Goal: Feedback & Contribution: Ask a question

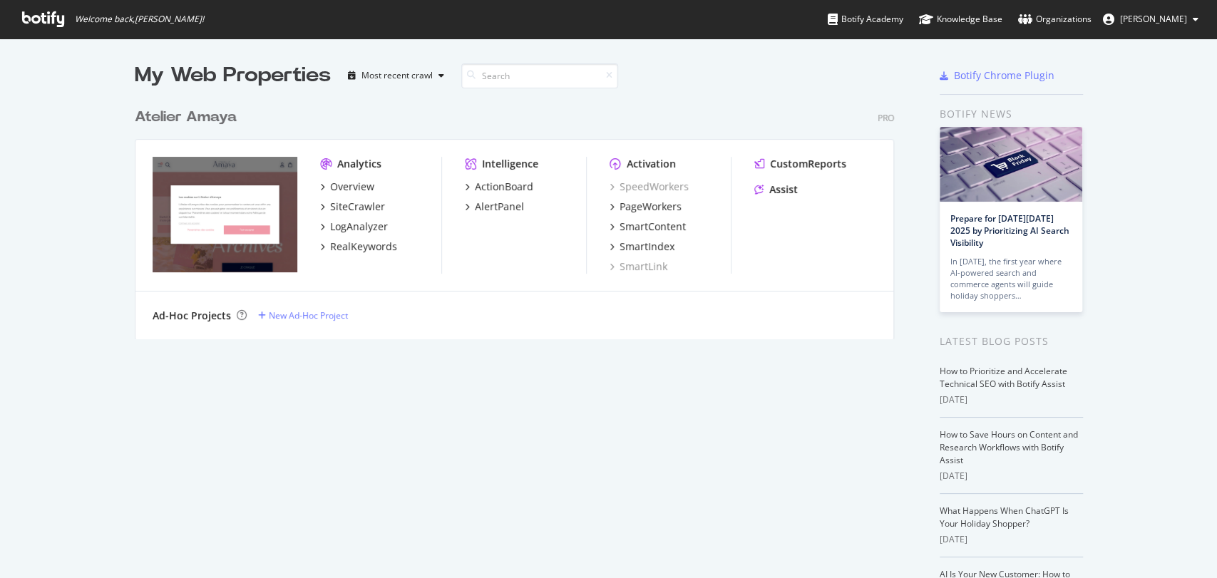
scroll to position [565, 1192]
click at [655, 223] on div "SmartContent" at bounding box center [653, 227] width 66 height 14
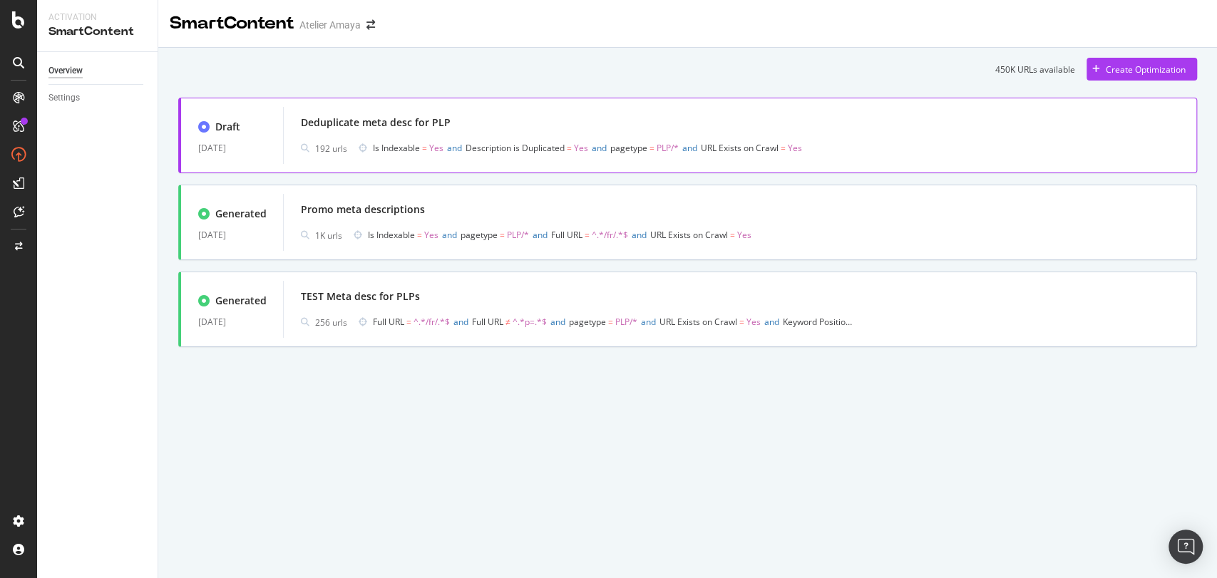
click at [375, 133] on div "Deduplicate meta desc for PLP" at bounding box center [740, 123] width 878 height 20
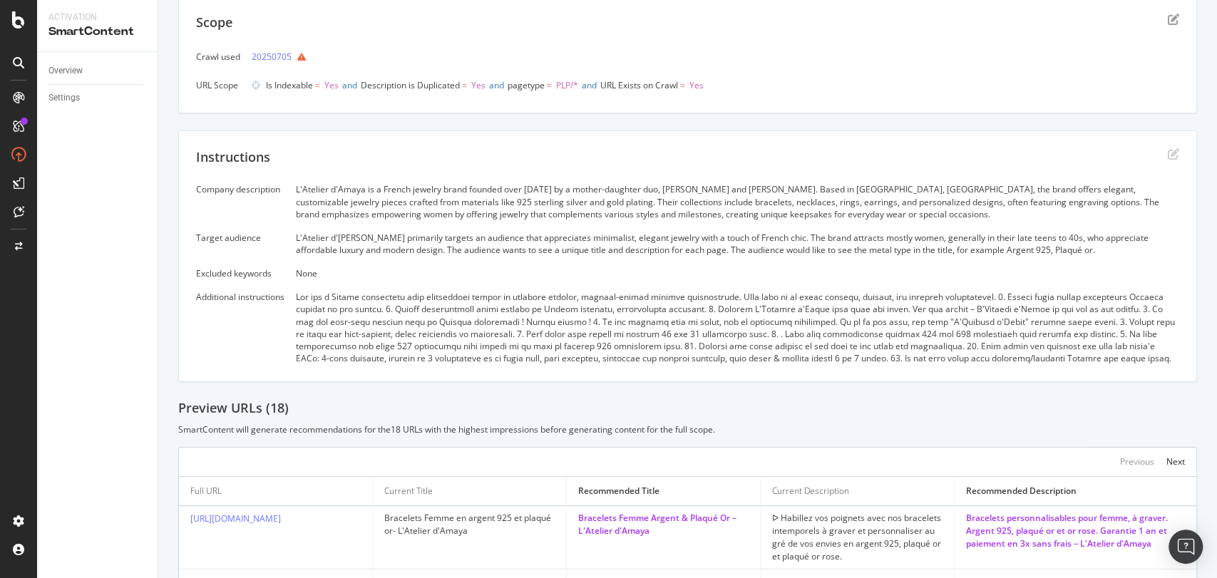
scroll to position [148, 0]
click at [409, 212] on div "L'Atelier d'Amaya is a French jewelry brand founded over [DATE] by a mother-dau…" at bounding box center [737, 201] width 883 height 36
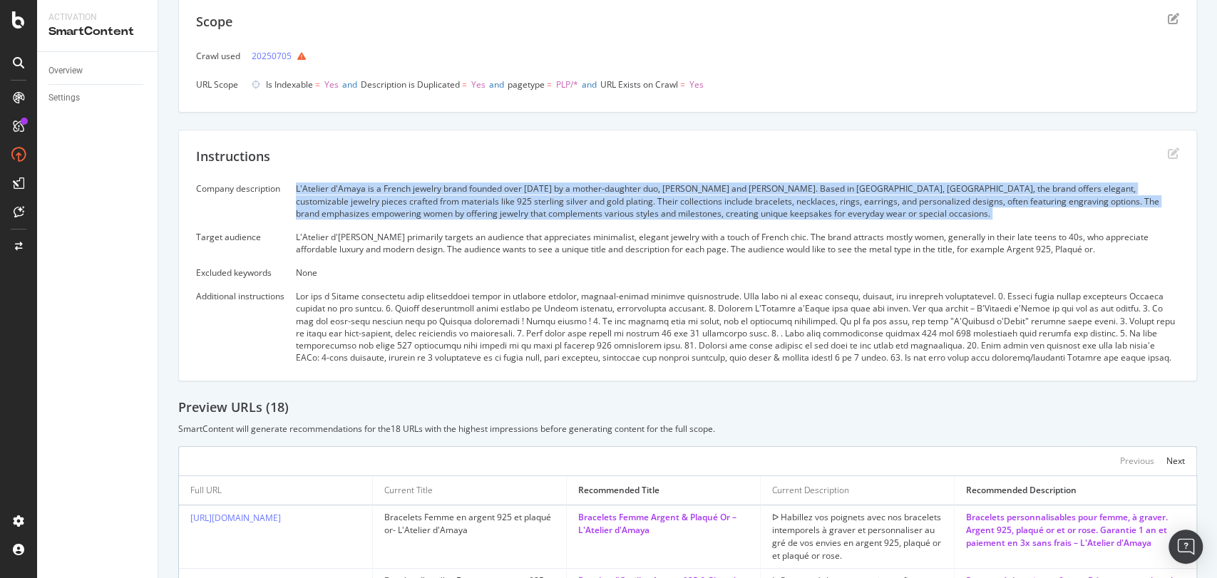
click at [409, 212] on div "L'Atelier d'Amaya is a French jewelry brand founded over [DATE] by a mother-dau…" at bounding box center [737, 201] width 883 height 36
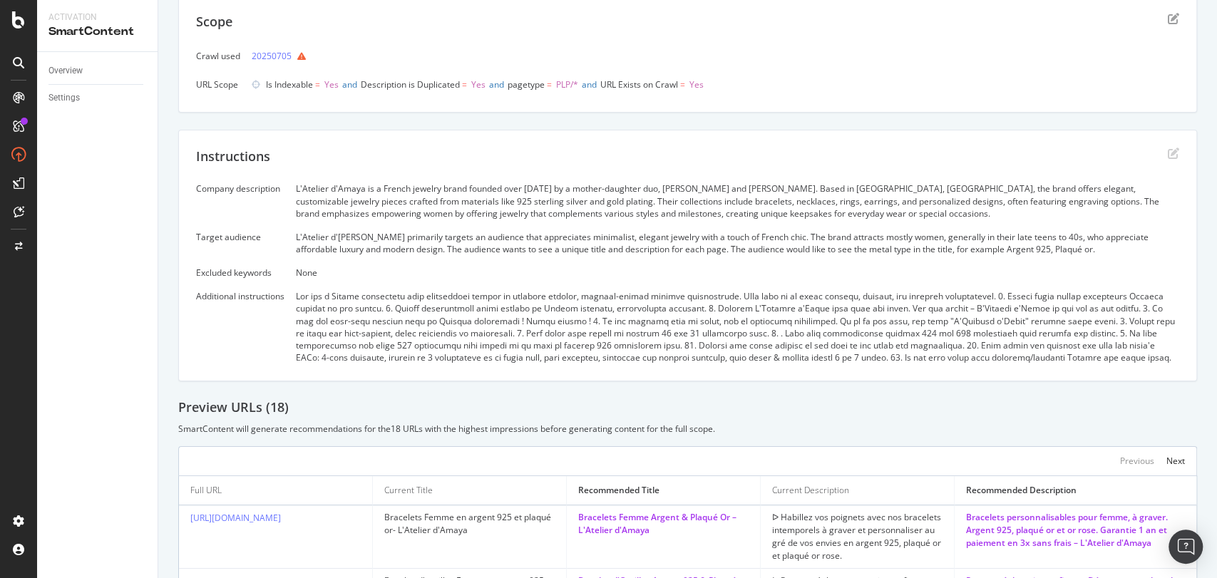
click at [396, 252] on div "L'Atelier d'[PERSON_NAME] primarily targets an audience that appreciates minima…" at bounding box center [737, 243] width 883 height 24
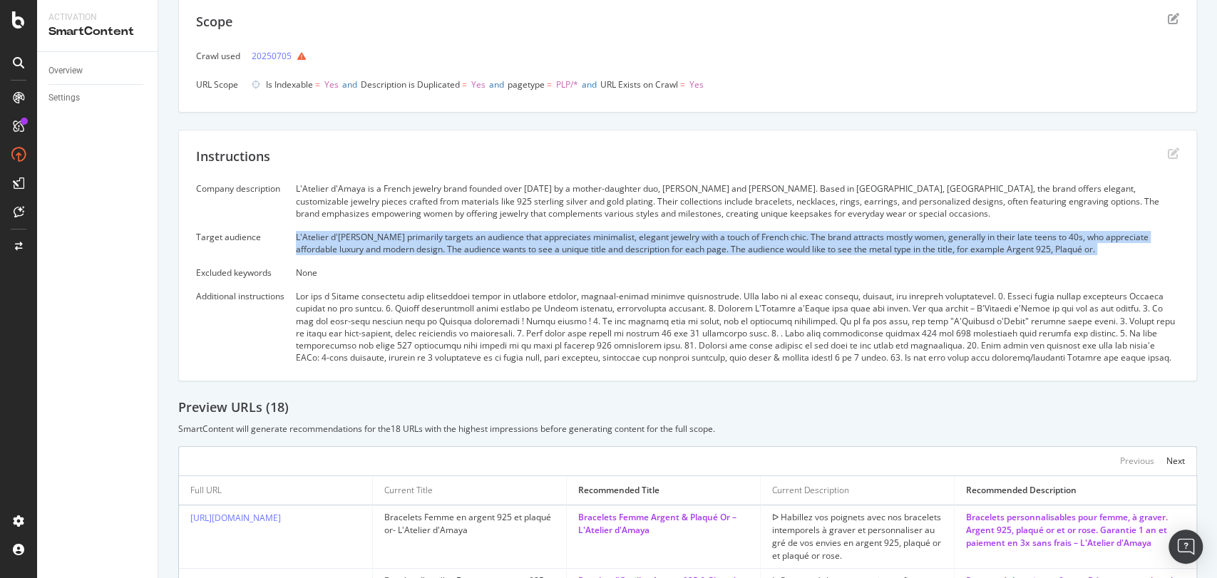
click at [396, 252] on div "L'Atelier d'[PERSON_NAME] primarily targets an audience that appreciates minima…" at bounding box center [737, 243] width 883 height 24
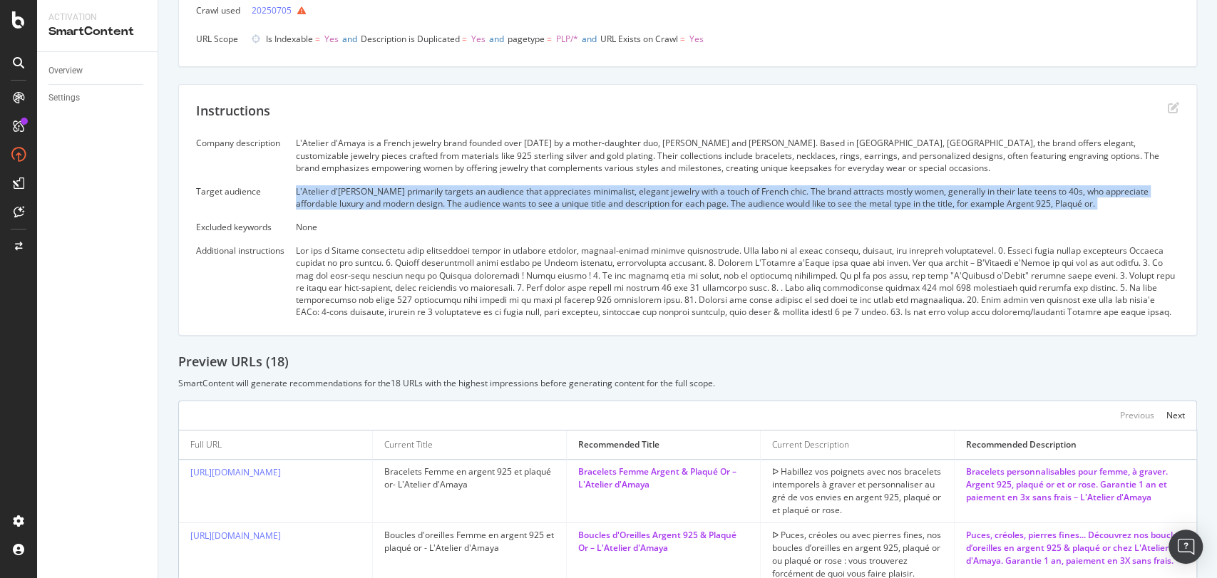
scroll to position [195, 0]
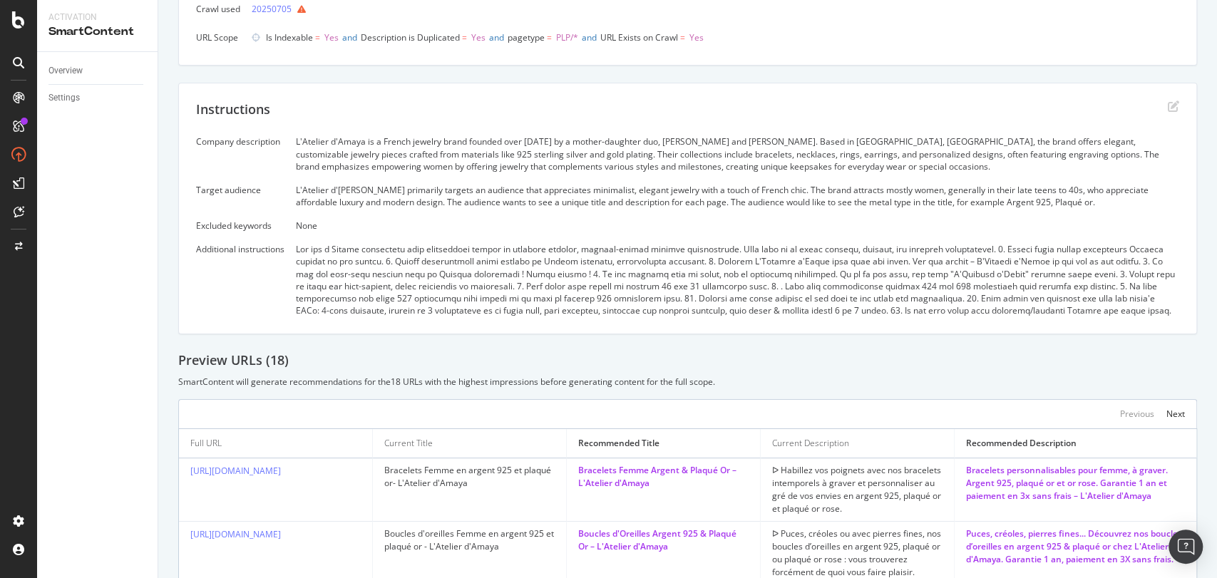
click at [238, 247] on div "Additional instructions" at bounding box center [240, 249] width 88 height 12
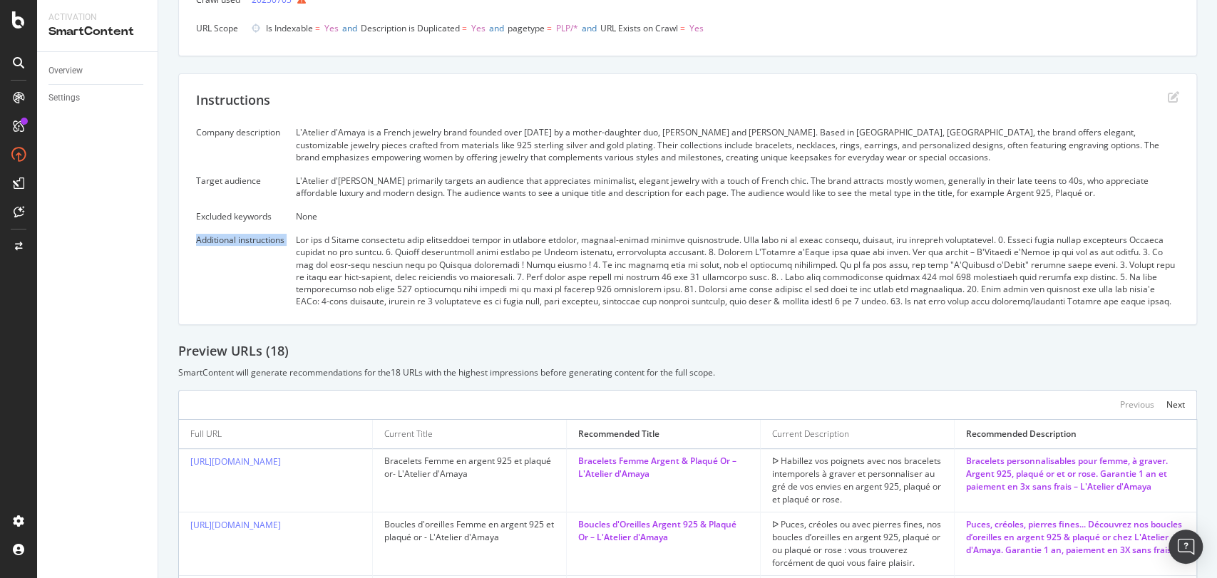
scroll to position [205, 0]
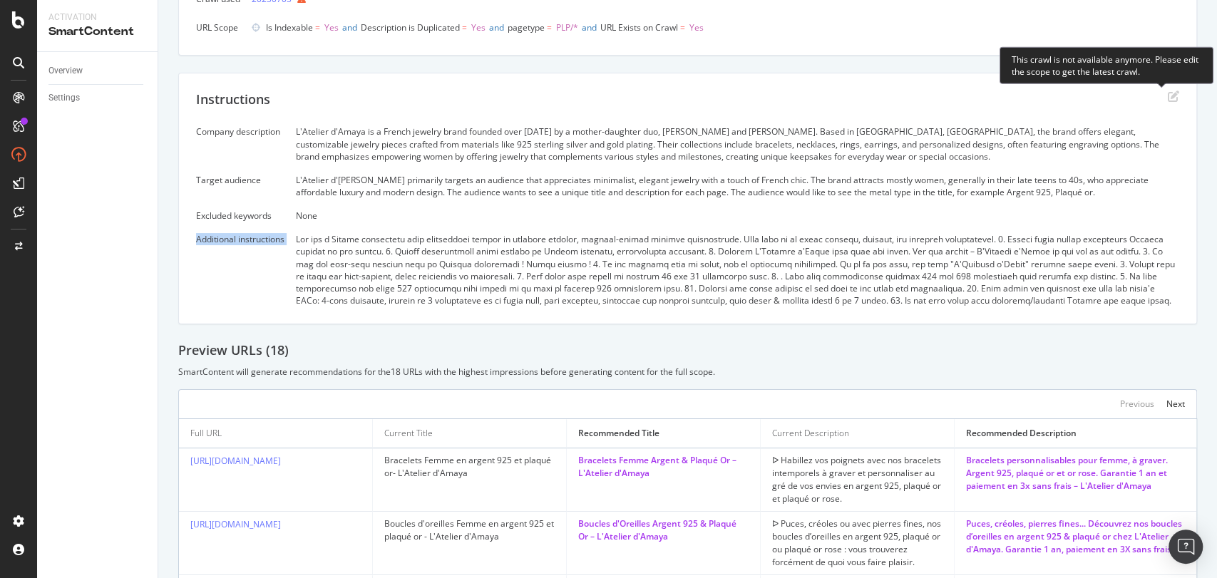
click at [1168, 93] on icon "edit" at bounding box center [1173, 96] width 11 height 11
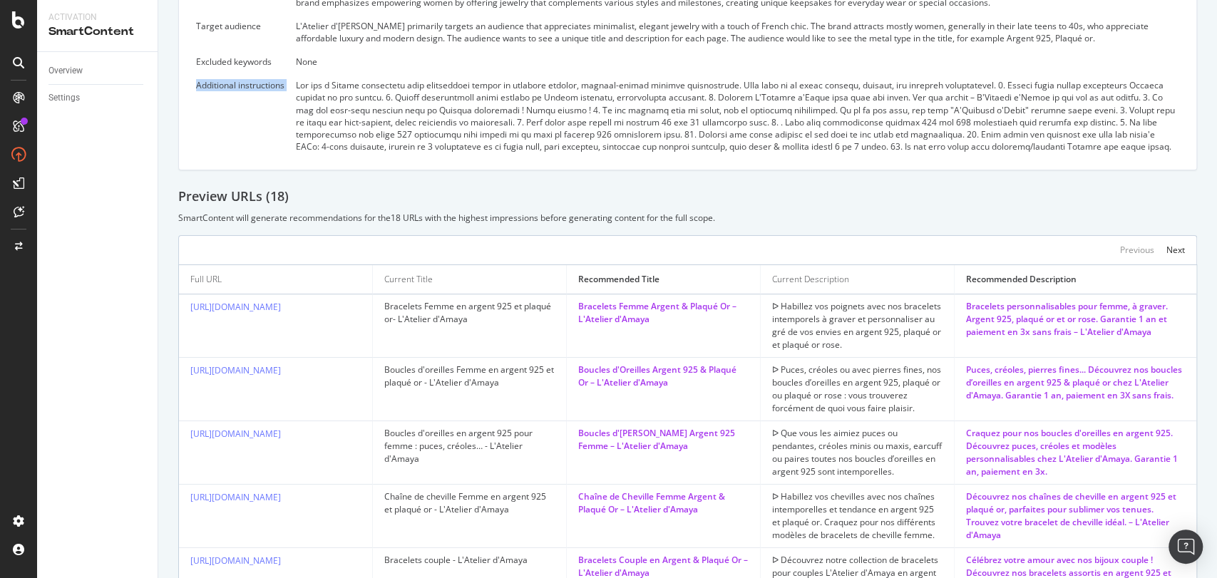
scroll to position [356, 0]
click at [553, 152] on div at bounding box center [737, 118] width 883 height 73
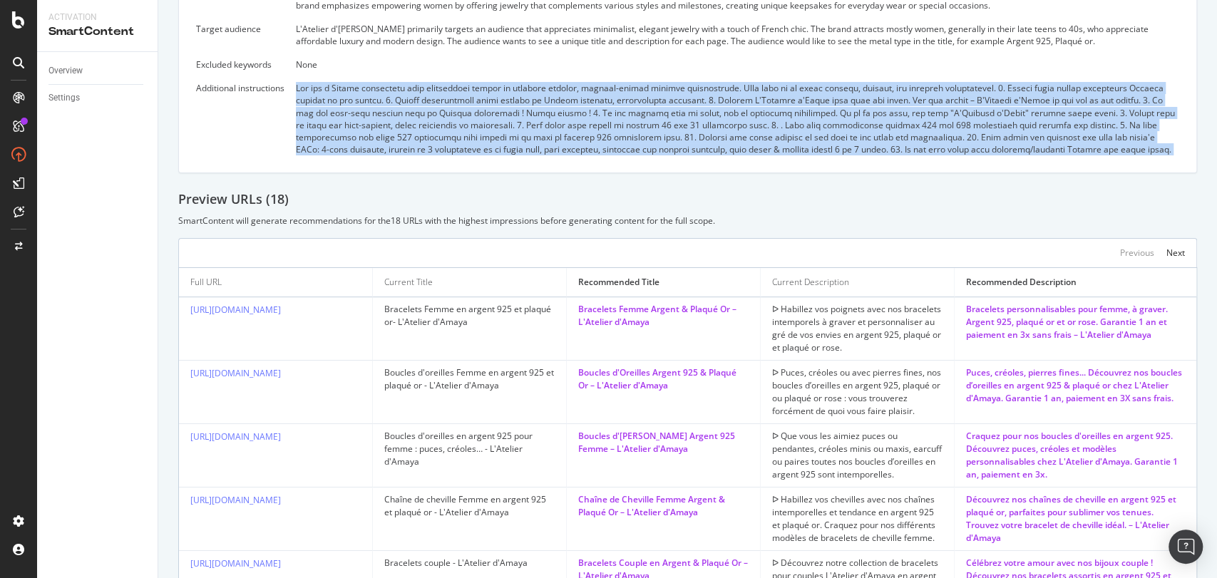
click at [553, 152] on div at bounding box center [737, 118] width 883 height 73
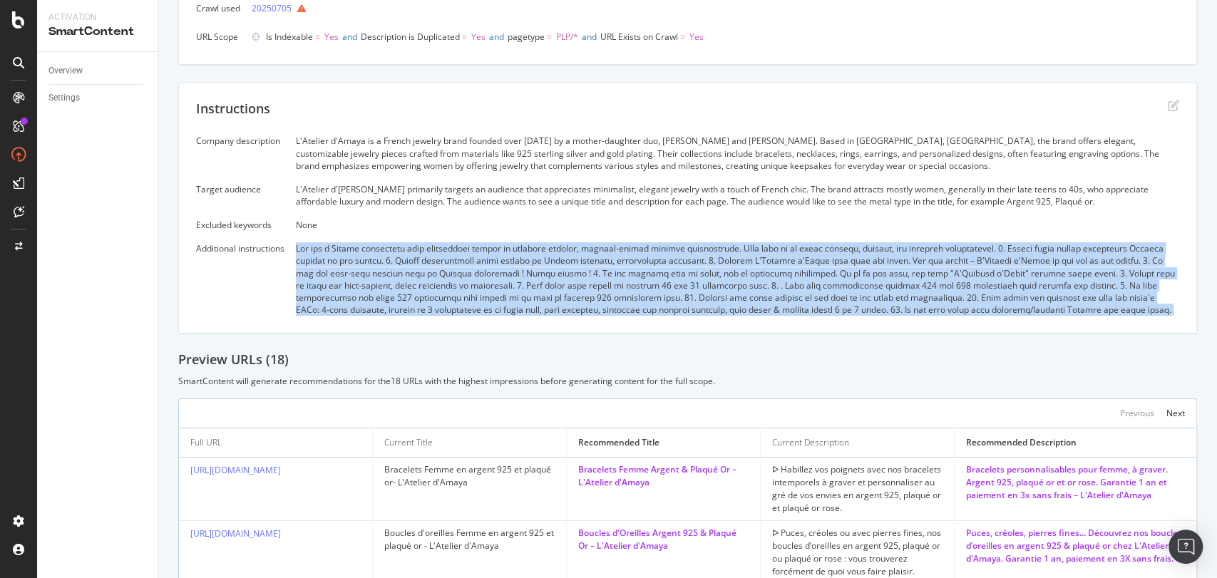
scroll to position [176, 0]
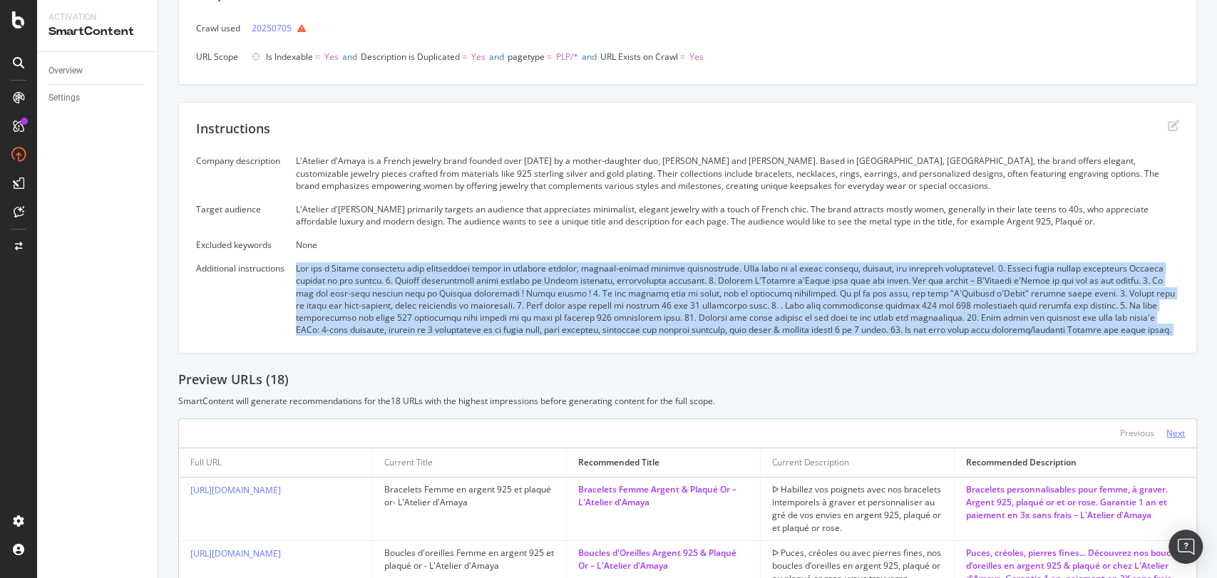
click at [1166, 432] on div "Next" at bounding box center [1175, 433] width 19 height 12
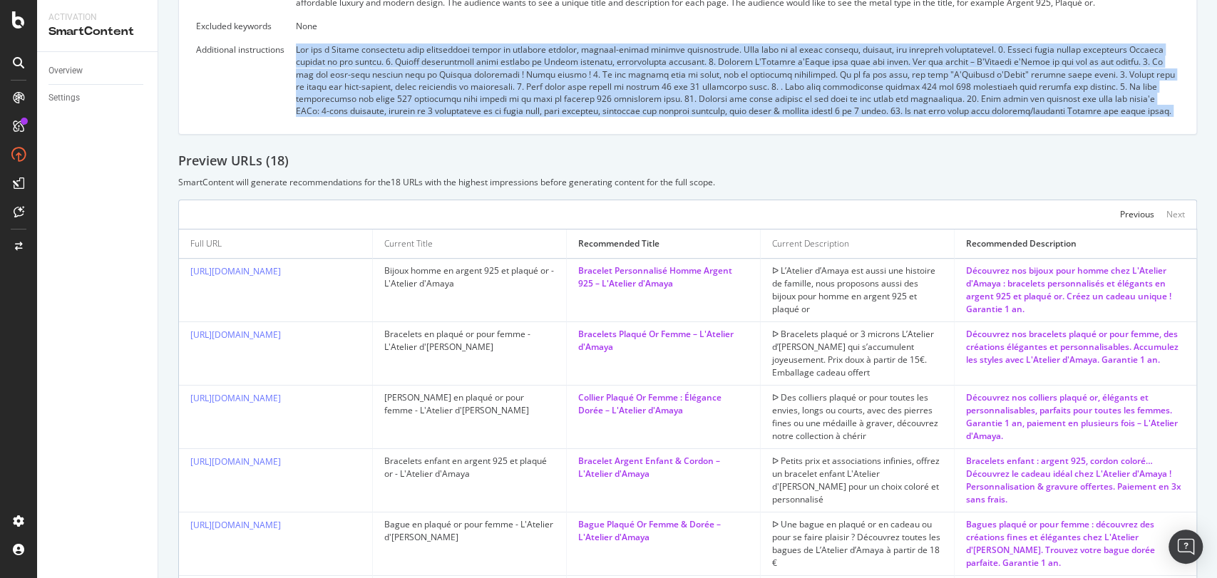
scroll to position [0, 0]
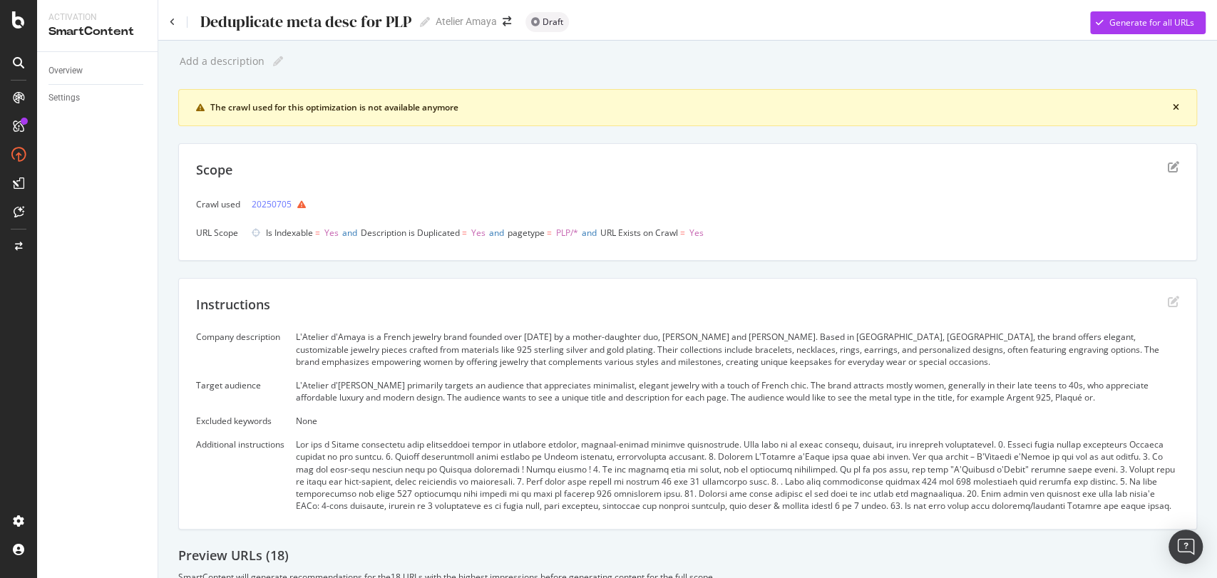
click at [170, 26] on div "Deduplicate meta desc for PLP Deduplicate meta desc for PLP" at bounding box center [300, 21] width 260 height 21
click at [170, 21] on icon at bounding box center [173, 22] width 6 height 9
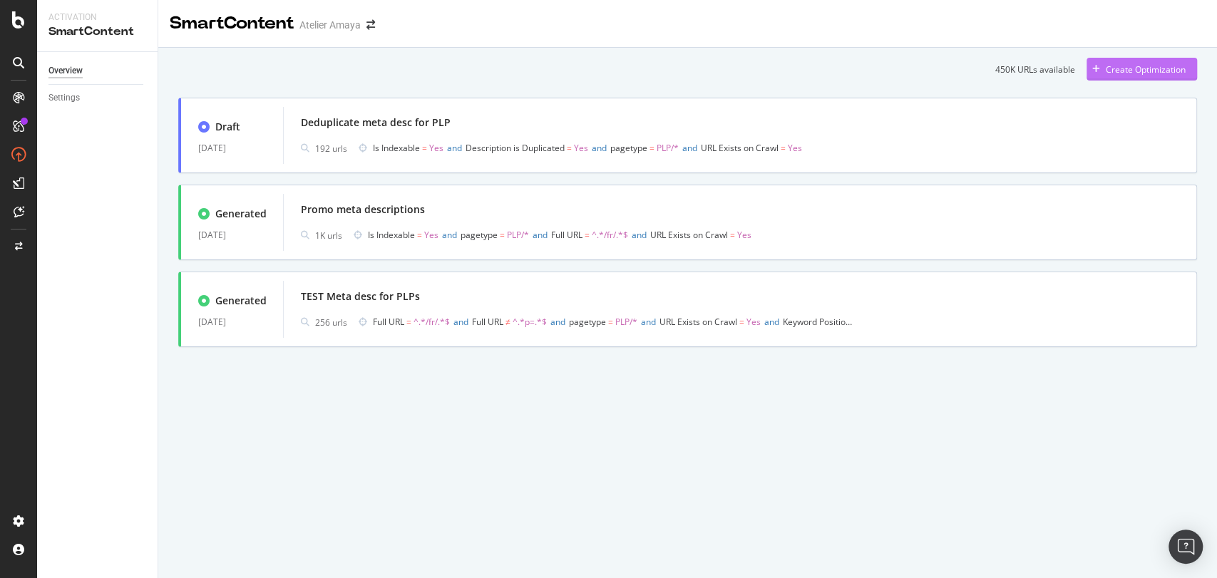
click at [1097, 65] on icon "button" at bounding box center [1096, 69] width 8 height 9
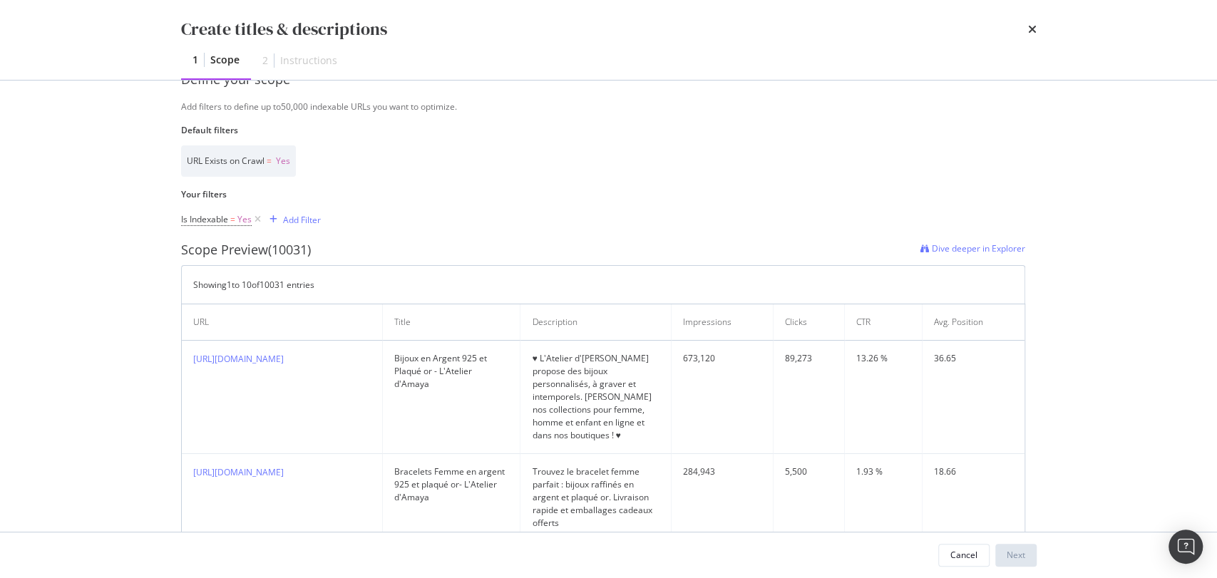
scroll to position [181, 0]
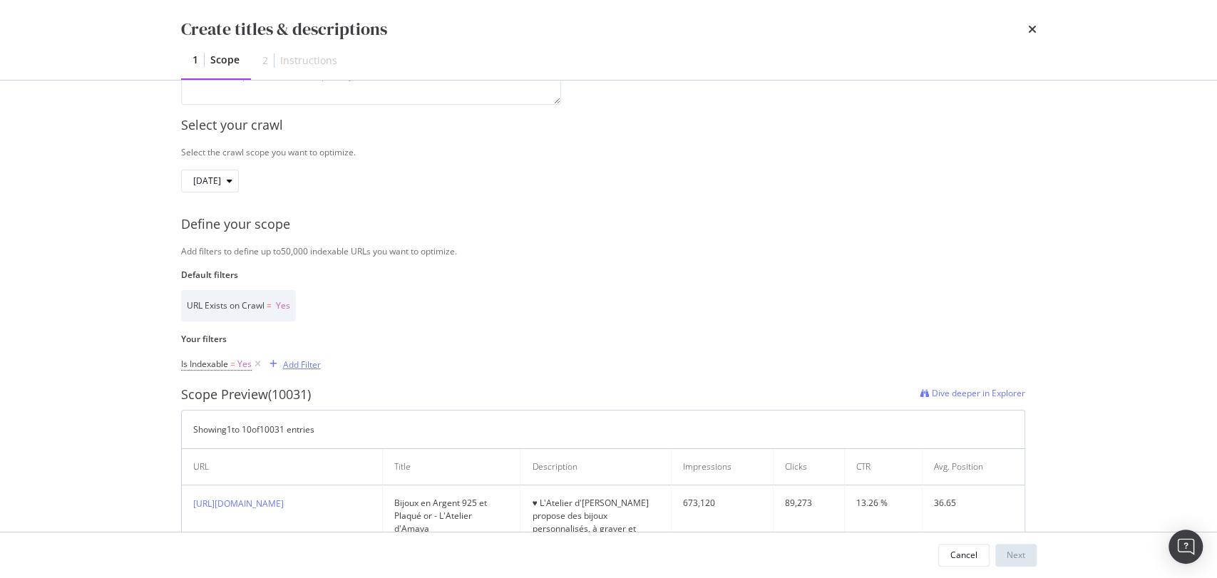
click at [288, 360] on div "Add Filter" at bounding box center [302, 365] width 38 height 12
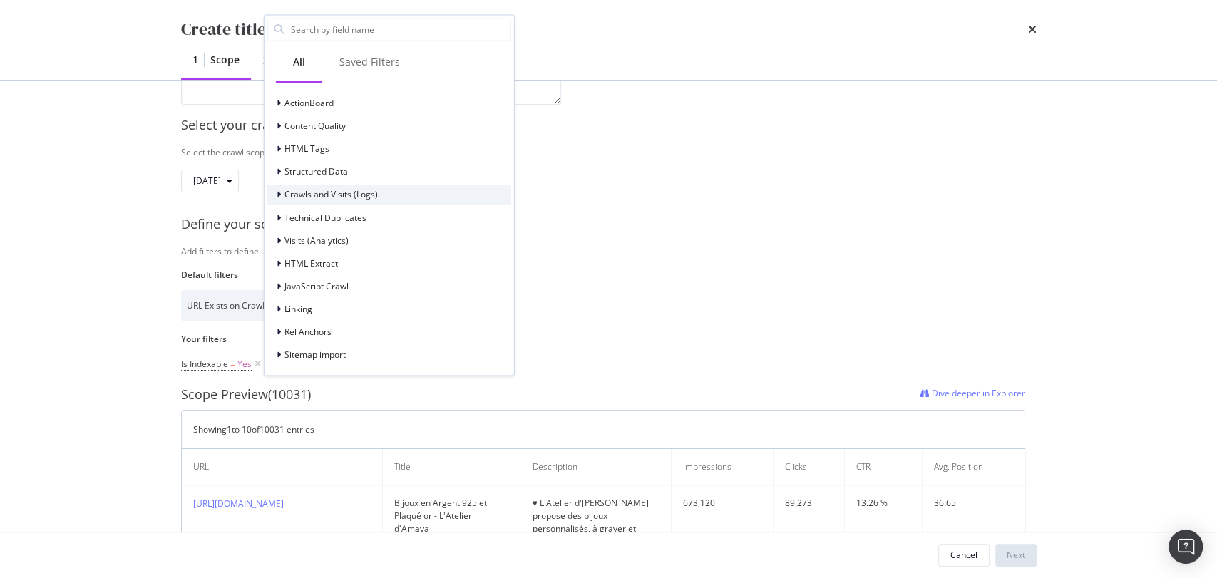
scroll to position [0, 0]
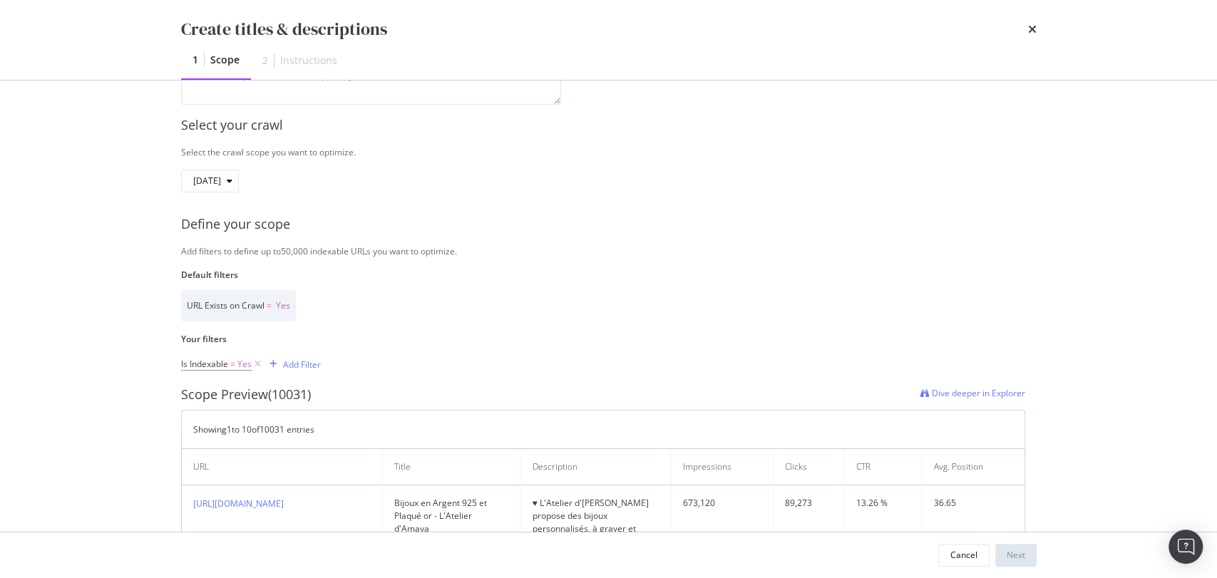
click at [153, 384] on div "Identify your optimization Provide a name and description to help identify the …" at bounding box center [609, 306] width 913 height 451
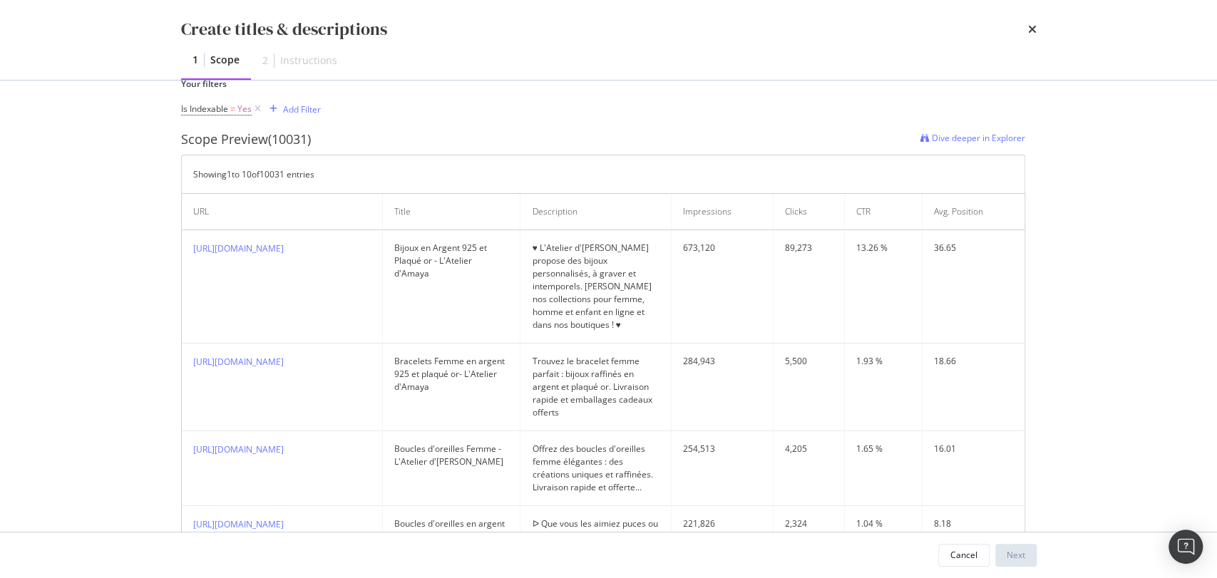
scroll to position [297, 0]
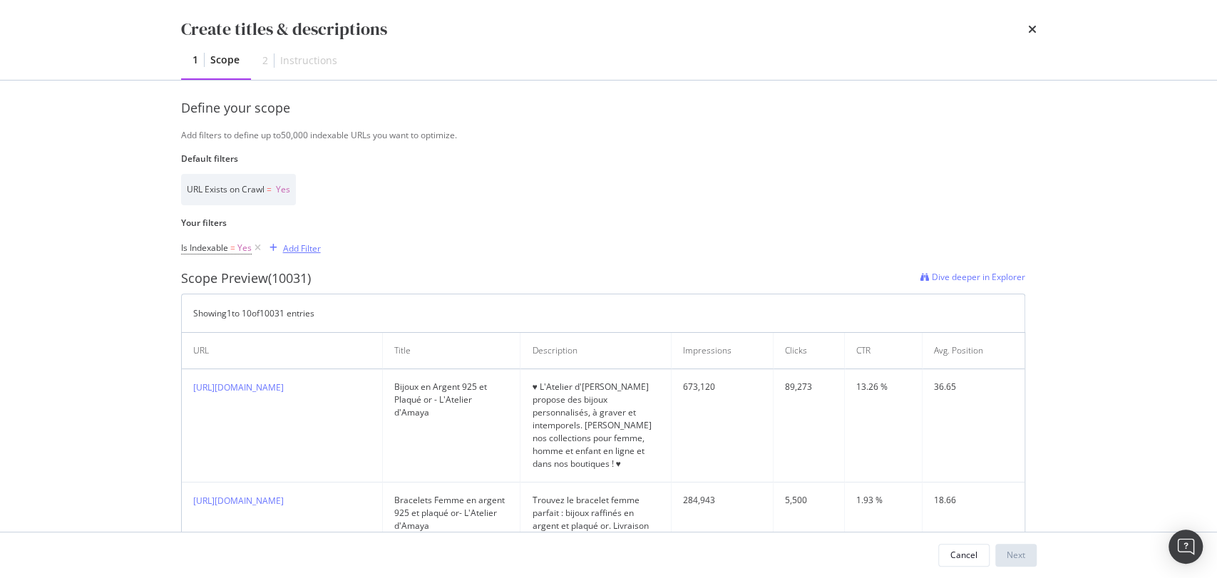
click at [292, 245] on div "Add Filter" at bounding box center [302, 248] width 38 height 12
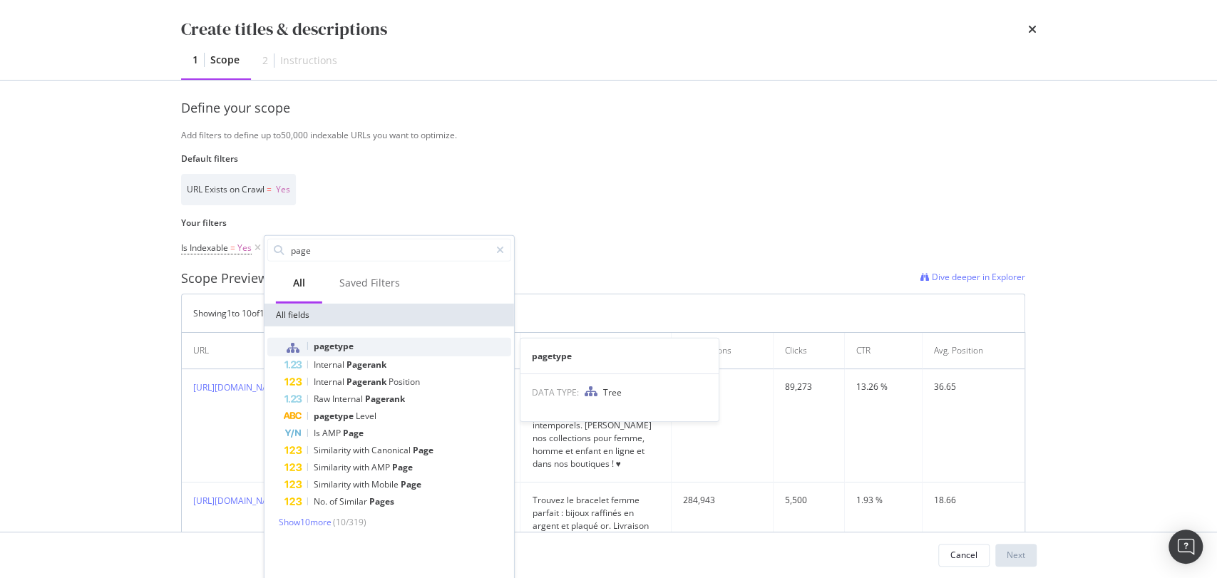
type input "page"
click at [325, 351] on div "pagetype" at bounding box center [397, 347] width 227 height 19
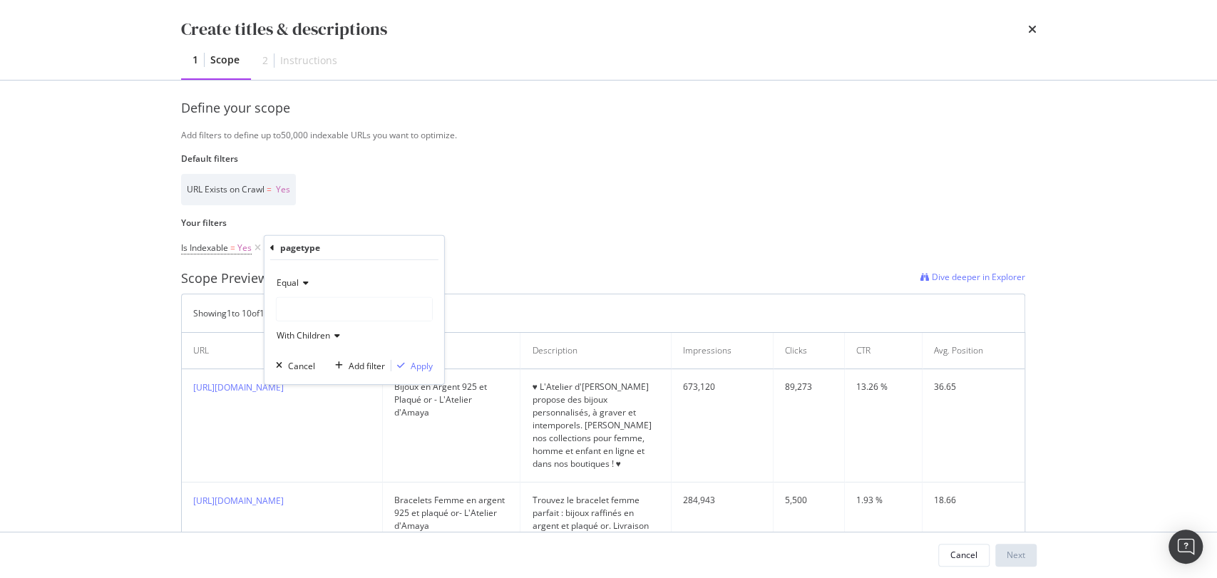
click at [307, 321] on div "modal" at bounding box center [354, 309] width 157 height 24
click at [315, 314] on div "modal" at bounding box center [354, 309] width 155 height 23
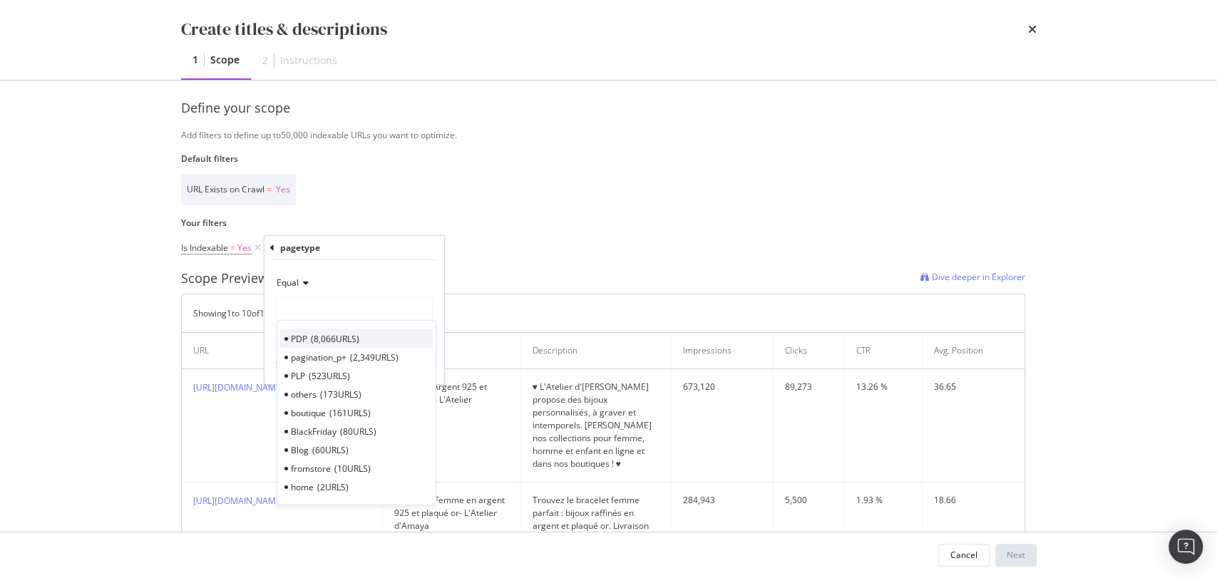
click at [315, 329] on div "PDP 8,066 URLS" at bounding box center [356, 338] width 153 height 19
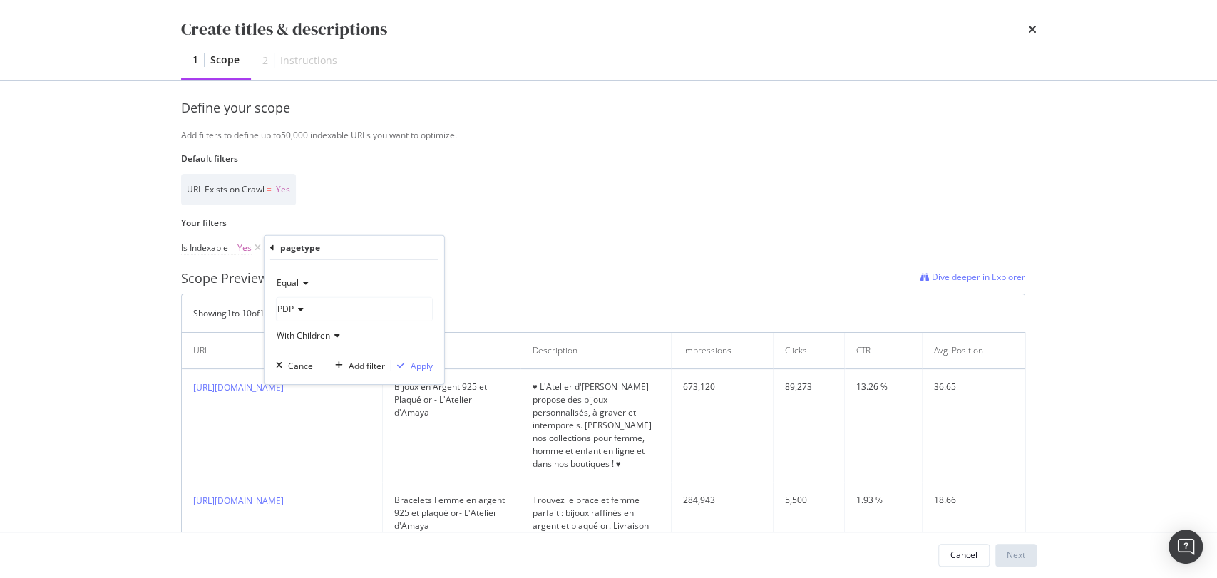
click at [328, 331] on span "With Children" at bounding box center [303, 335] width 53 height 12
click at [302, 360] on span "With Children" at bounding box center [313, 365] width 60 height 12
click at [414, 361] on div "Apply" at bounding box center [422, 365] width 22 height 12
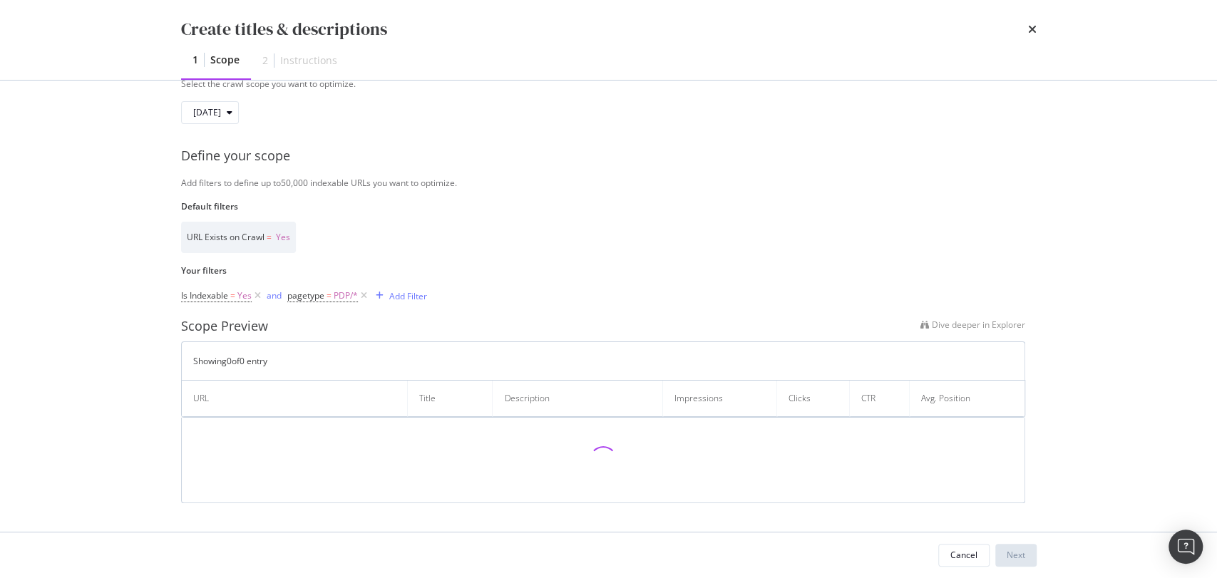
scroll to position [250, 0]
click at [362, 297] on icon "modal" at bounding box center [364, 296] width 12 height 14
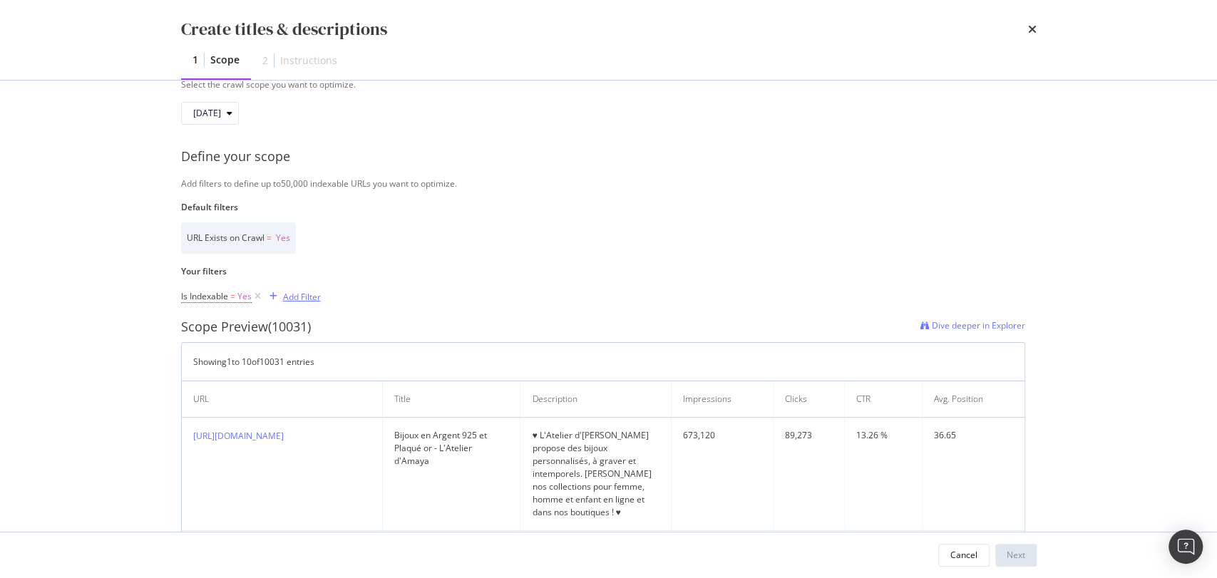
scroll to position [297, 0]
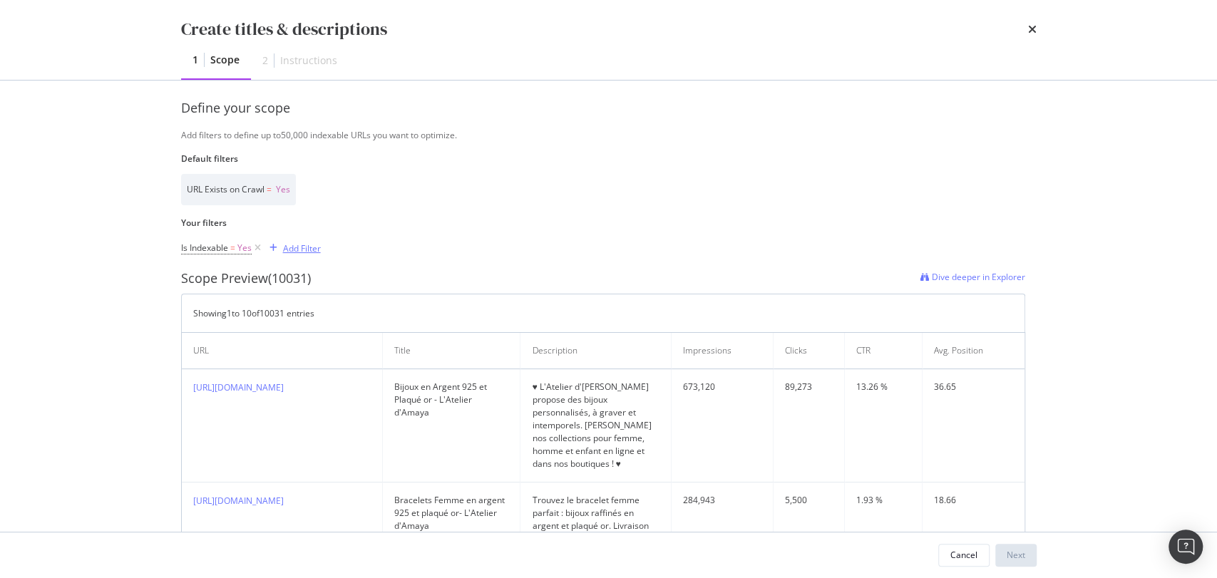
click at [306, 298] on div "Showing 1 to 10 of 10031 entries" at bounding box center [603, 313] width 844 height 38
click at [297, 245] on div "Add Filter" at bounding box center [302, 248] width 38 height 12
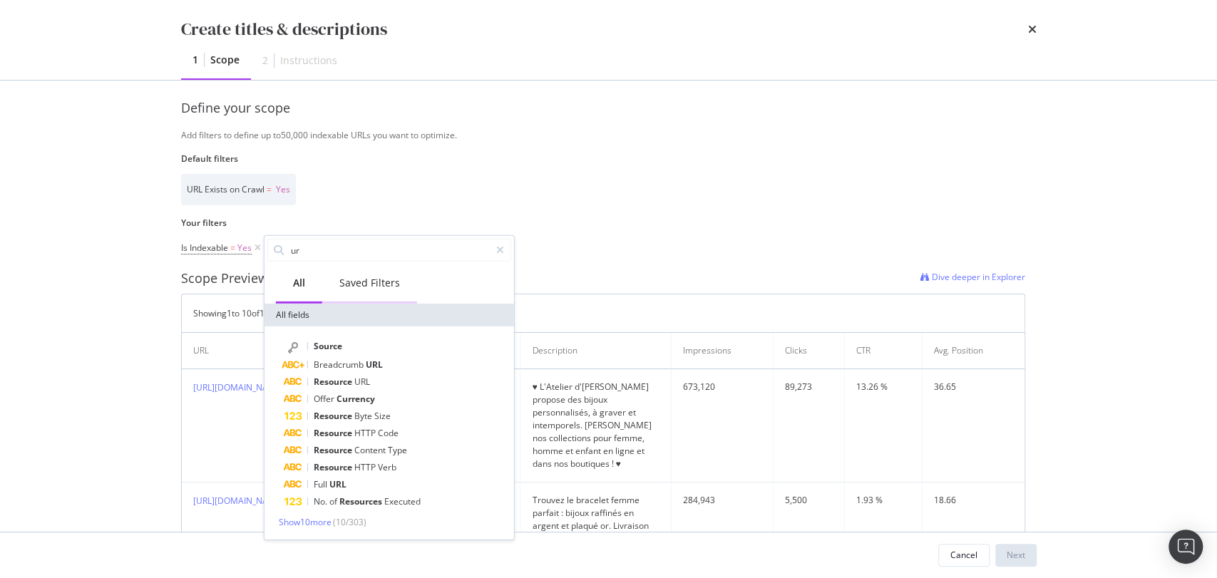
type input "url"
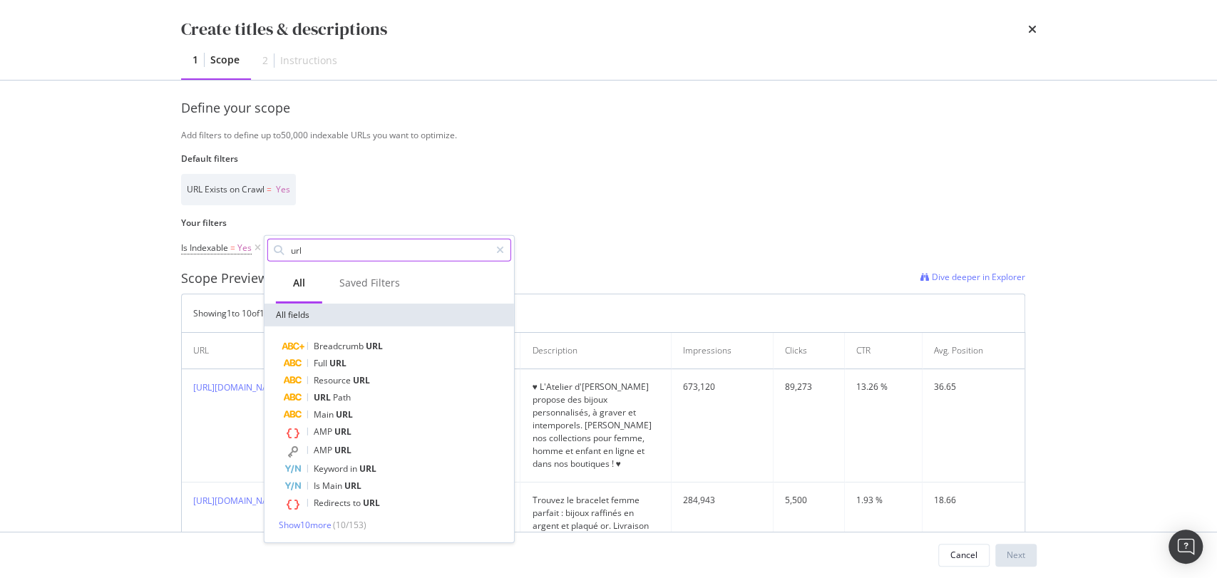
click at [312, 247] on input "url" at bounding box center [389, 250] width 200 height 21
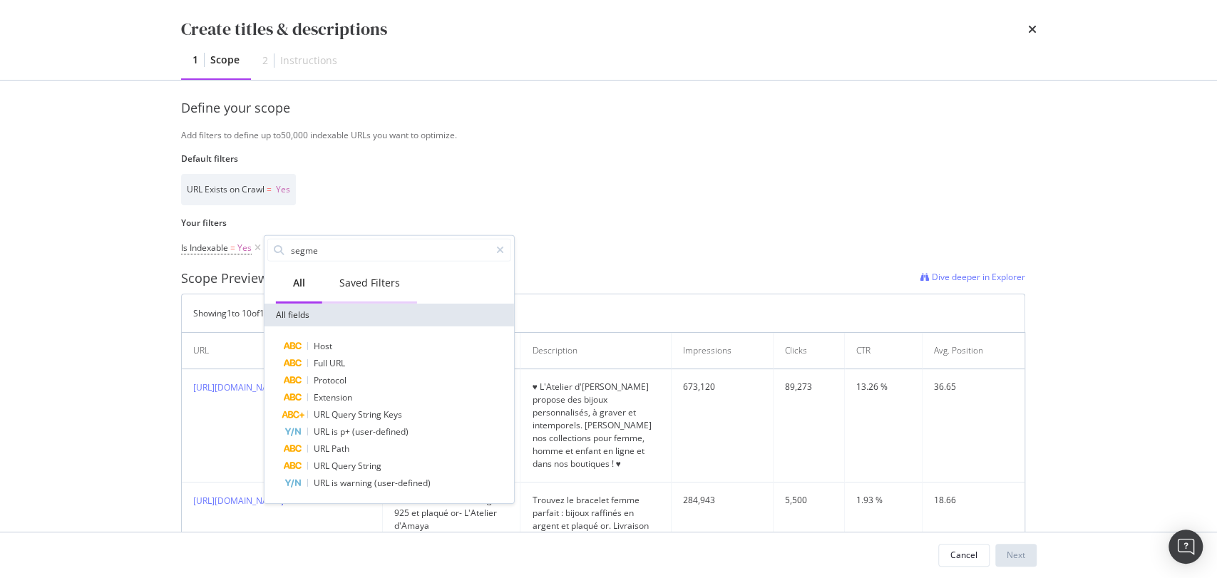
type input "segme"
click at [371, 289] on div "Saved Filters" at bounding box center [369, 283] width 61 height 14
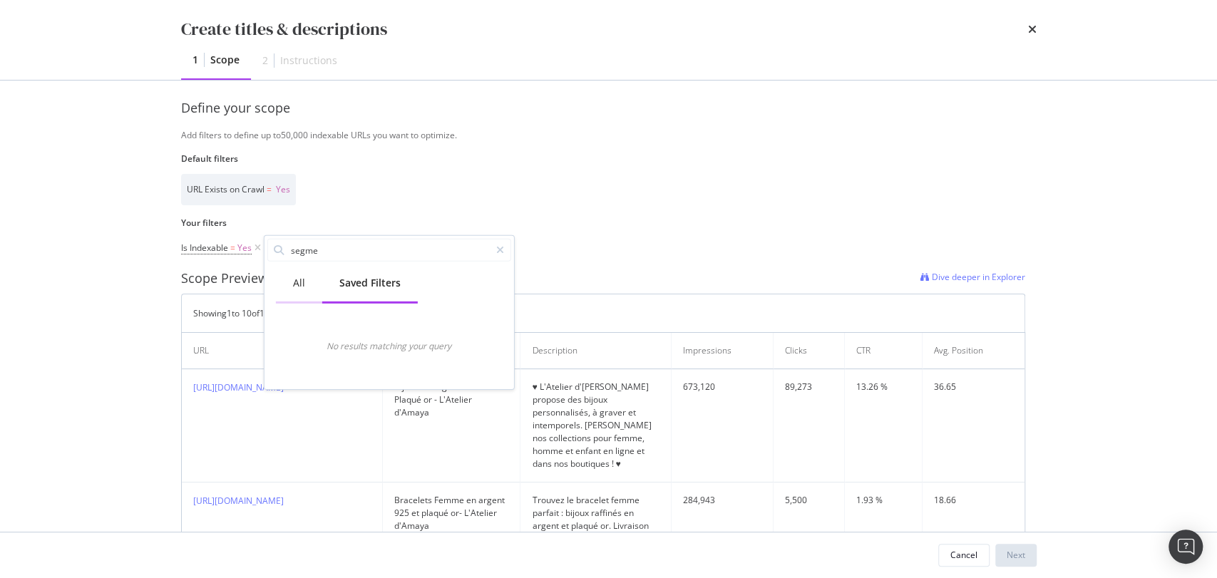
click at [297, 274] on div "All" at bounding box center [299, 284] width 46 height 39
click at [251, 221] on label "Your filters" at bounding box center [603, 223] width 844 height 12
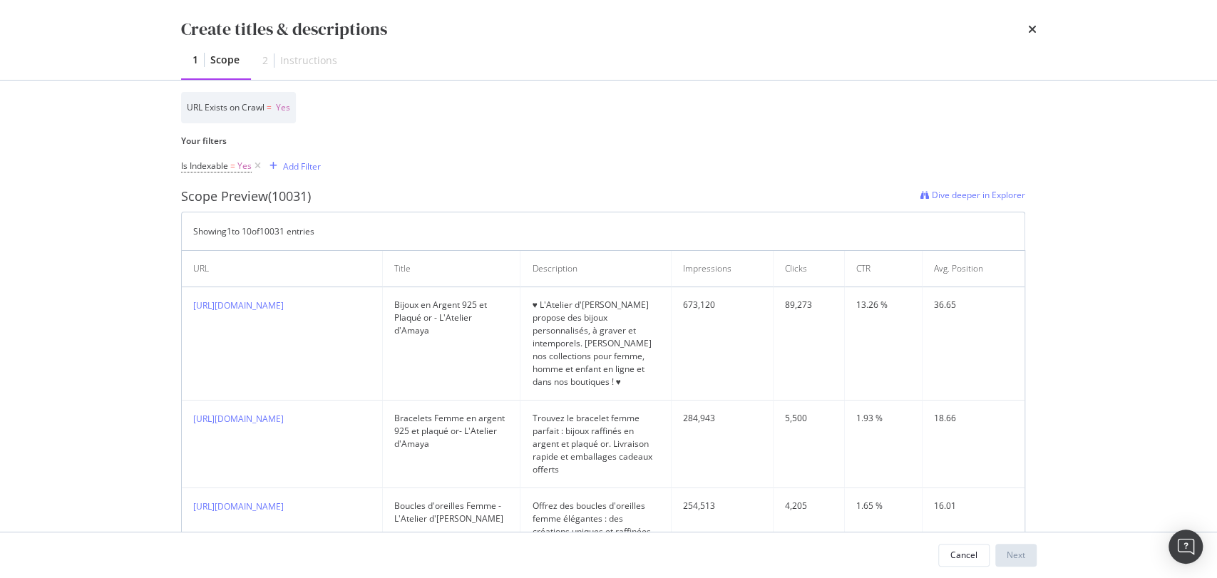
scroll to position [383, 0]
click at [290, 155] on div "Add Filter" at bounding box center [292, 163] width 57 height 16
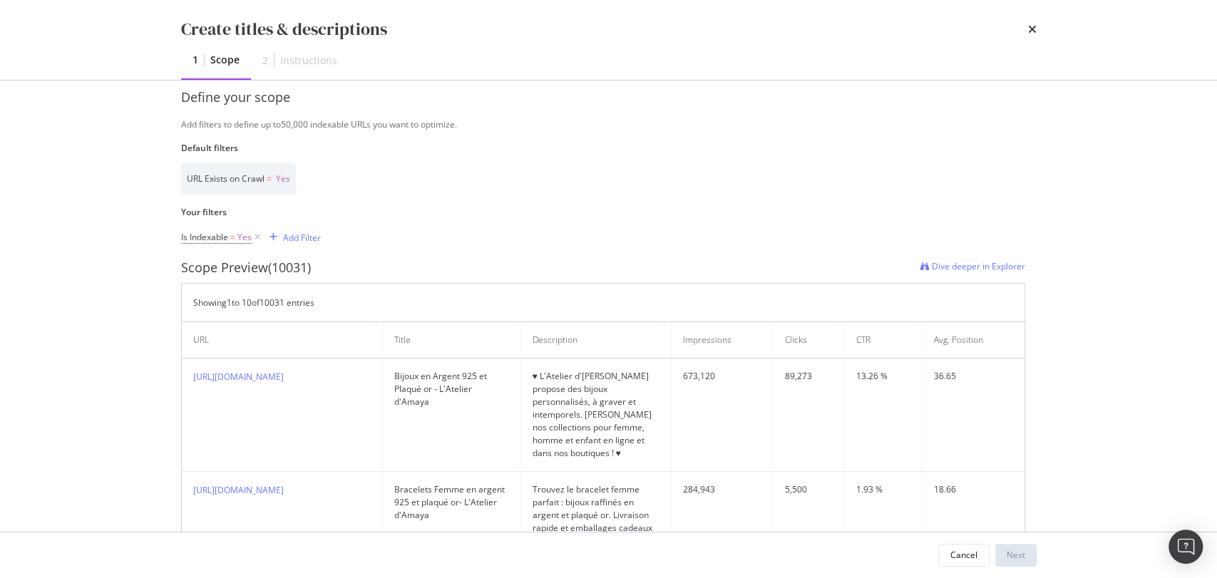
scroll to position [308, 0]
click at [298, 242] on div "Add Filter" at bounding box center [302, 238] width 38 height 12
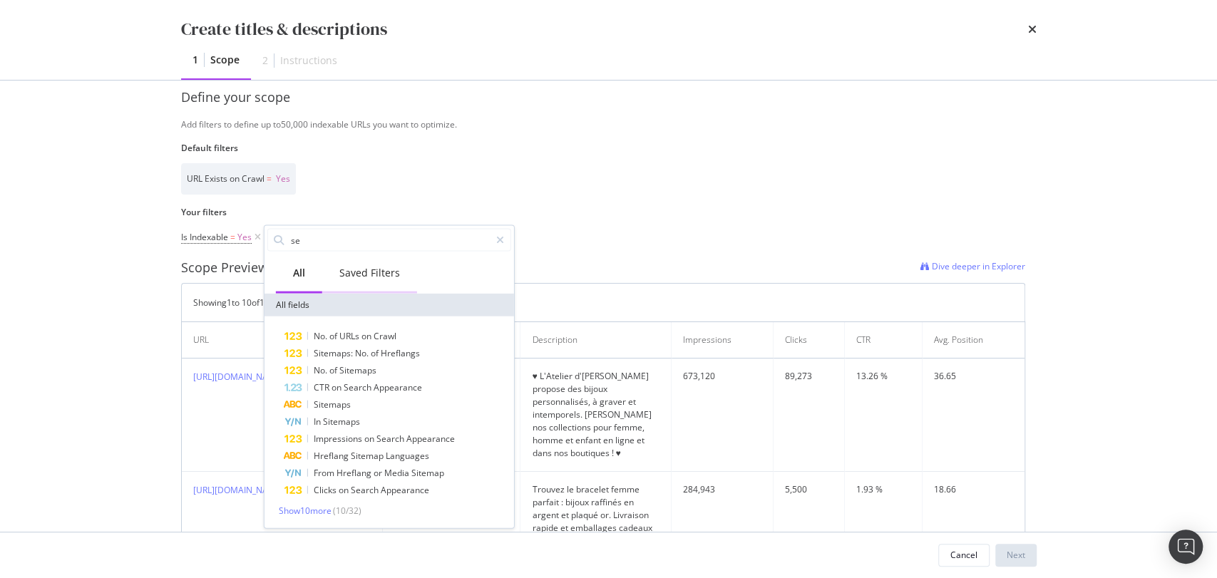
type input "s"
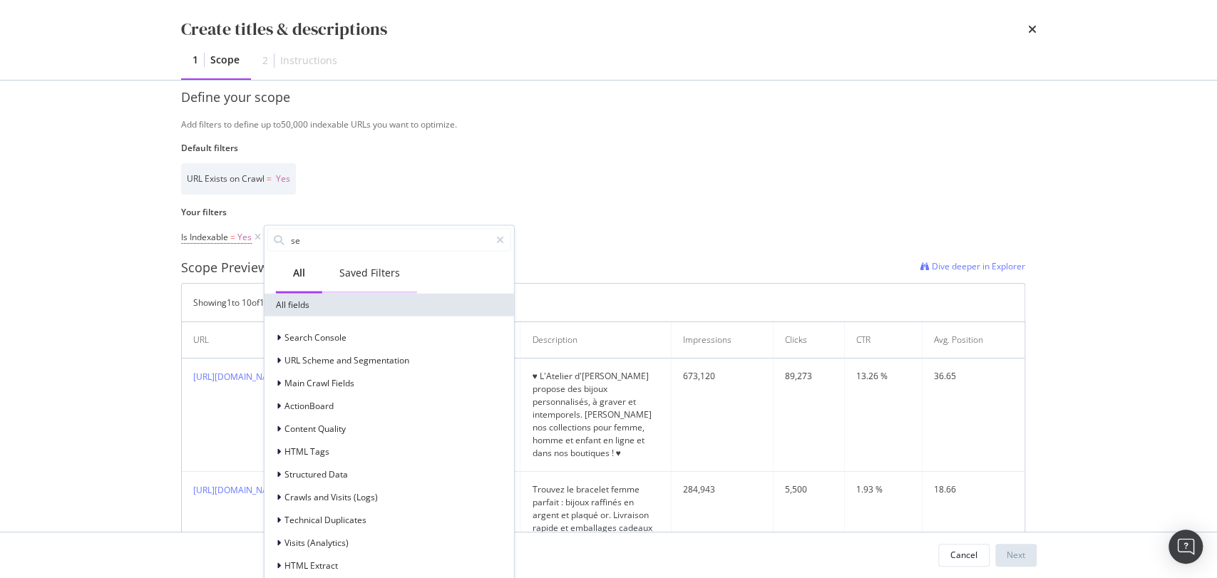
type input "s"
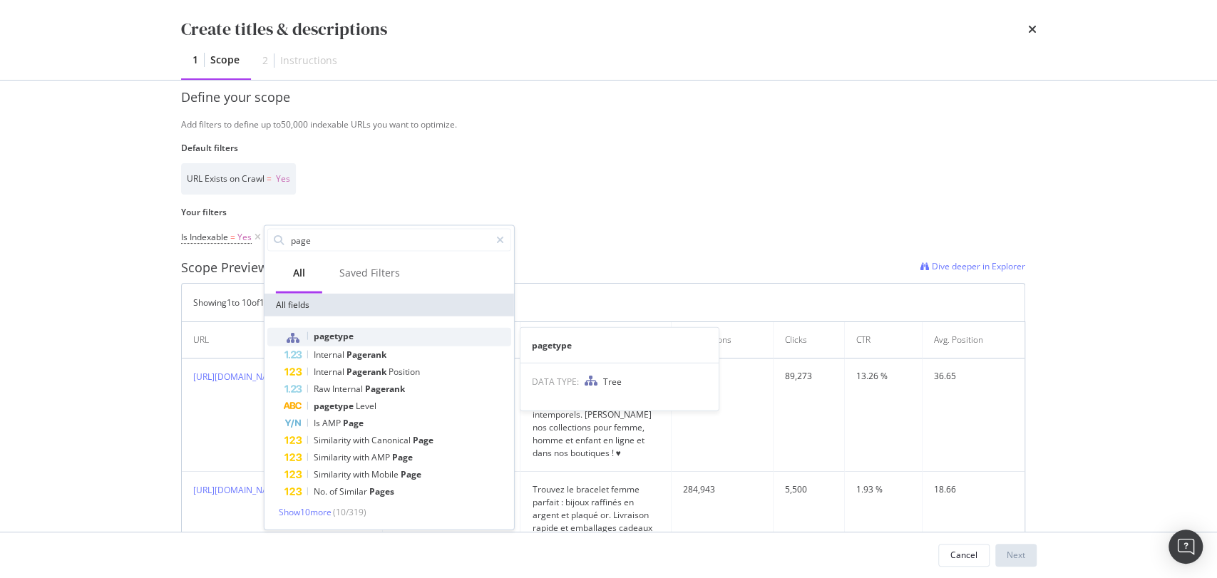
type input "page"
click at [339, 332] on span "pagetype" at bounding box center [334, 336] width 40 height 12
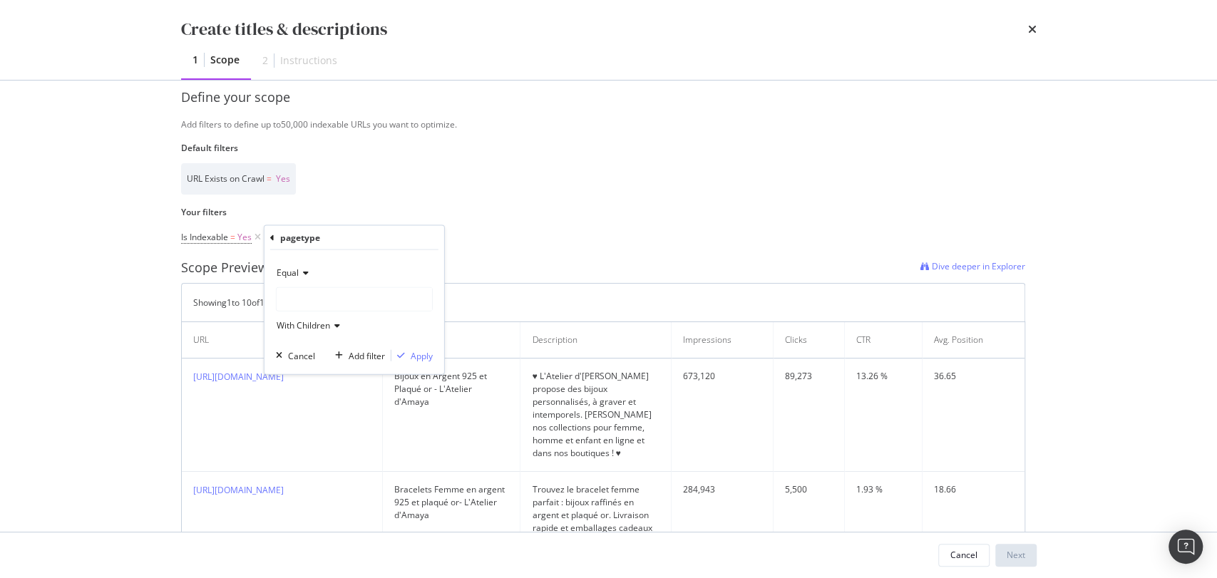
click at [325, 301] on div "modal" at bounding box center [354, 299] width 155 height 23
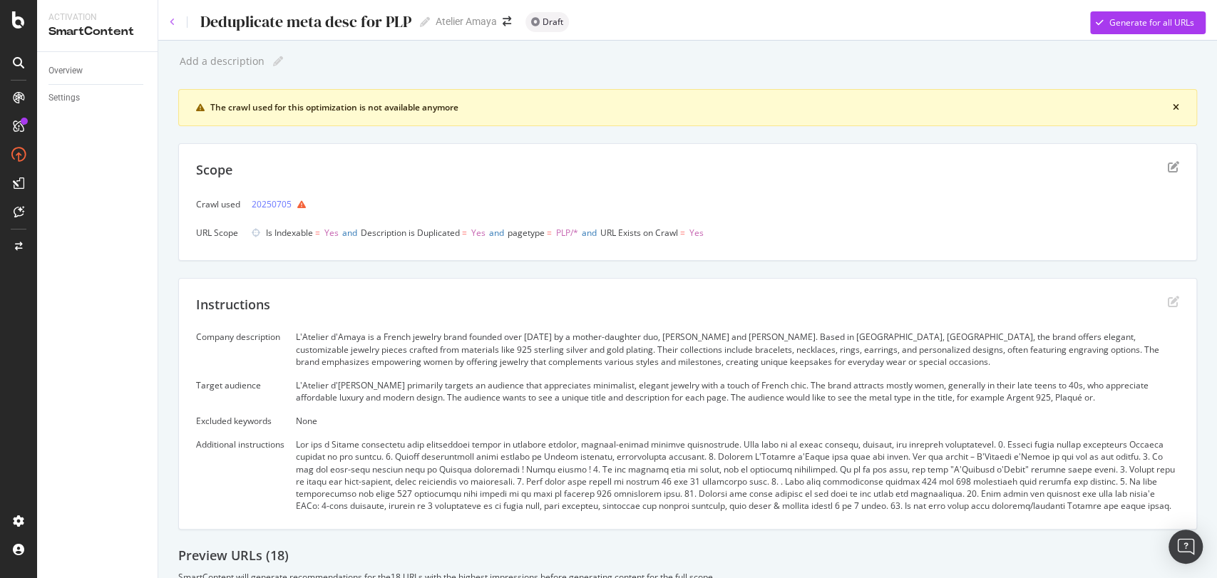
click at [172, 18] on icon at bounding box center [173, 22] width 6 height 9
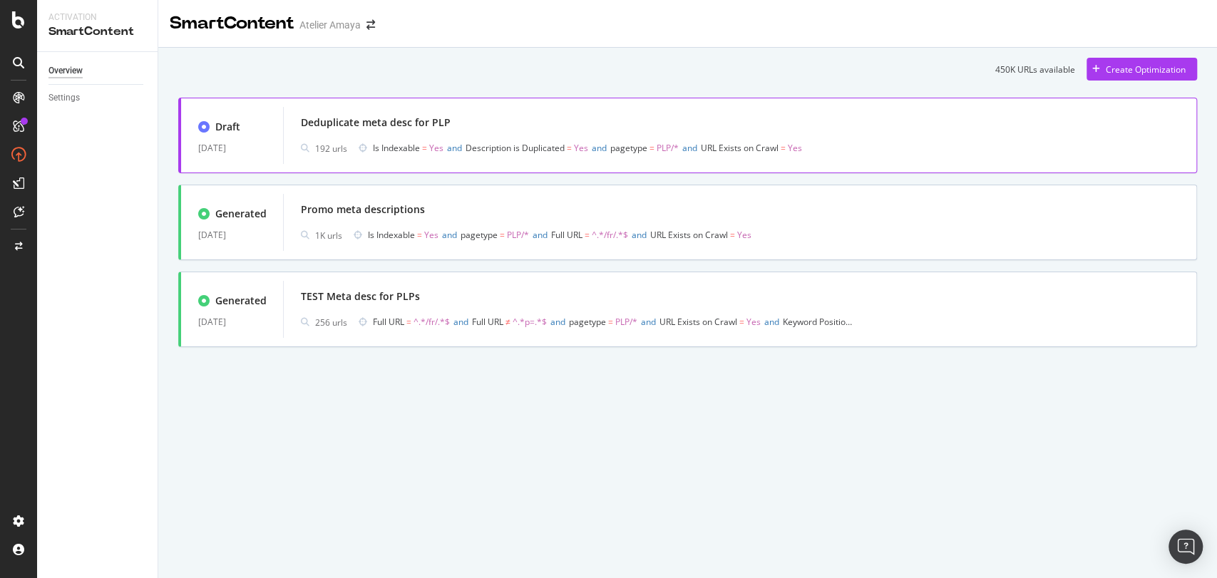
click at [936, 122] on div "Deduplicate meta desc for PLP" at bounding box center [740, 123] width 878 height 20
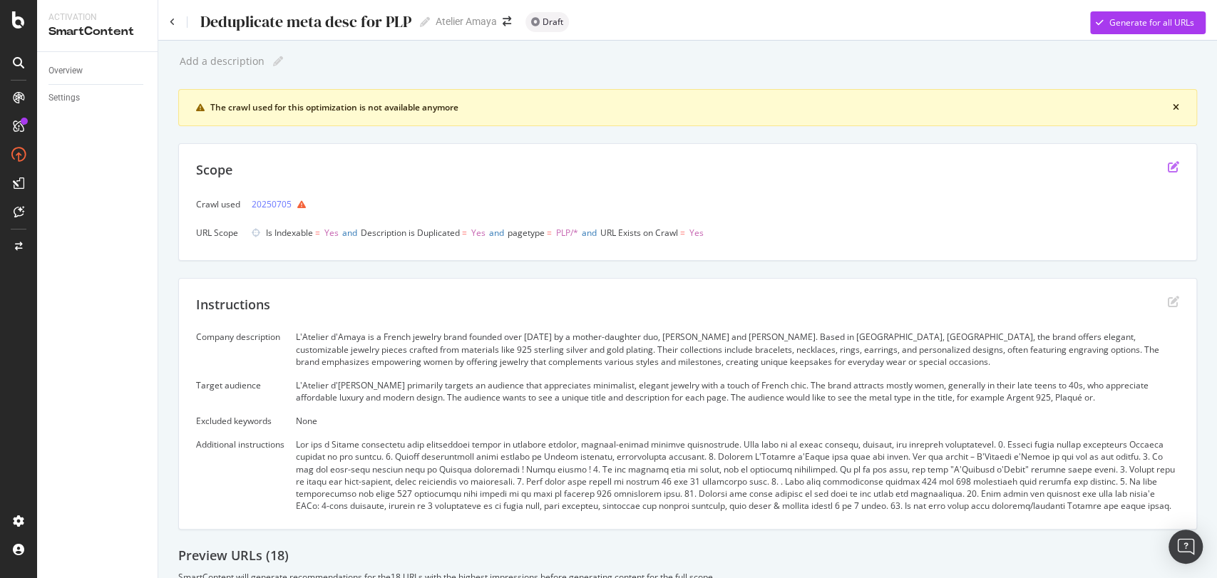
click at [1168, 165] on icon "edit" at bounding box center [1173, 166] width 11 height 11
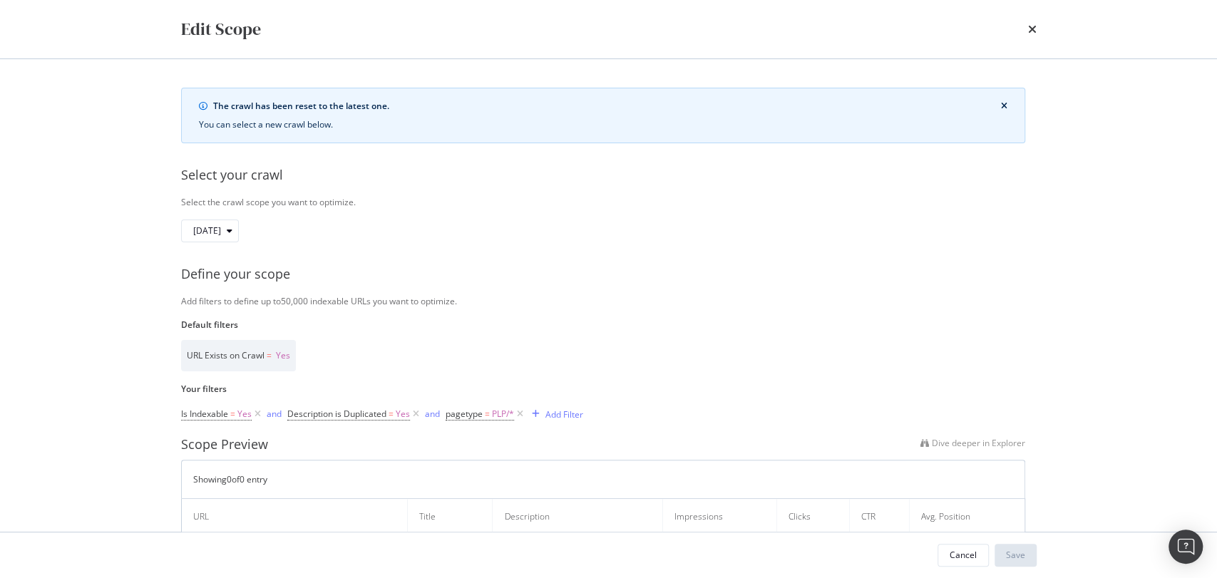
scroll to position [118, 0]
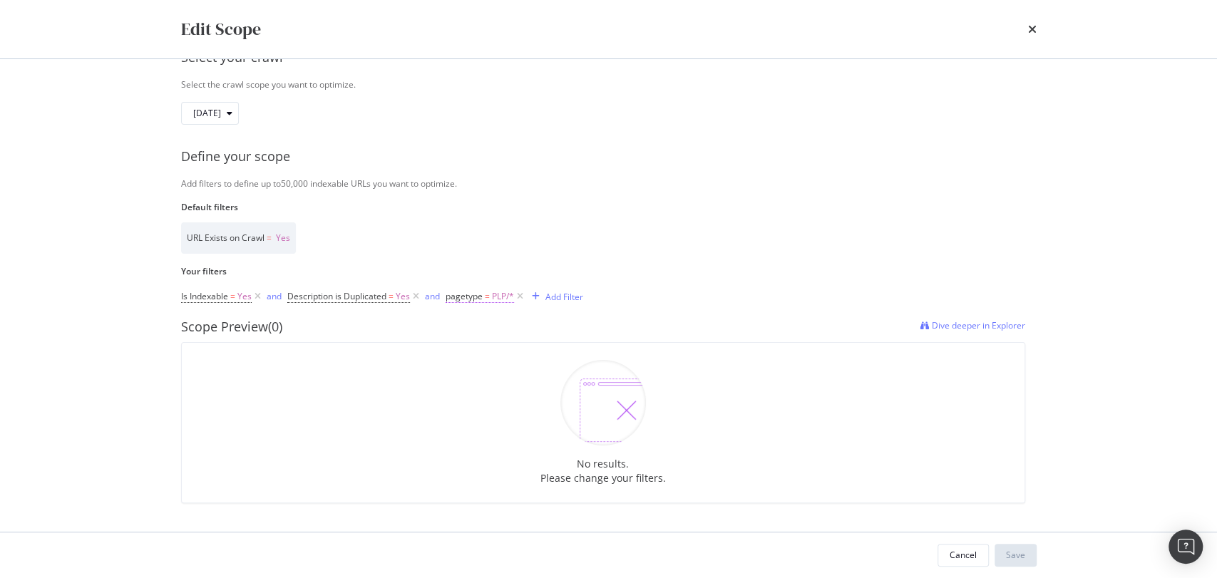
click at [493, 300] on span "PLP/*" at bounding box center [503, 297] width 22 height 20
click at [728, 246] on div "URL Exists on Crawl = Yes" at bounding box center [603, 237] width 844 height 31
click at [359, 291] on span "Description is Duplicated" at bounding box center [336, 296] width 99 height 12
click at [292, 291] on div "Description is Duplicated Yes Cancel Add filter Apply" at bounding box center [378, 330] width 180 height 96
click at [297, 292] on icon "modal" at bounding box center [296, 293] width 4 height 9
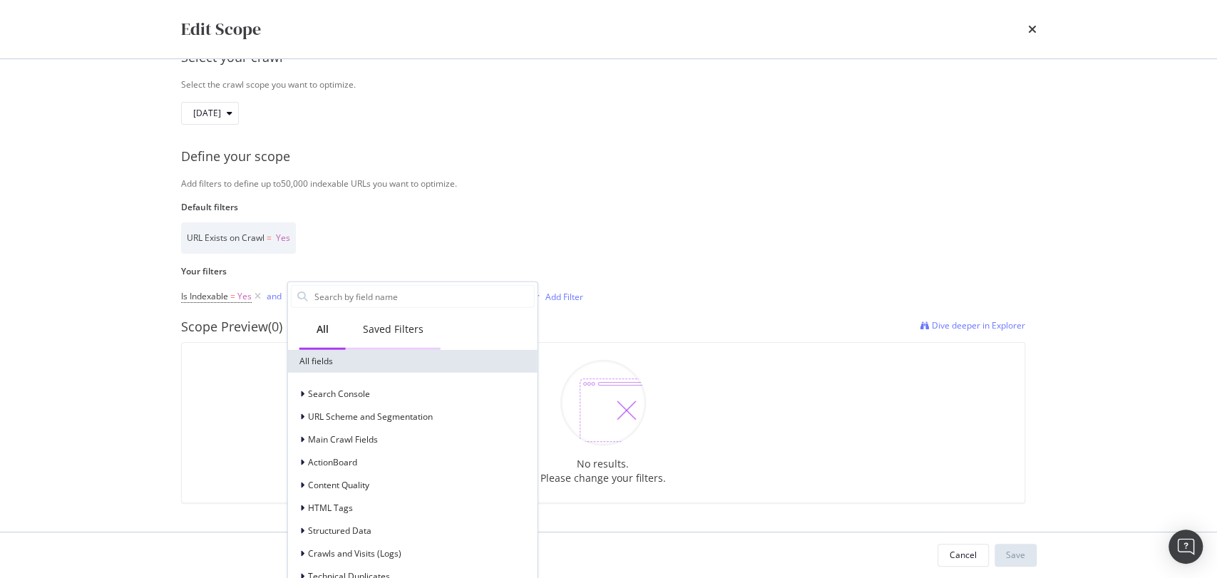
scroll to position [117, 0]
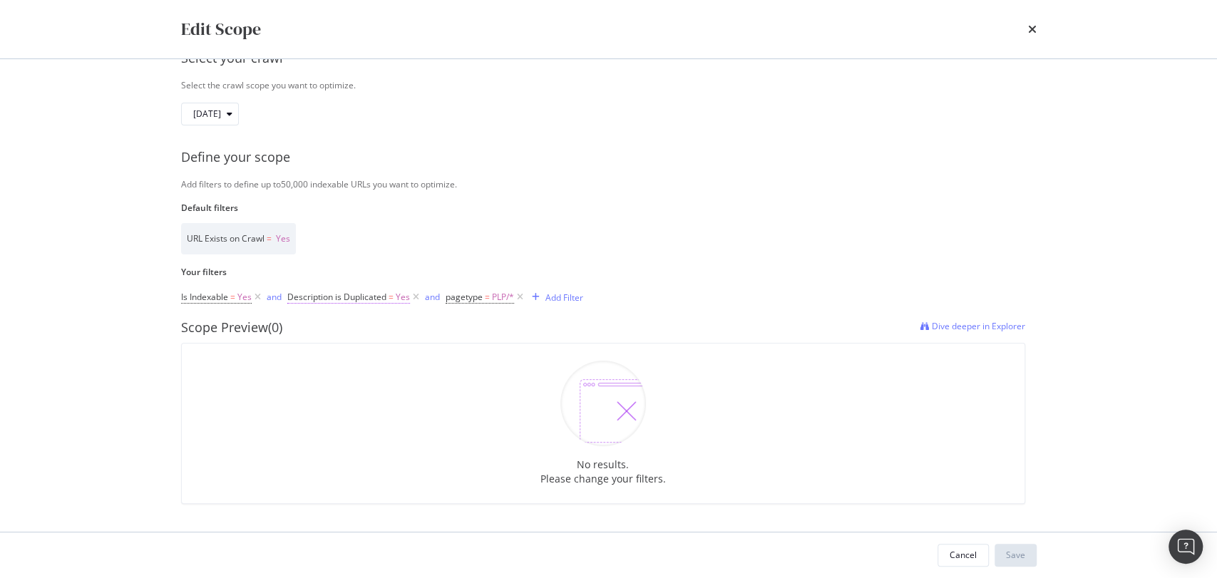
click at [331, 293] on span "Description is Duplicated" at bounding box center [336, 297] width 99 height 12
click at [297, 294] on icon "modal" at bounding box center [296, 294] width 4 height 9
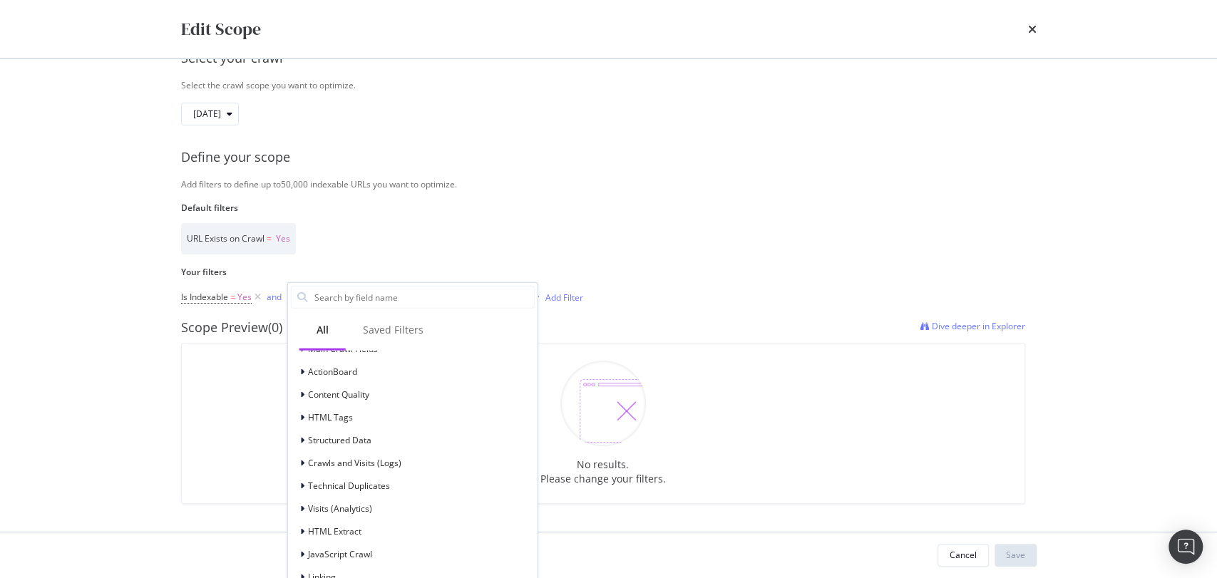
scroll to position [92, 0]
click at [305, 443] on div "modal" at bounding box center [303, 440] width 9 height 14
click at [314, 505] on div "modal" at bounding box center [312, 505] width 9 height 14
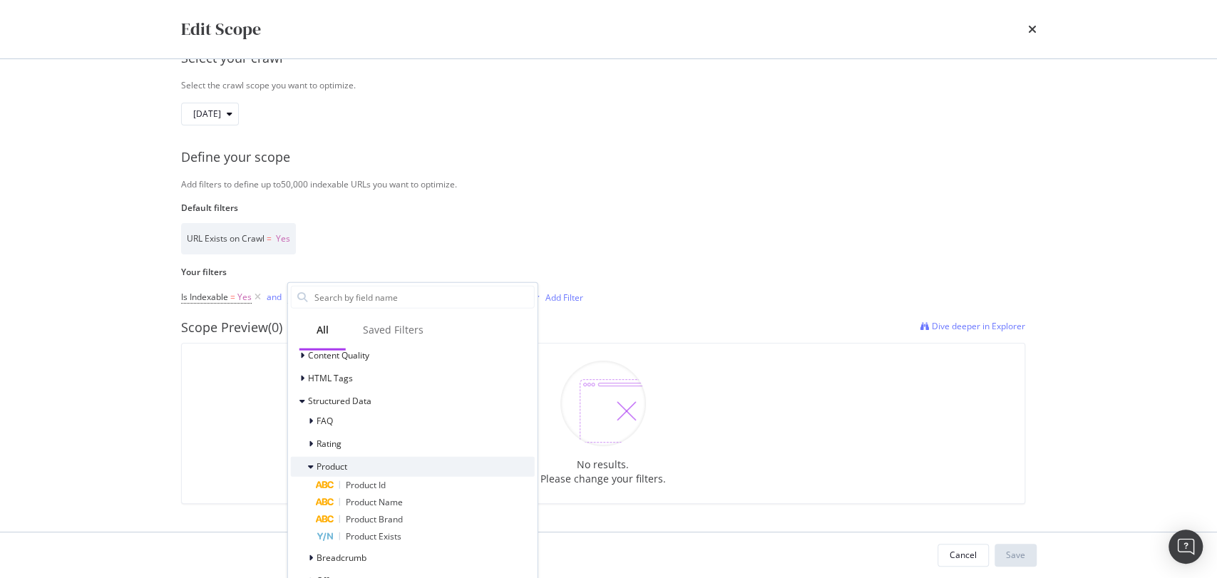
click at [310, 466] on icon "modal" at bounding box center [311, 467] width 6 height 9
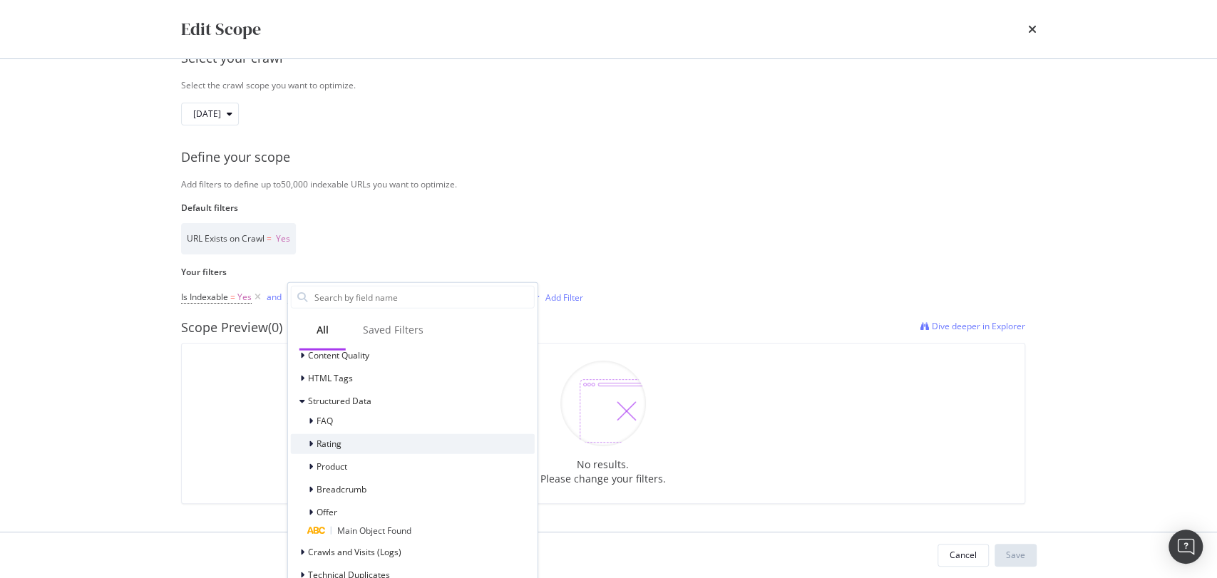
click at [310, 451] on div "Rating" at bounding box center [413, 444] width 244 height 20
click at [317, 517] on span "Offer" at bounding box center [327, 518] width 21 height 12
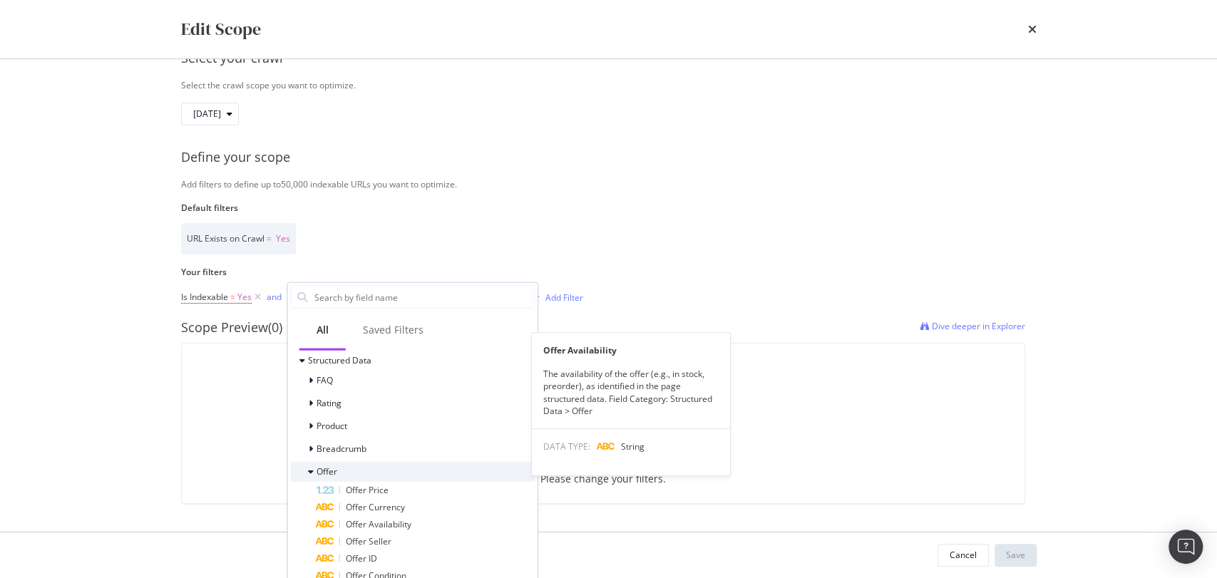
scroll to position [228, 0]
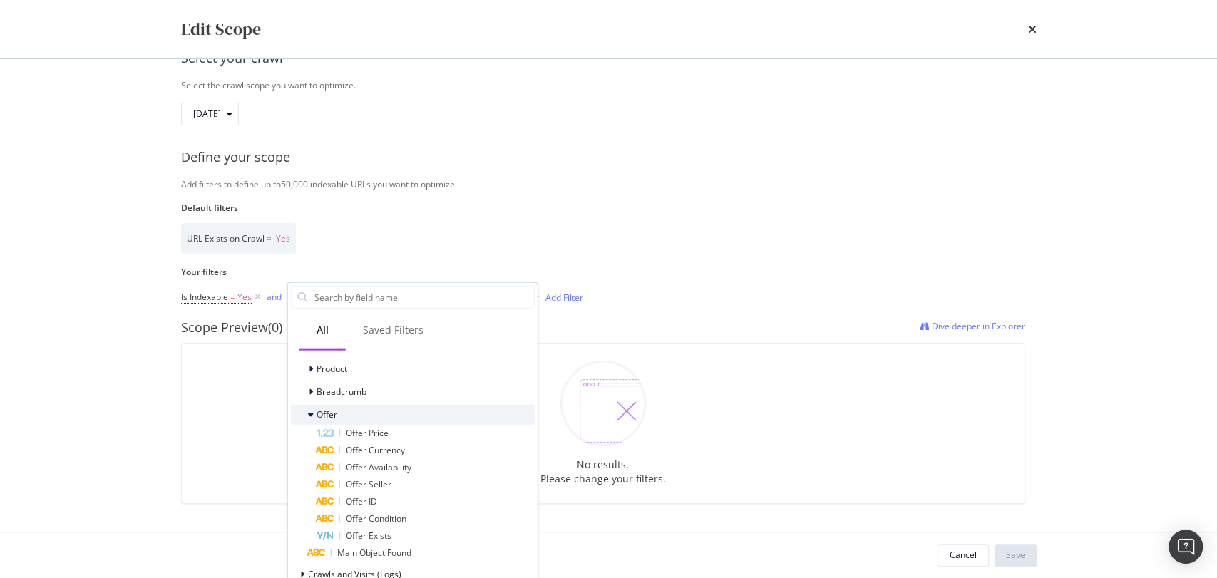
click at [308, 411] on icon "modal" at bounding box center [311, 415] width 6 height 9
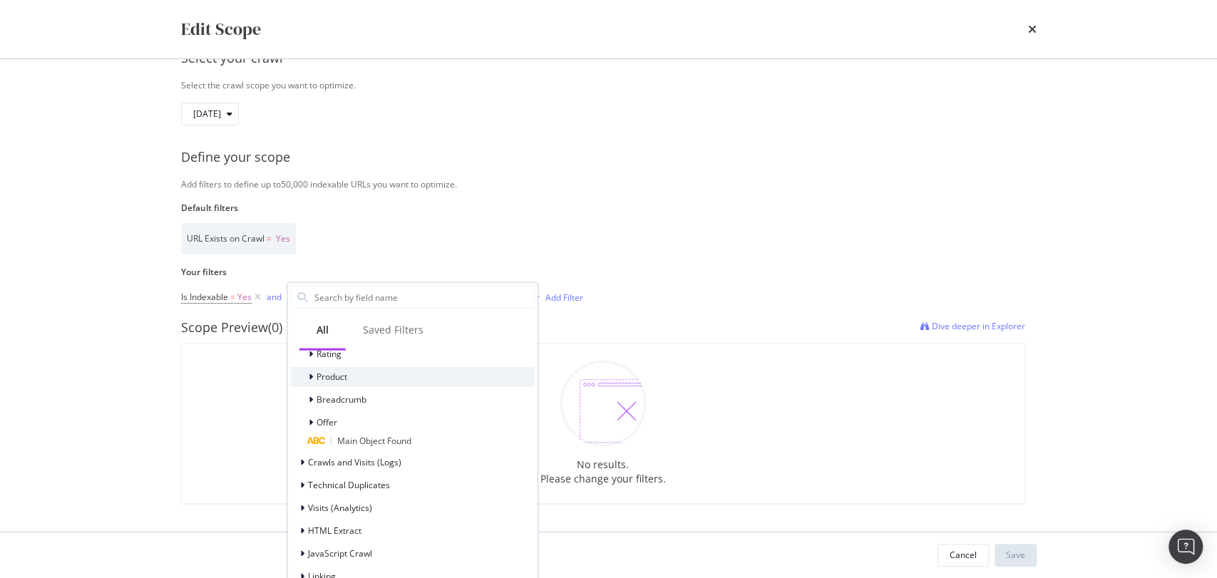
click at [312, 382] on div "modal" at bounding box center [312, 377] width 9 height 14
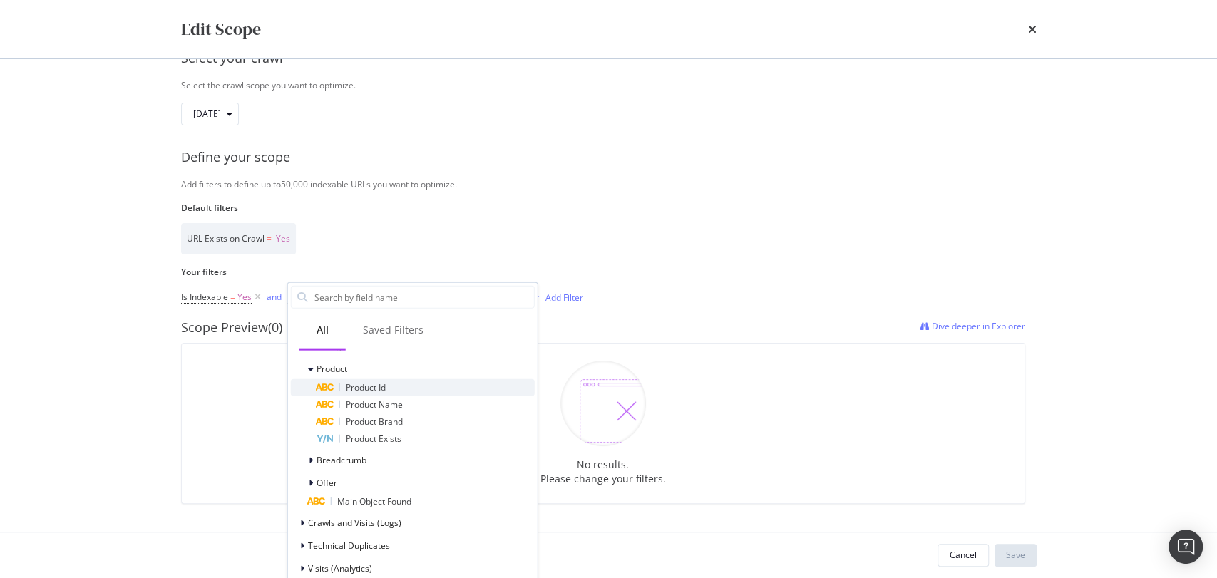
click at [382, 381] on span "Product Id" at bounding box center [366, 387] width 40 height 12
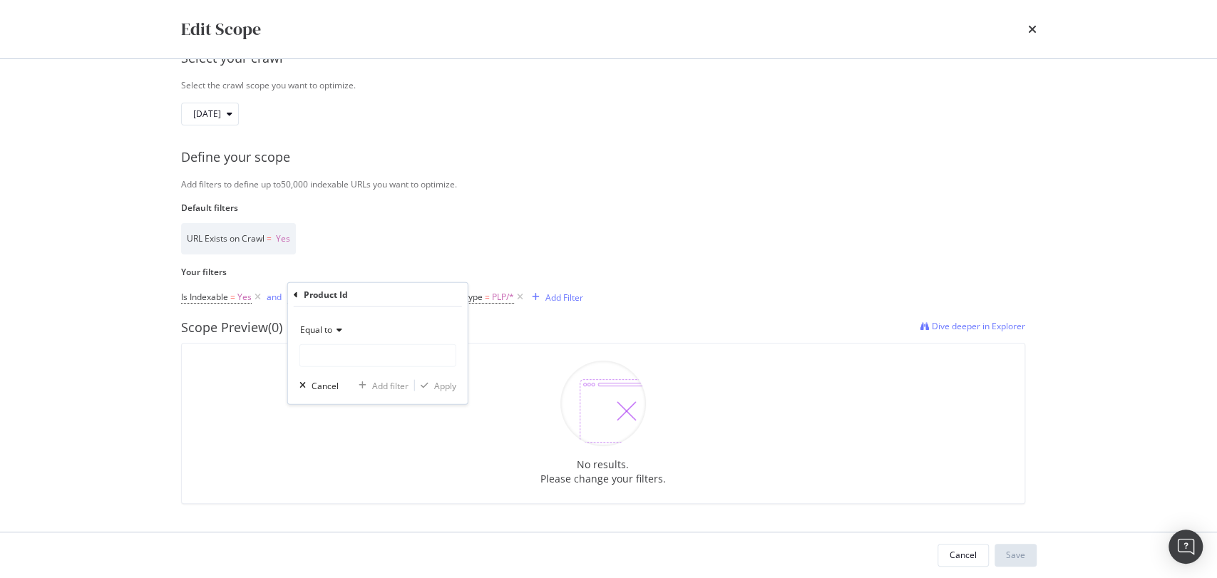
click at [335, 323] on div "Equal to" at bounding box center [377, 330] width 157 height 23
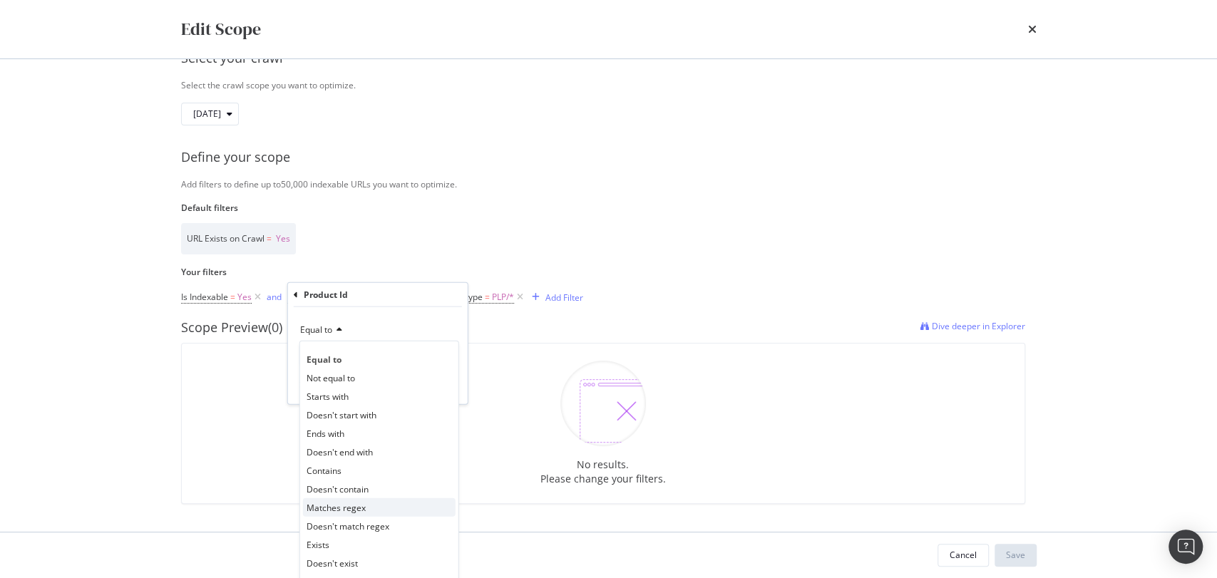
click at [369, 504] on div "Matches regex" at bounding box center [379, 507] width 153 height 19
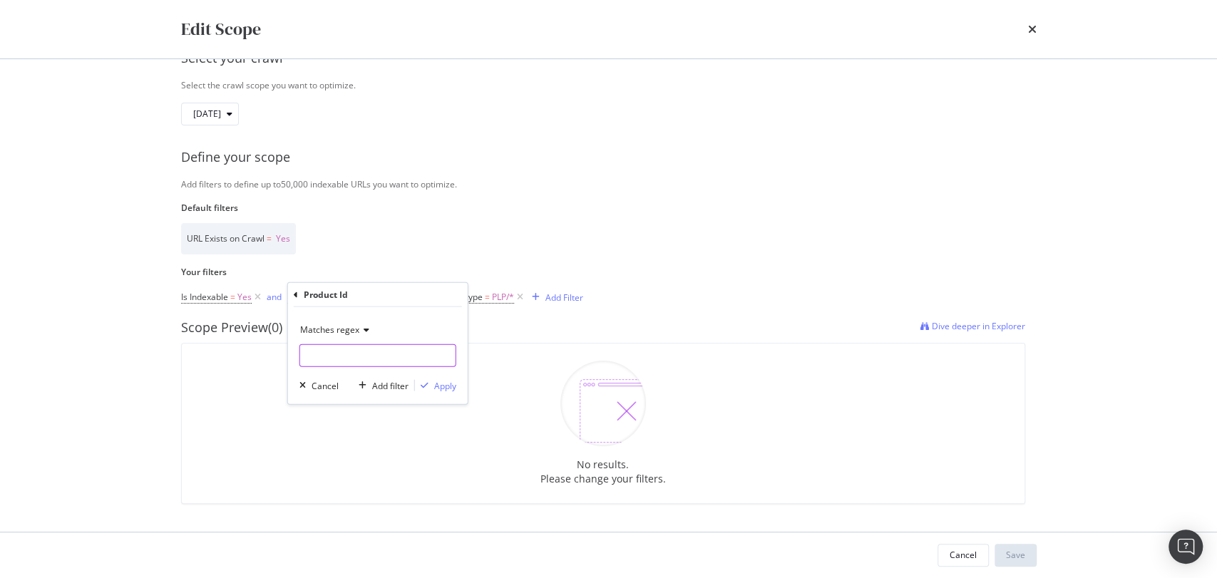
click at [342, 352] on input "Default filters" at bounding box center [377, 355] width 155 height 23
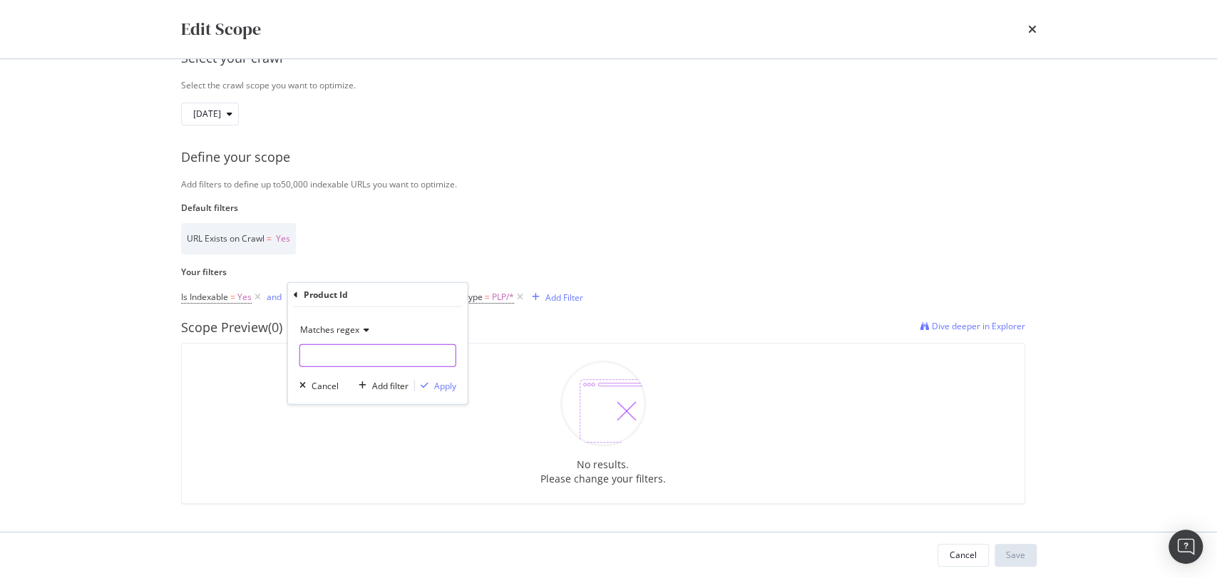
click at [342, 352] on input "Default filters" at bounding box center [377, 355] width 155 height 23
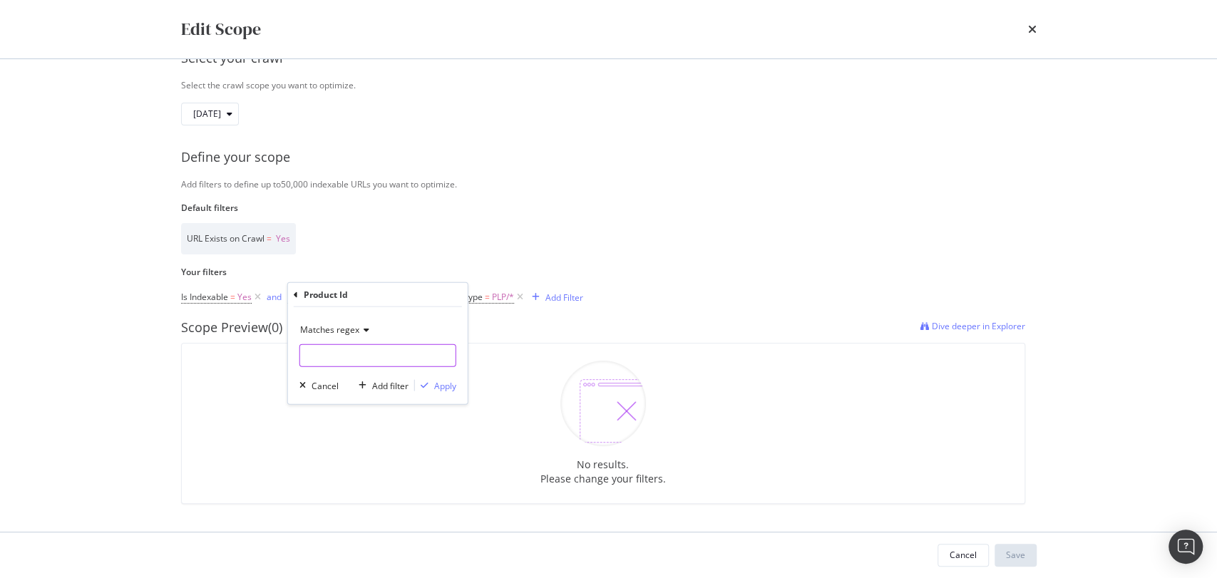
click at [342, 352] on input "Default filters" at bounding box center [377, 355] width 155 height 23
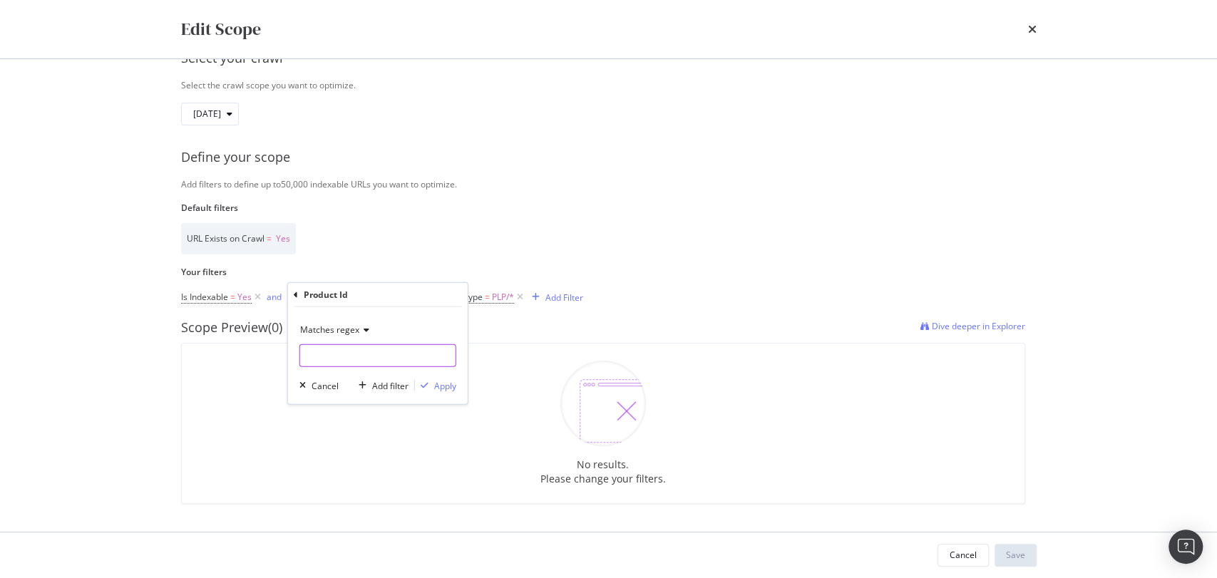
click at [342, 352] on input "Default filters" at bounding box center [377, 355] width 155 height 23
click at [363, 332] on icon "modal" at bounding box center [364, 330] width 10 height 9
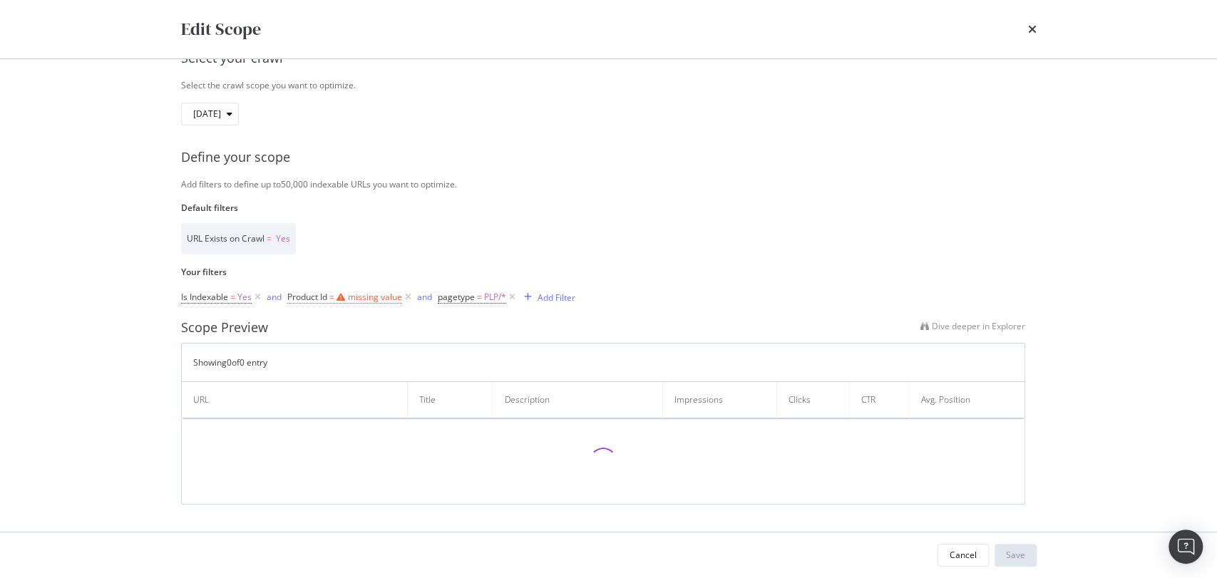
click at [369, 298] on div "missing value" at bounding box center [375, 297] width 54 height 12
click at [316, 354] on input "Default filters" at bounding box center [377, 355] width 155 height 23
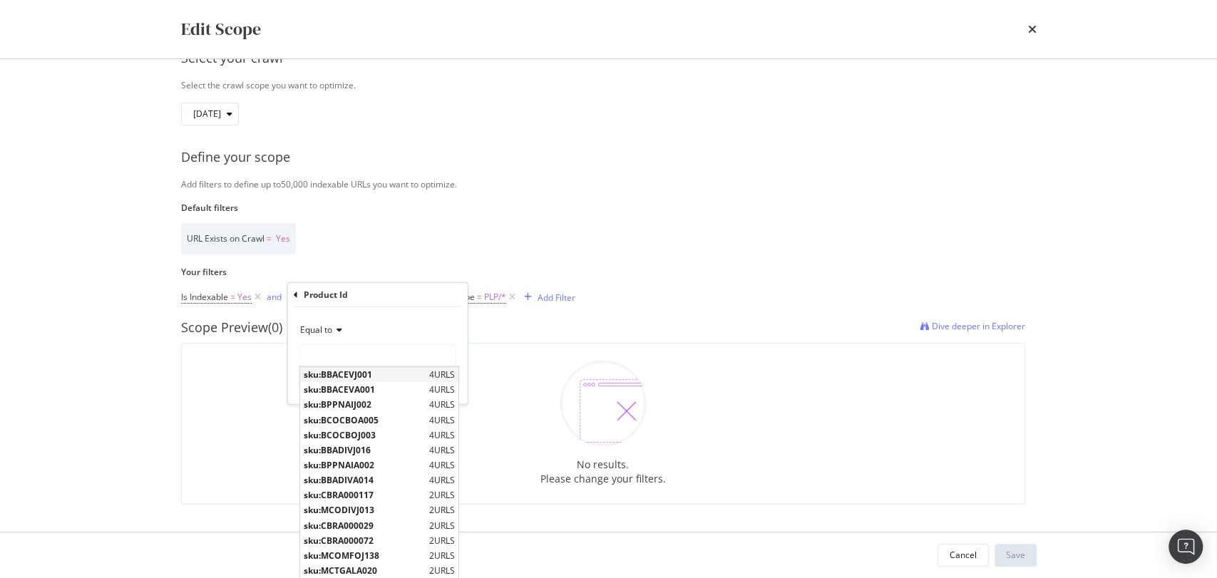
click at [339, 375] on span "sku:BBACEVJ001" at bounding box center [365, 375] width 122 height 12
click at [377, 360] on input "sku:BBACEVJ001" at bounding box center [367, 355] width 135 height 23
click at [381, 356] on input "sku:BBACEVJ001" at bounding box center [367, 355] width 135 height 23
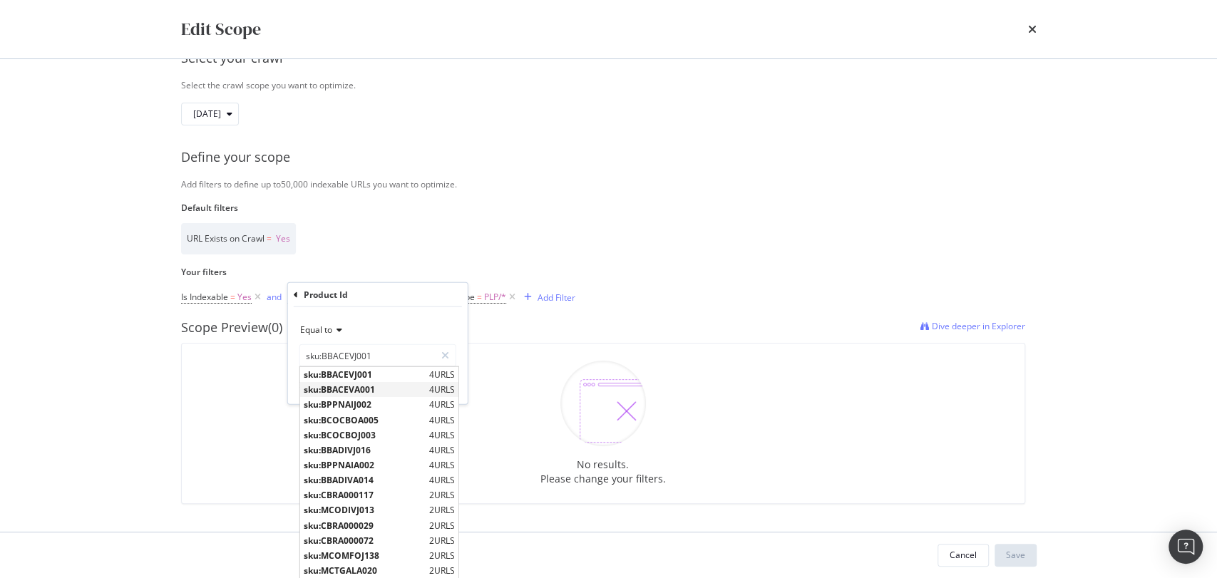
click at [360, 385] on span "sku:BBACEVA001" at bounding box center [365, 390] width 122 height 12
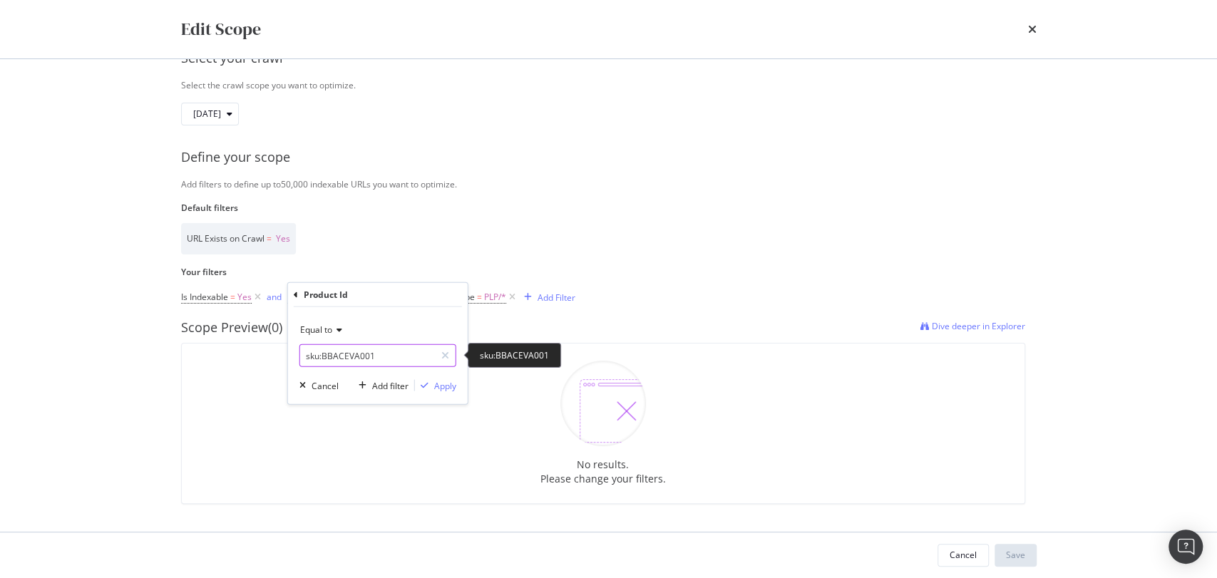
click at [371, 355] on input "sku:BBACEVA001" at bounding box center [367, 355] width 135 height 23
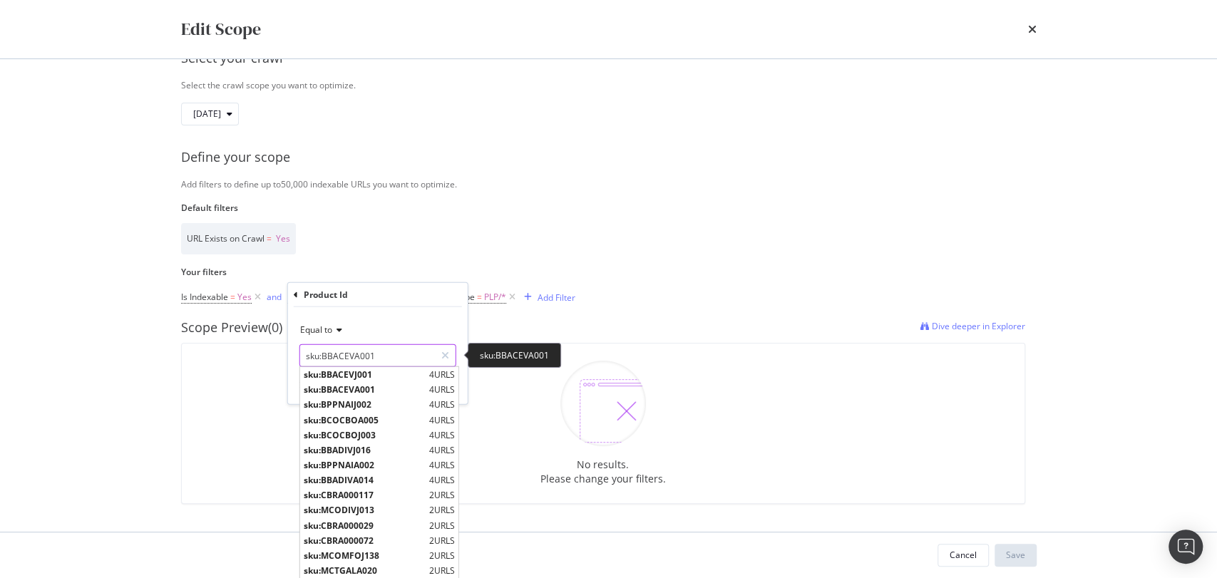
click at [371, 355] on input "sku:BBACEVA001" at bounding box center [367, 355] width 135 height 23
click at [356, 508] on span "sku:BPPPFIA022" at bounding box center [365, 509] width 122 height 12
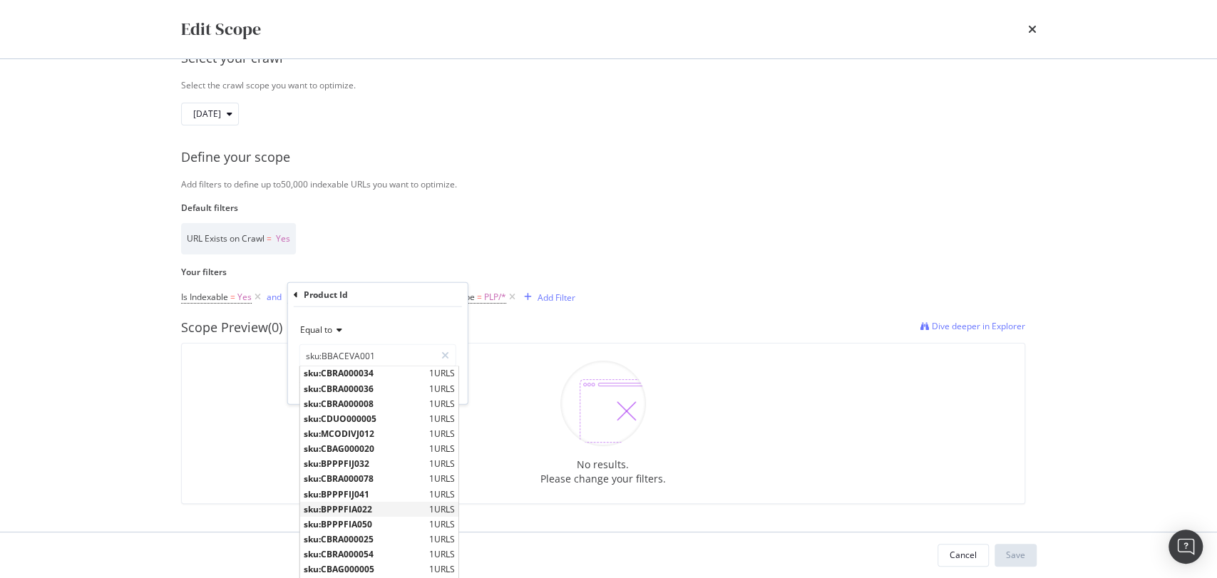
type input "sku:BPPPFIA022"
click at [394, 355] on input "sku:BPPPFIA022" at bounding box center [367, 355] width 135 height 23
click at [339, 326] on icon "modal" at bounding box center [337, 330] width 10 height 9
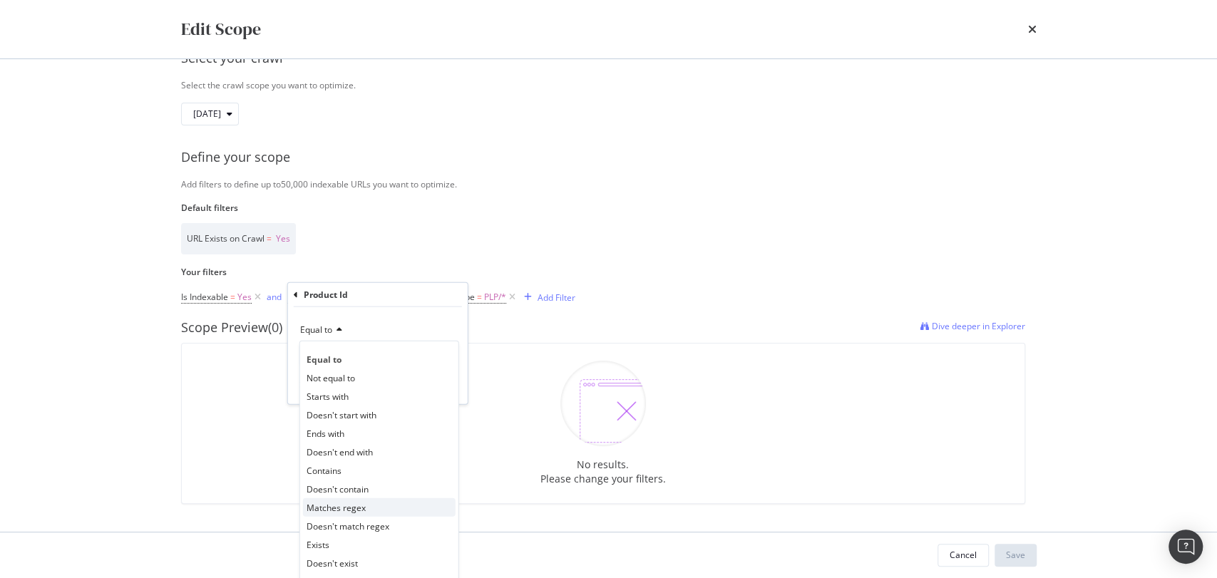
click at [361, 501] on span "Matches regex" at bounding box center [336, 507] width 59 height 12
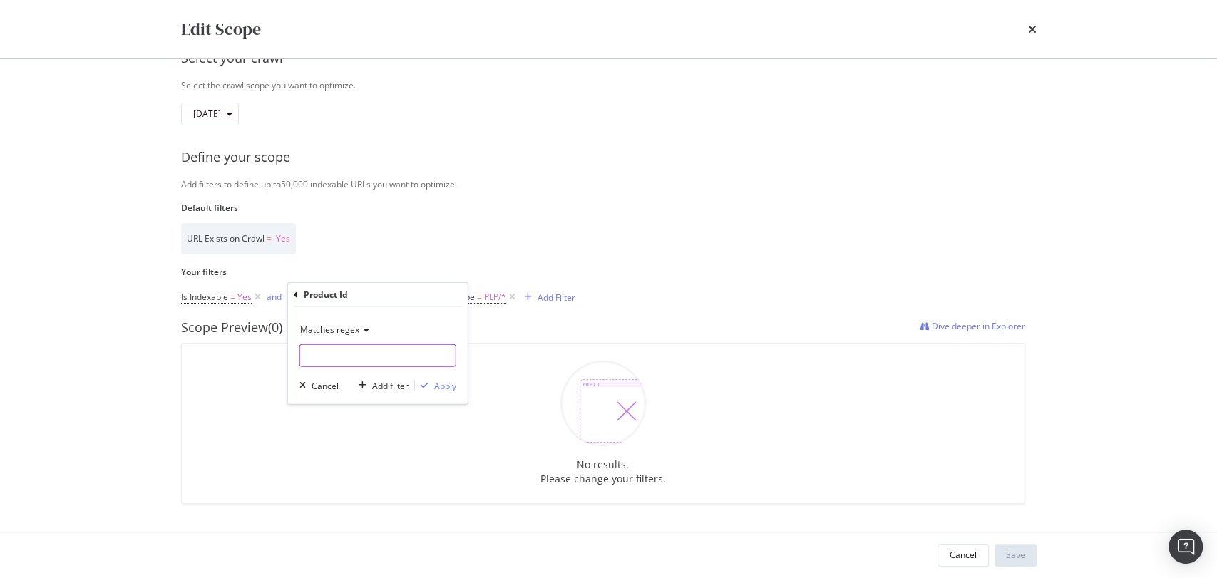
click at [380, 346] on input "Default filters" at bounding box center [377, 355] width 155 height 23
type input "s"
paste input "bcozirj017"
type input "bcozirj017"
click at [447, 389] on div "Apply" at bounding box center [445, 385] width 22 height 12
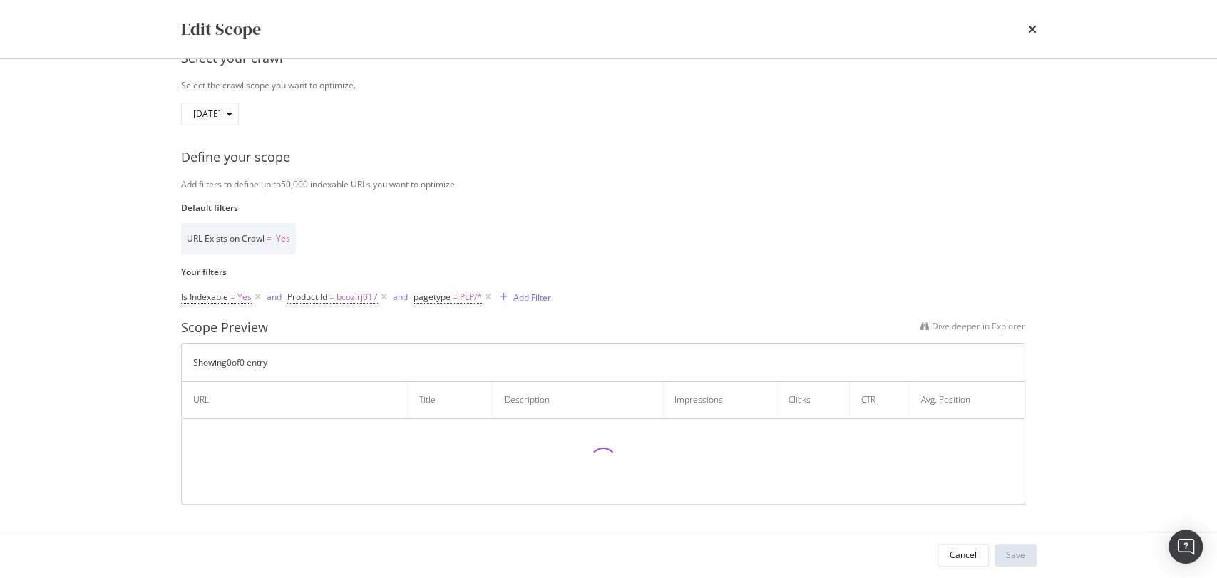
scroll to position [118, 0]
click at [363, 303] on span "bcozirj017" at bounding box center [357, 297] width 41 height 20
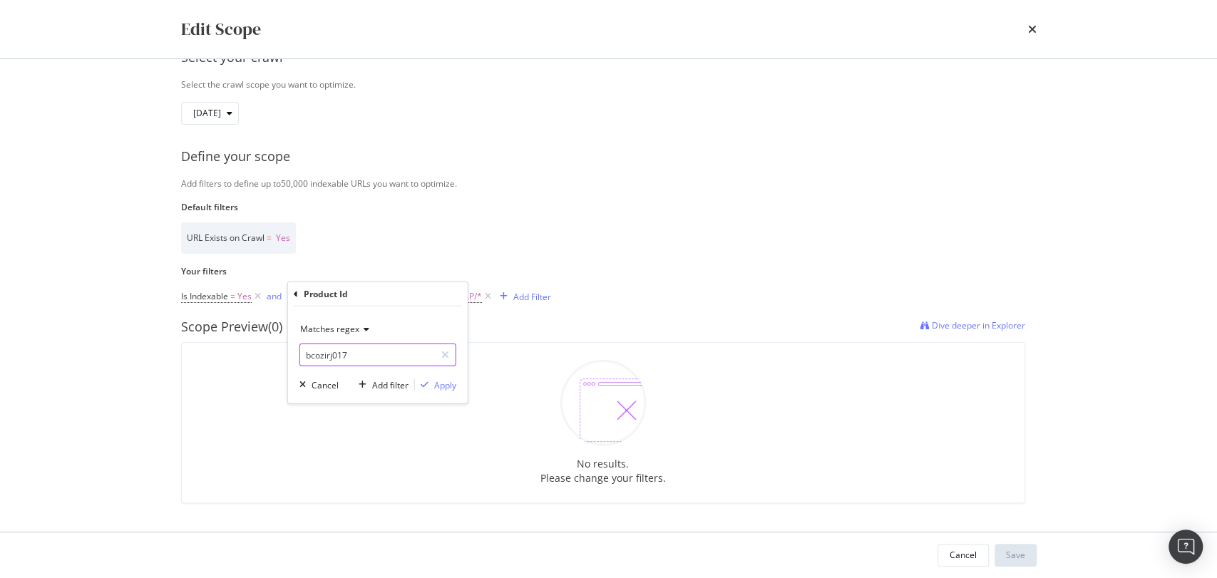
click at [314, 352] on input "bcozirj017" at bounding box center [367, 355] width 135 height 23
type input "sku: bcozirj017"
click at [453, 384] on div "Apply" at bounding box center [445, 385] width 22 height 12
click at [347, 297] on span "sku: bcozirj017" at bounding box center [366, 297] width 59 height 20
click at [369, 361] on input "sku: bcozirj017" at bounding box center [367, 355] width 135 height 23
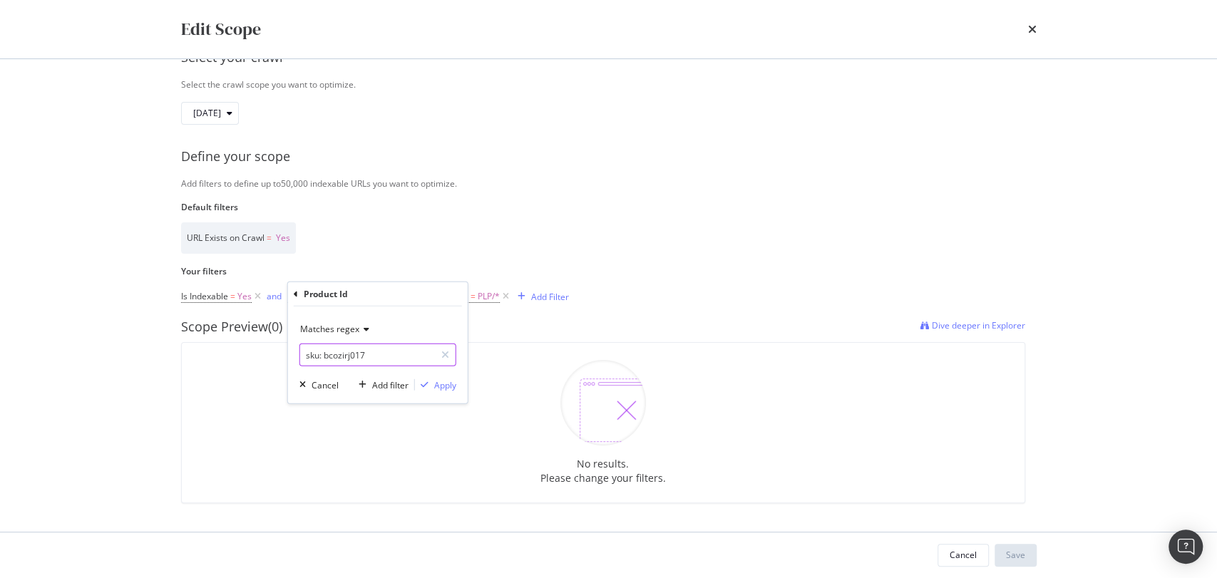
click at [326, 356] on input "sku: bcozirj017" at bounding box center [367, 355] width 135 height 23
click at [319, 351] on input "sku: bcozirj017" at bounding box center [367, 355] width 135 height 23
type input "sku:bcozirj017"
click at [453, 389] on div "Apply" at bounding box center [445, 385] width 22 height 12
click at [479, 298] on span "PLP/*" at bounding box center [487, 297] width 22 height 20
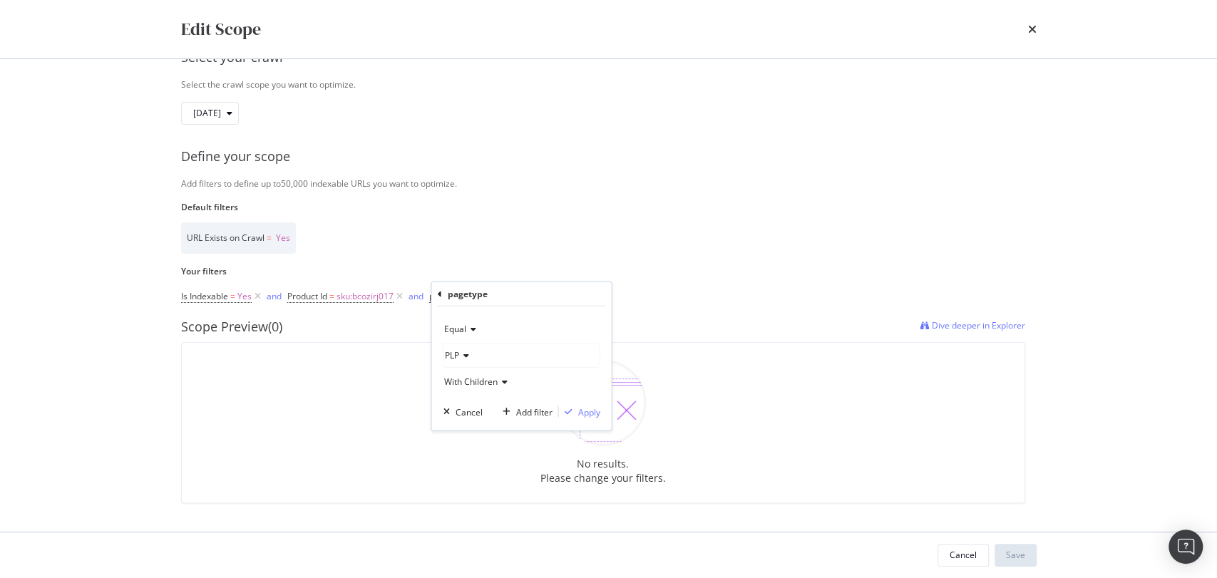
click at [466, 354] on icon "modal" at bounding box center [463, 355] width 10 height 9
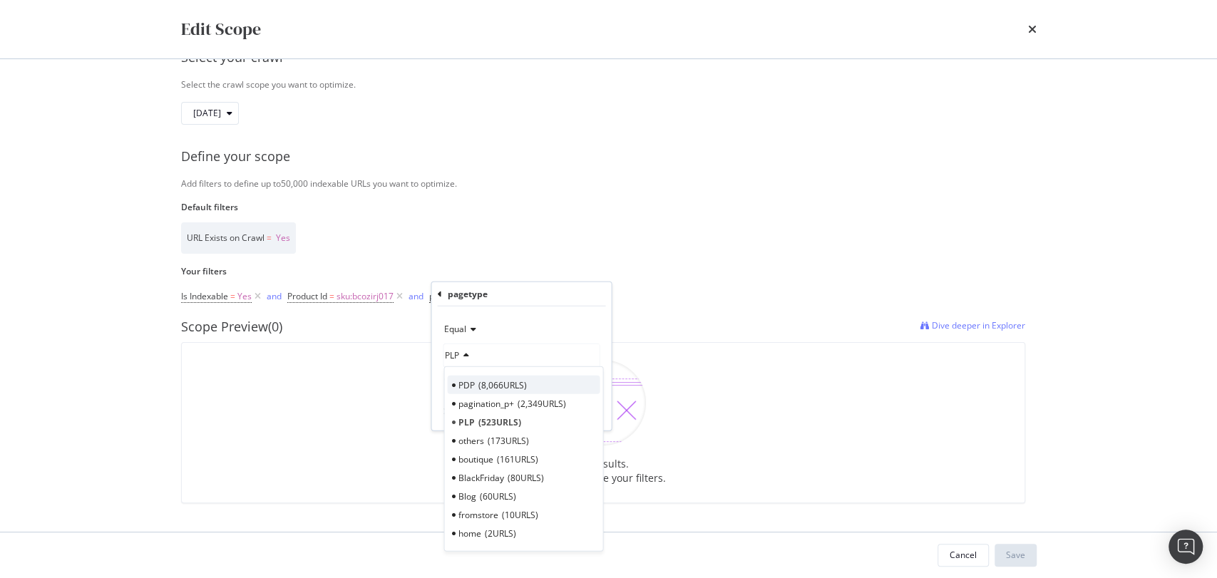
click at [471, 387] on span "PDP" at bounding box center [466, 385] width 16 height 12
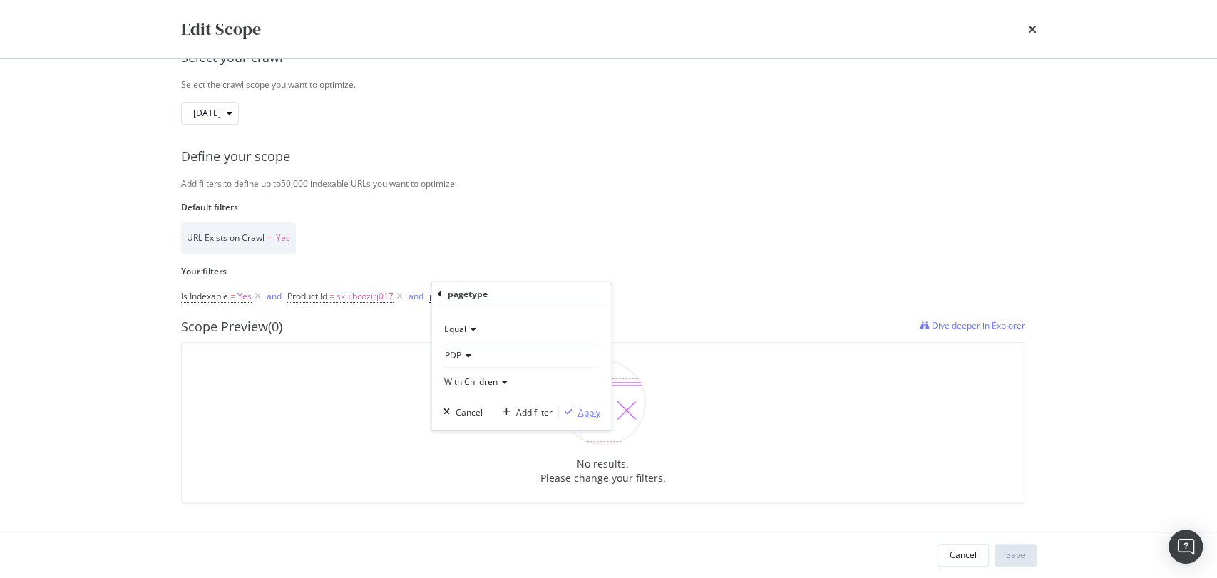
click at [577, 412] on div "Apply" at bounding box center [588, 412] width 22 height 12
click at [363, 304] on span "sku:bcozirj017" at bounding box center [365, 297] width 57 height 20
click at [342, 336] on div "Matches regex" at bounding box center [377, 329] width 157 height 23
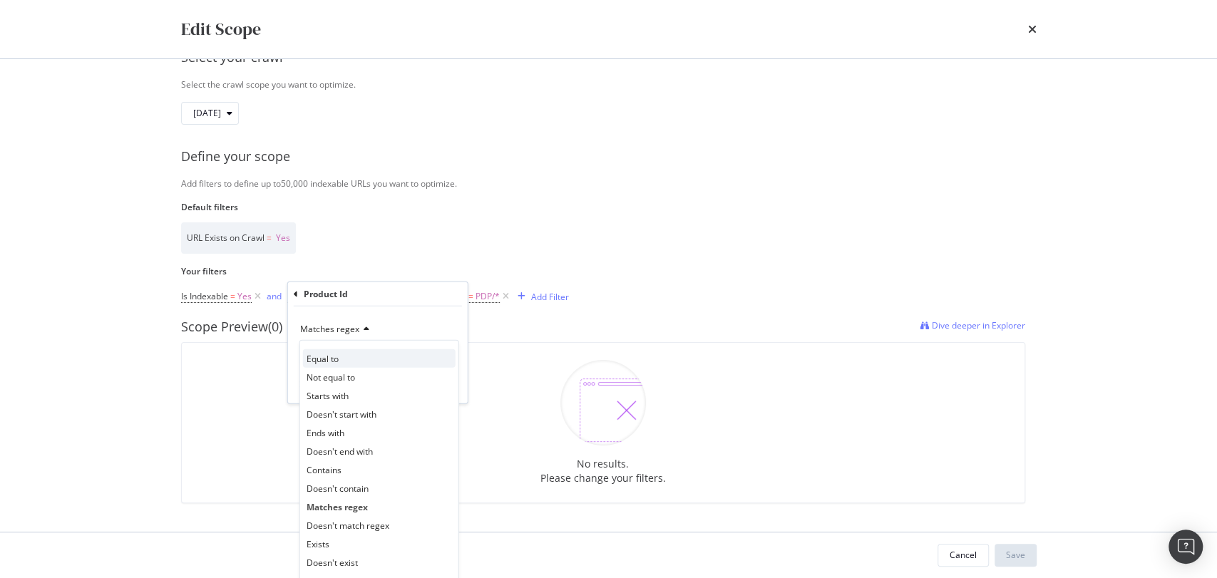
click at [335, 361] on span "Equal to" at bounding box center [323, 358] width 32 height 12
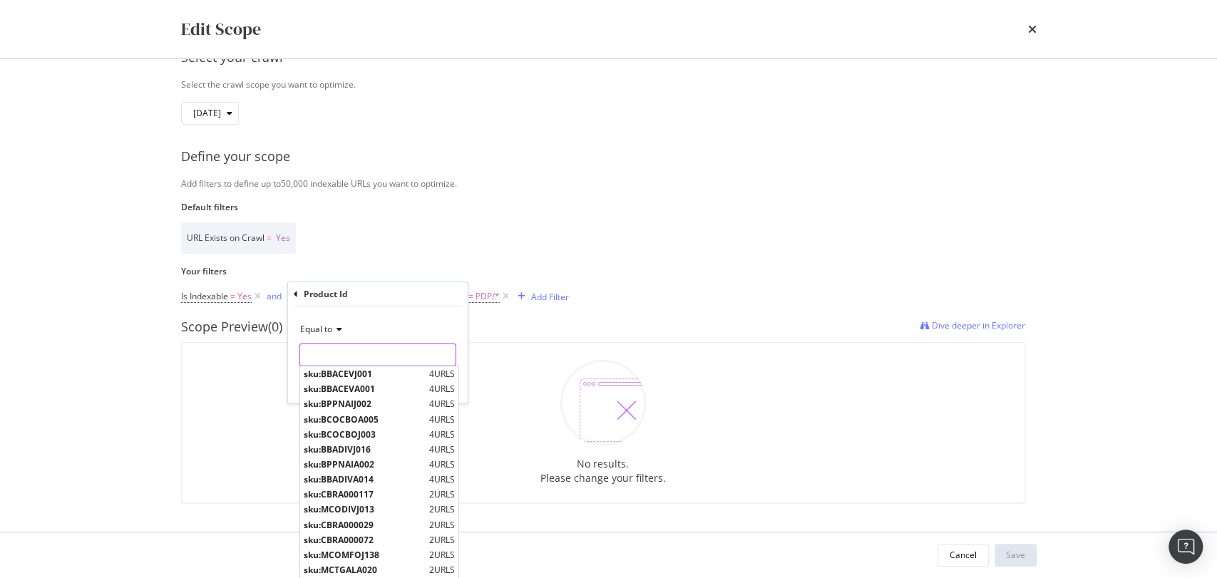
click at [345, 357] on input "Default filters" at bounding box center [377, 355] width 155 height 23
click at [354, 373] on span "sku:BBACEVJ001" at bounding box center [365, 374] width 122 height 12
type input "sku:BBACEVJ001"
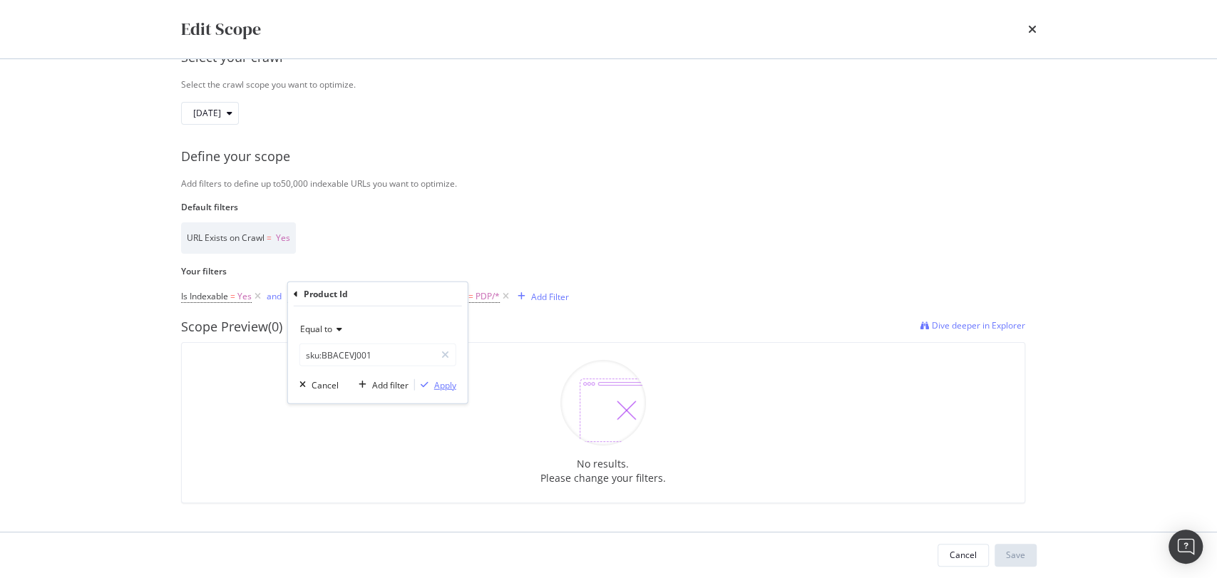
click at [445, 380] on div "Apply" at bounding box center [445, 385] width 22 height 12
click at [369, 295] on span "sku:BBACEVJ001" at bounding box center [370, 297] width 66 height 20
click at [444, 352] on icon "modal" at bounding box center [445, 355] width 8 height 10
click at [339, 332] on icon "modal" at bounding box center [337, 329] width 10 height 9
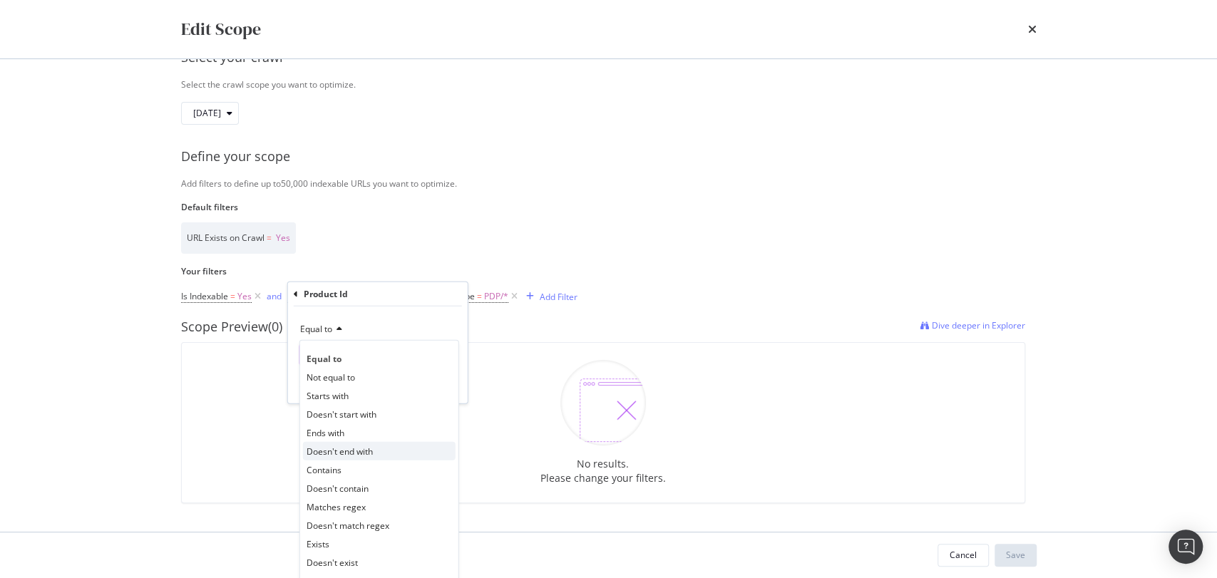
scroll to position [117, 0]
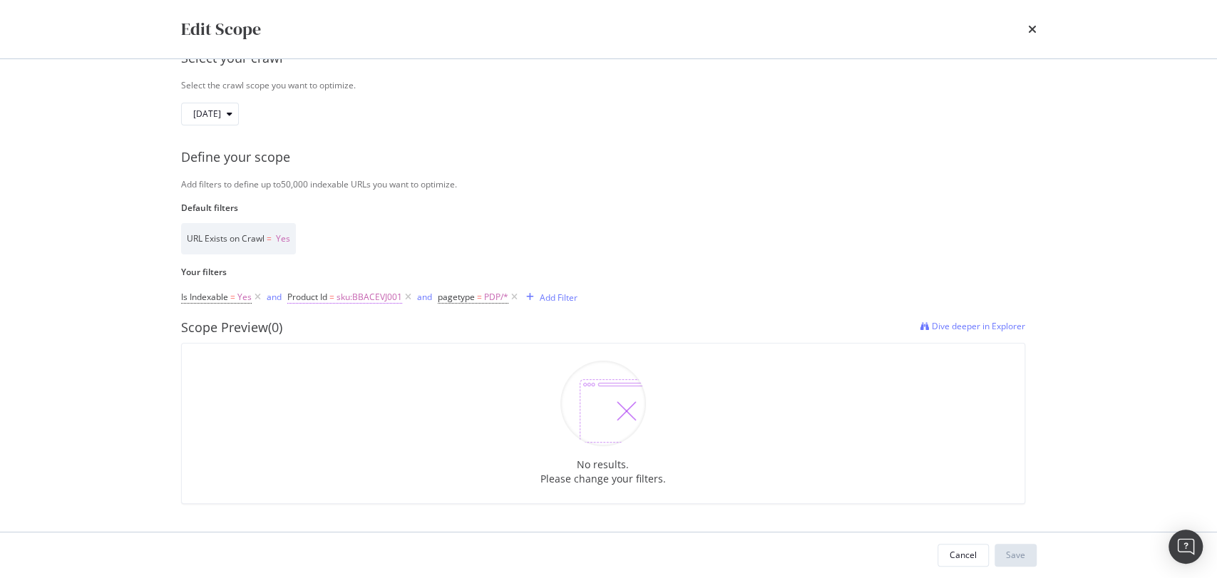
click at [383, 299] on span "sku:BBACEVJ001" at bounding box center [370, 297] width 66 height 20
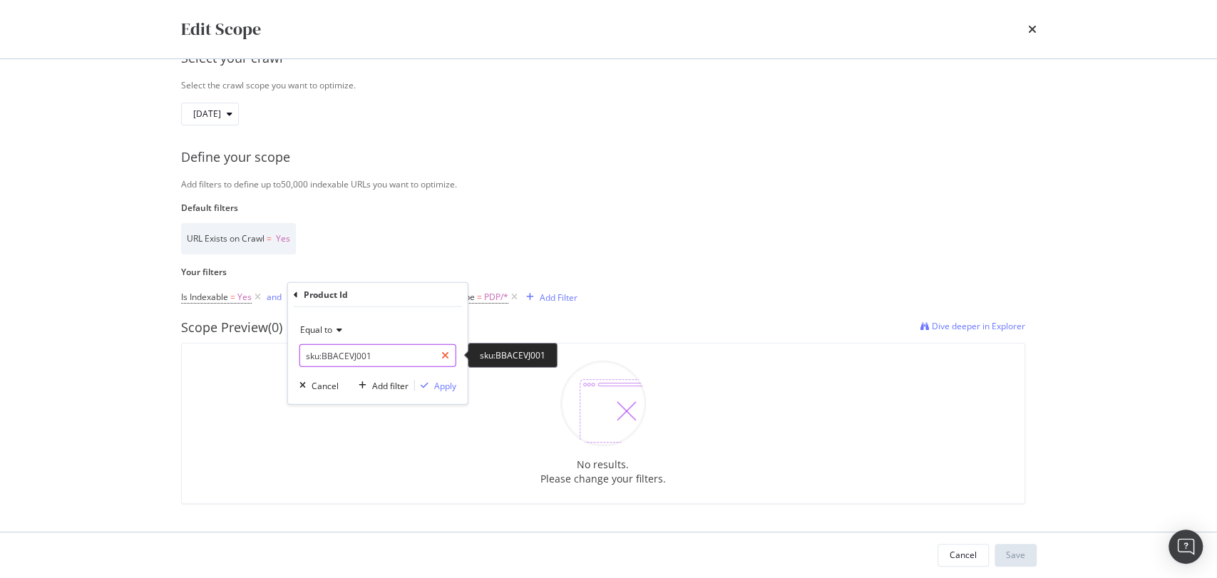
click at [445, 361] on div "modal" at bounding box center [445, 355] width 21 height 23
click at [503, 234] on div "URL Exists on Crawl = Yes" at bounding box center [603, 238] width 844 height 31
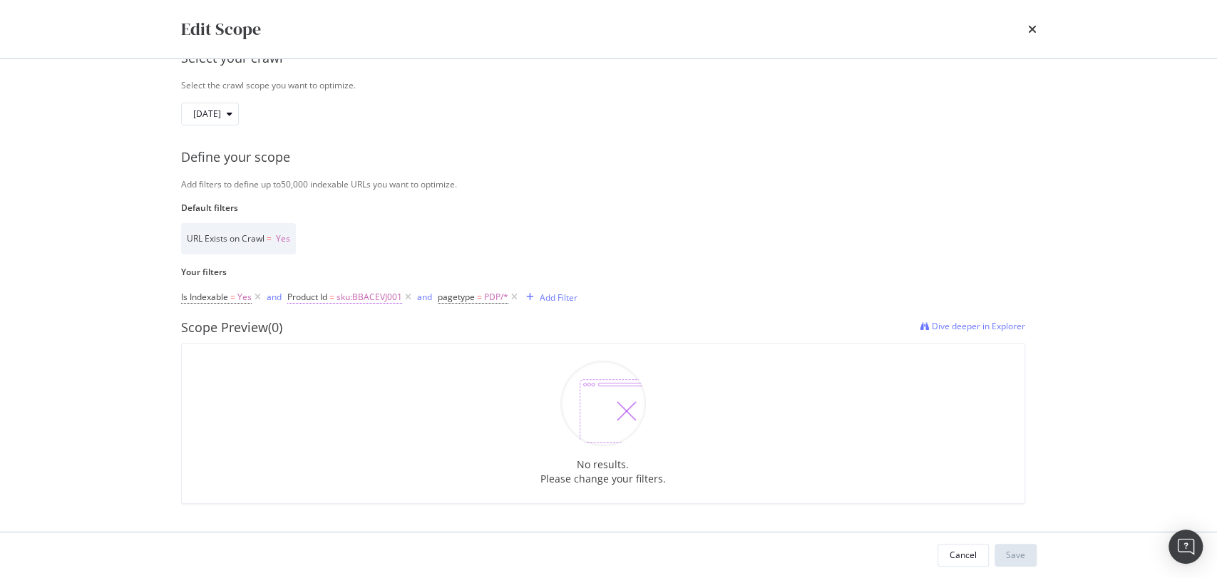
click at [386, 295] on span "sku:BBACEVJ001" at bounding box center [370, 297] width 66 height 20
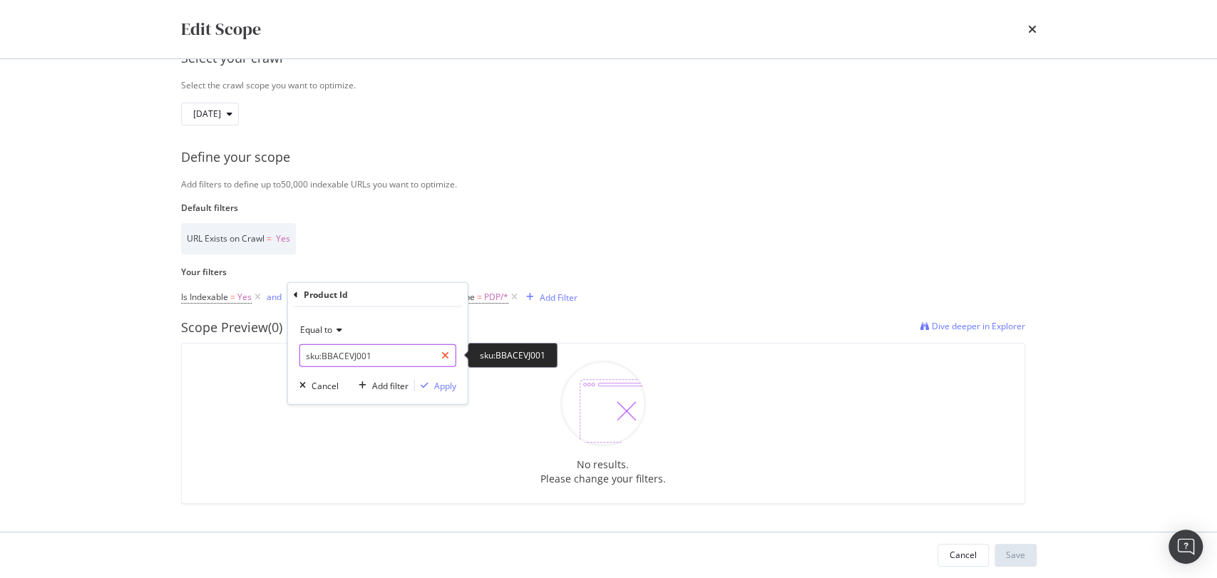
click at [444, 355] on icon "modal" at bounding box center [445, 356] width 8 height 10
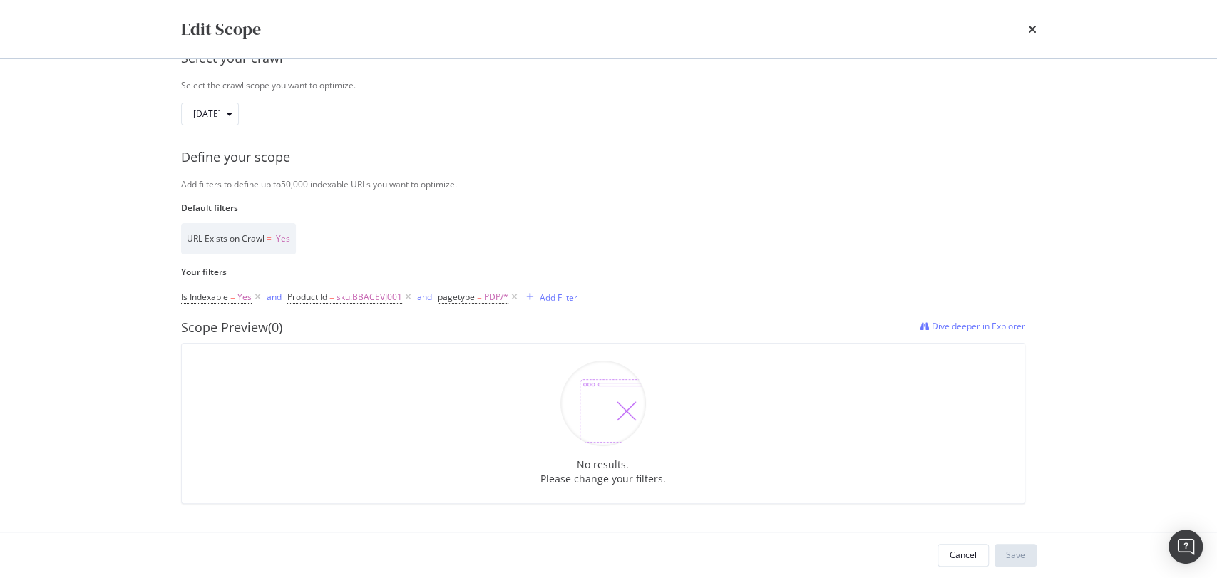
click at [411, 262] on div "The crawl has been reset to the latest one. You can select a new crawl below. S…" at bounding box center [609, 237] width 856 height 533
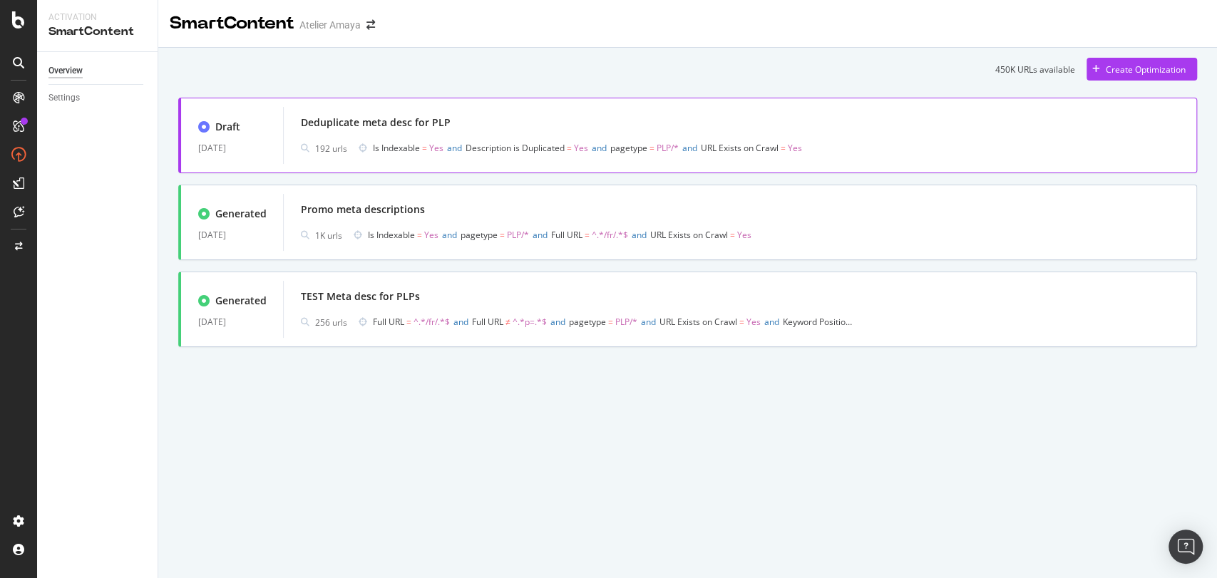
click at [462, 148] on span "and" at bounding box center [454, 148] width 15 height 12
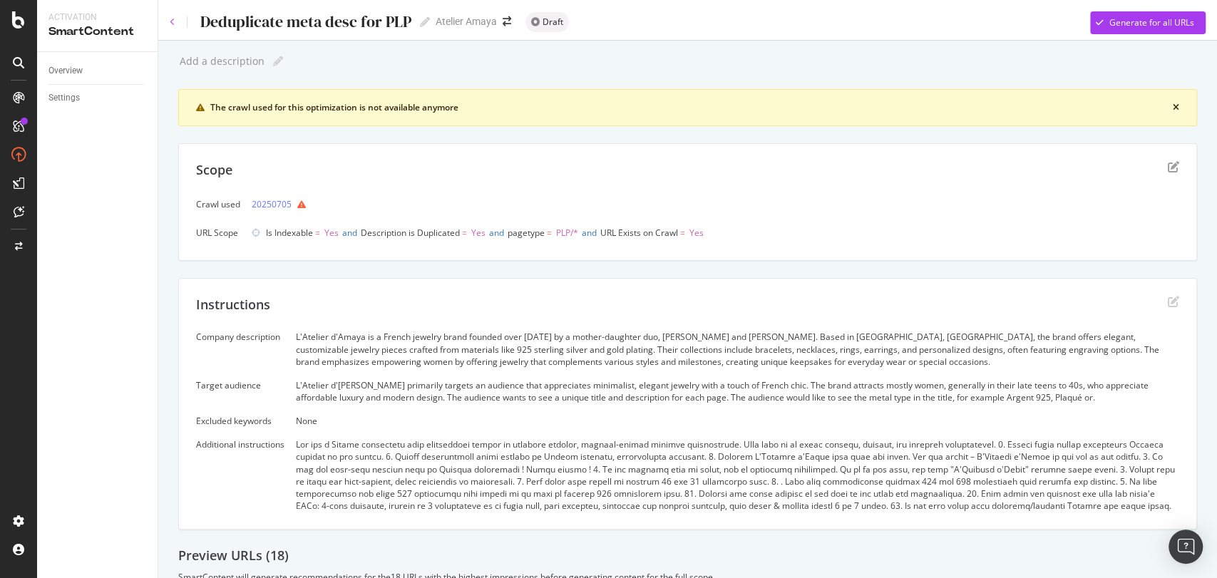
click at [174, 21] on icon at bounding box center [173, 22] width 6 height 9
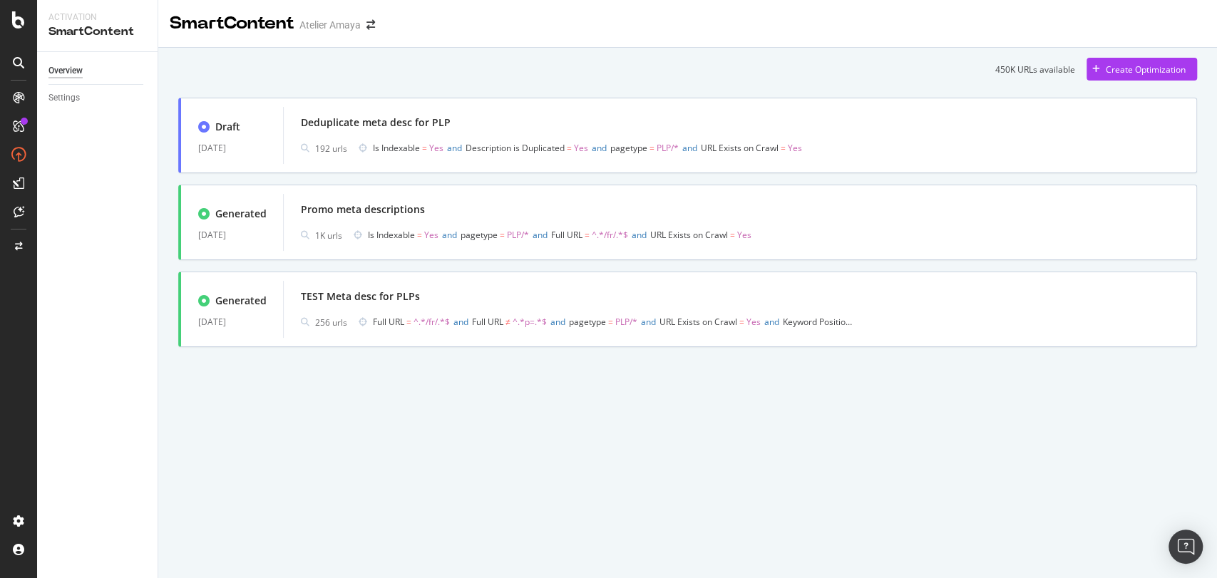
click at [27, 152] on div at bounding box center [18, 154] width 23 height 23
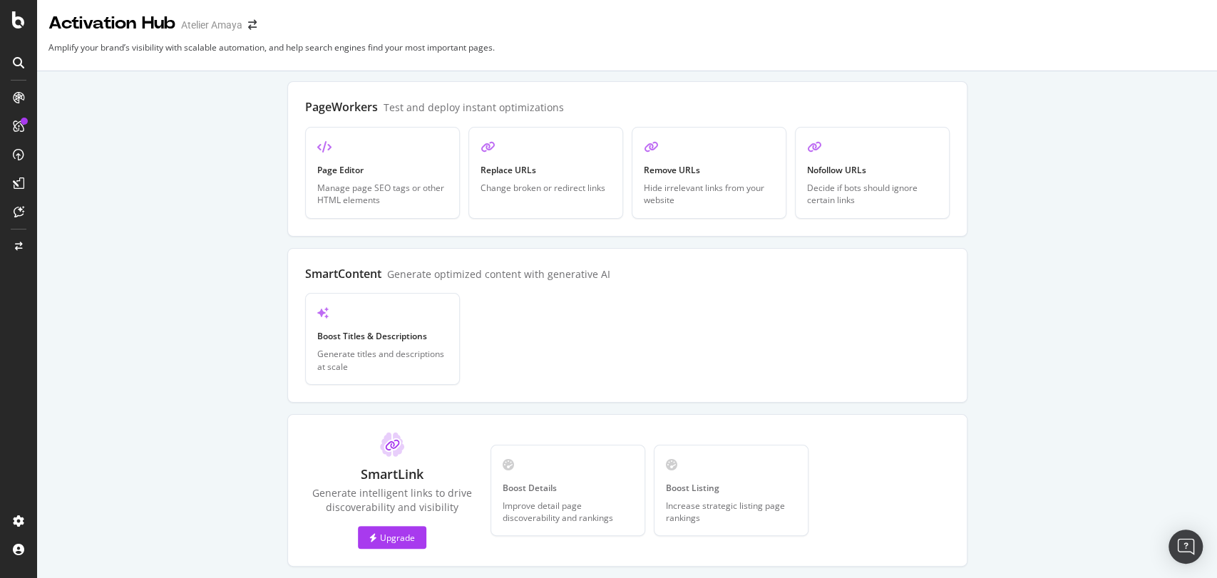
click at [22, 155] on icon at bounding box center [18, 154] width 11 height 11
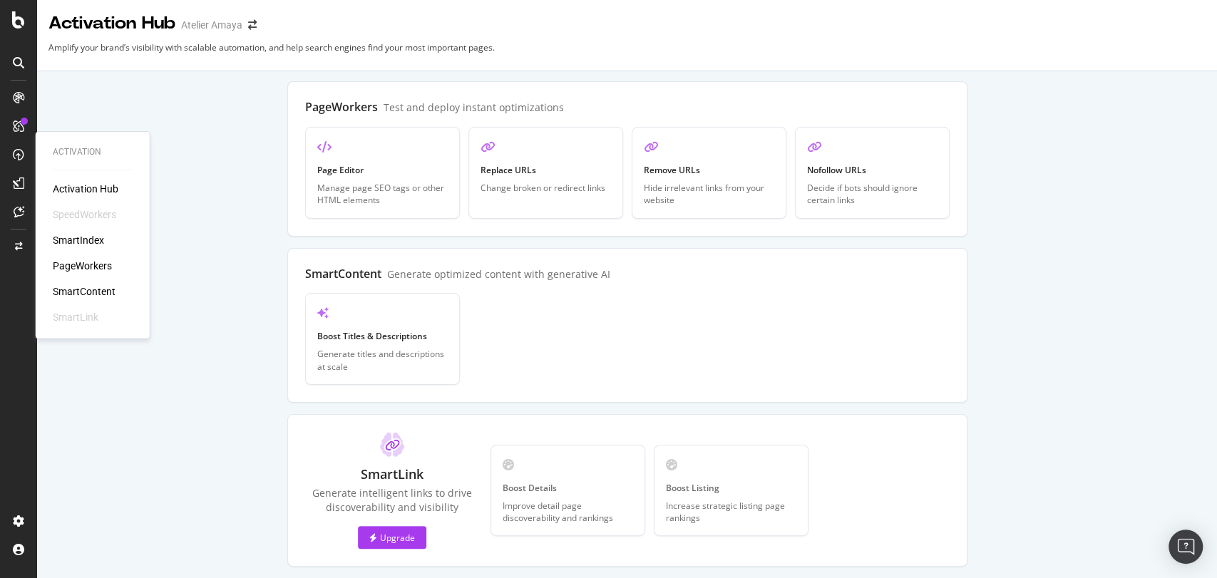
click at [105, 268] on div "PageWorkers" at bounding box center [82, 266] width 59 height 14
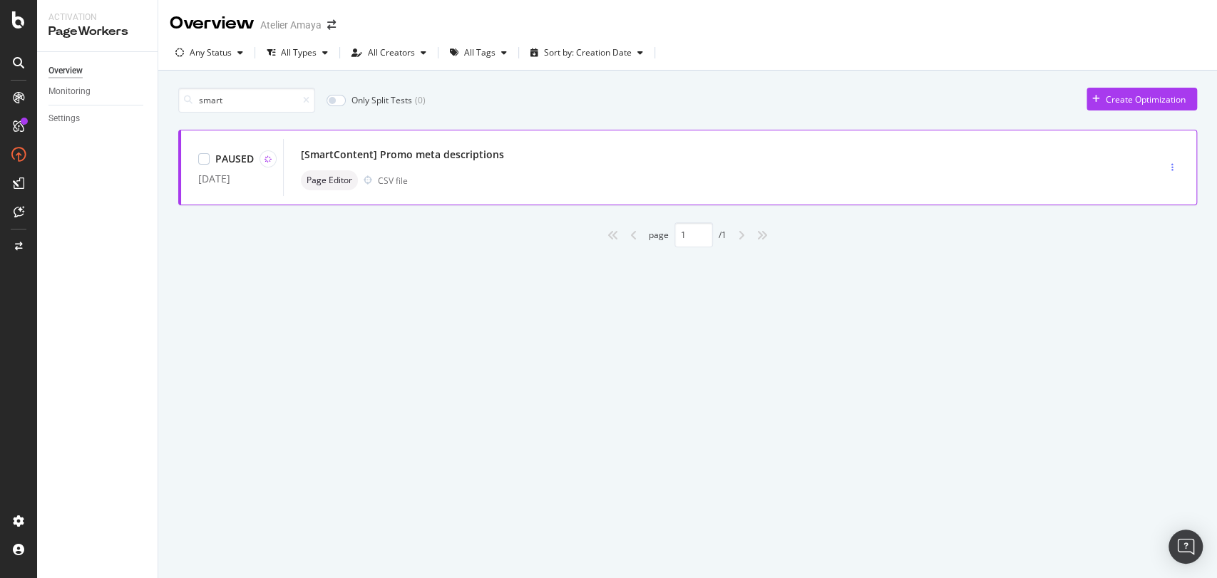
click at [1169, 165] on div "button" at bounding box center [1173, 167] width 14 height 9
click at [479, 367] on div "Overview Atelier Amaya Any Status All Types All Creators All Tags Sort by: Crea…" at bounding box center [687, 289] width 1059 height 578
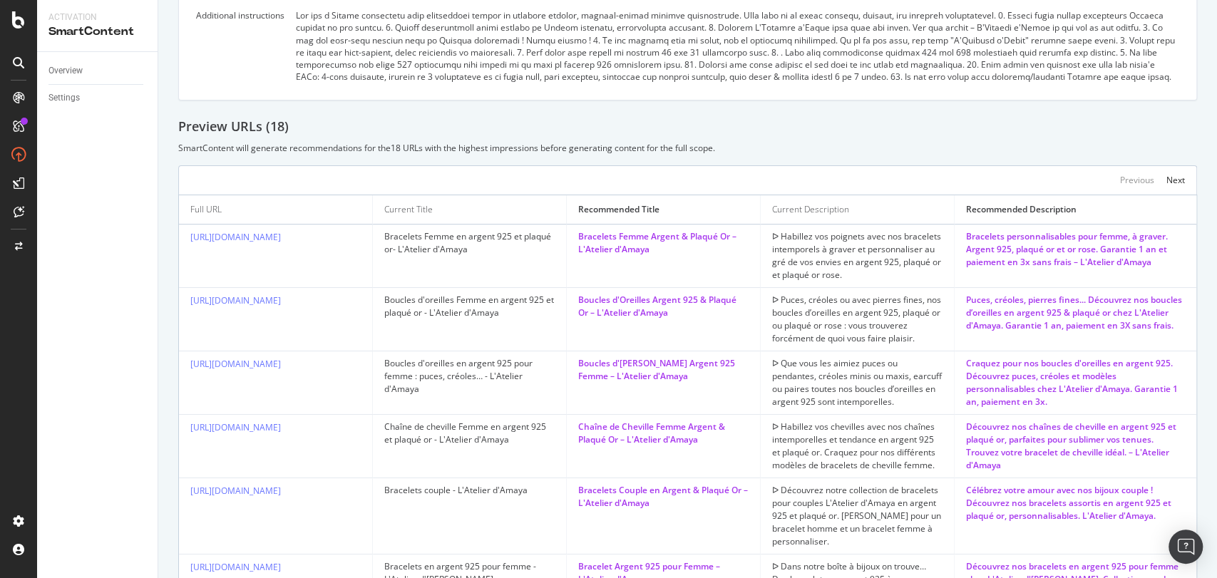
scroll to position [798, 0]
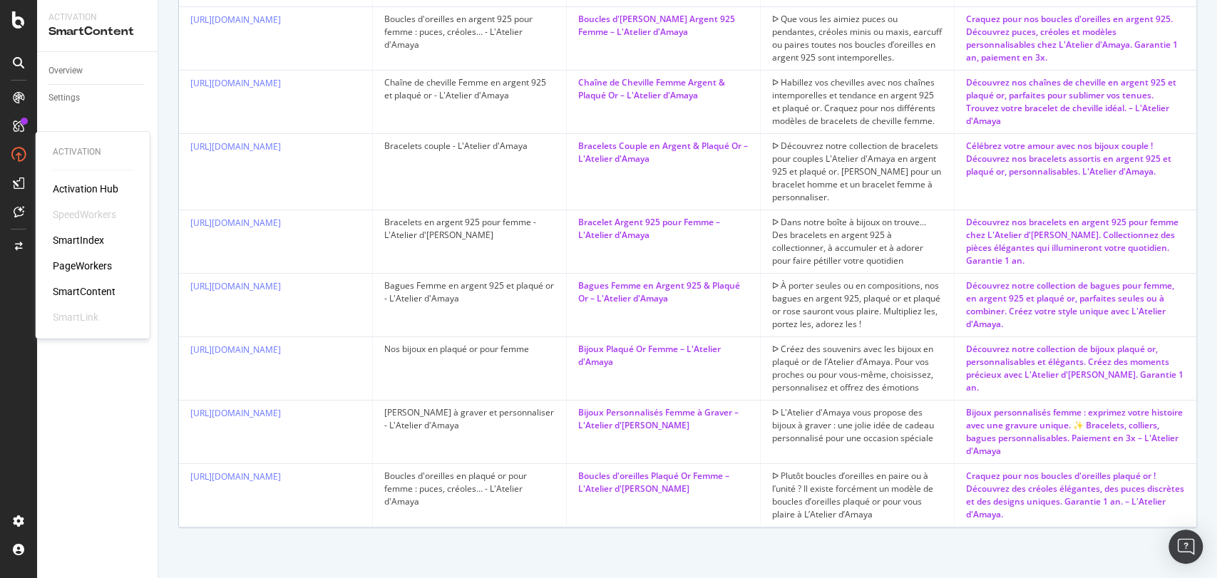
click at [83, 269] on div "PageWorkers" at bounding box center [82, 266] width 59 height 14
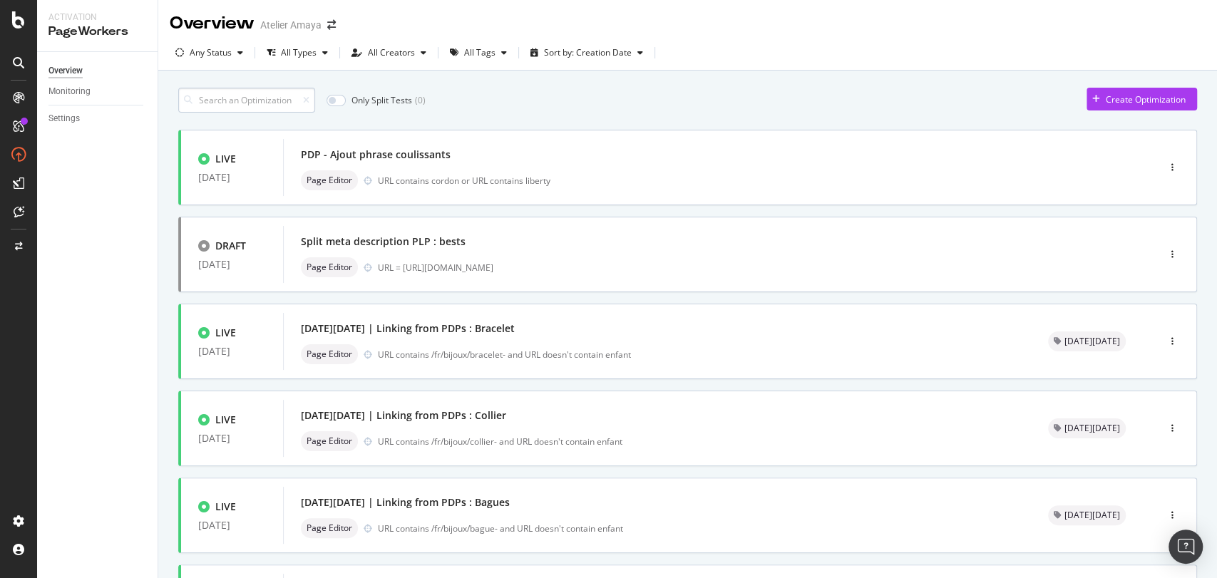
click at [264, 93] on input at bounding box center [246, 100] width 137 height 25
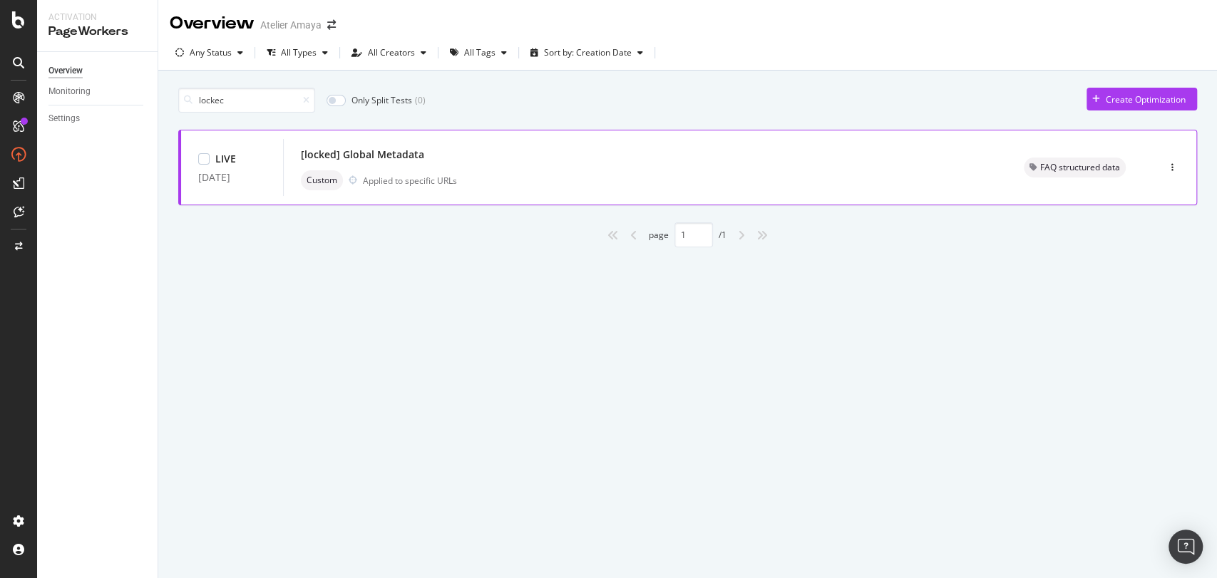
click at [360, 153] on div "[locked] Global Metadata" at bounding box center [362, 155] width 123 height 14
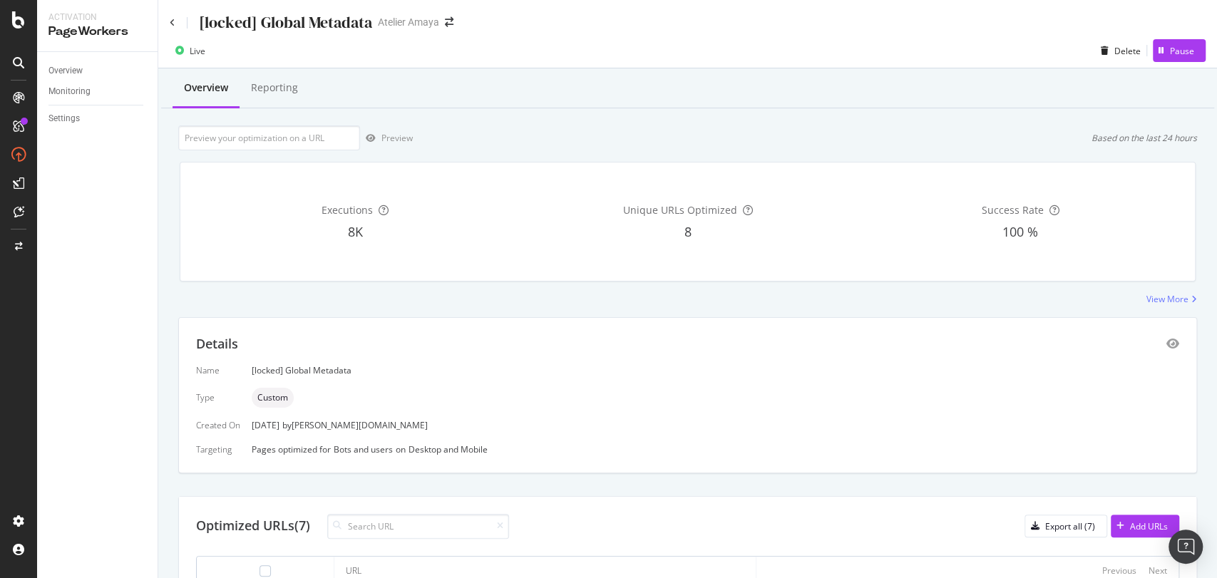
click at [165, 32] on div "[locked] Global Metadata Atelier Amaya" at bounding box center [687, 17] width 1059 height 34
click at [171, 19] on icon at bounding box center [173, 23] width 6 height 9
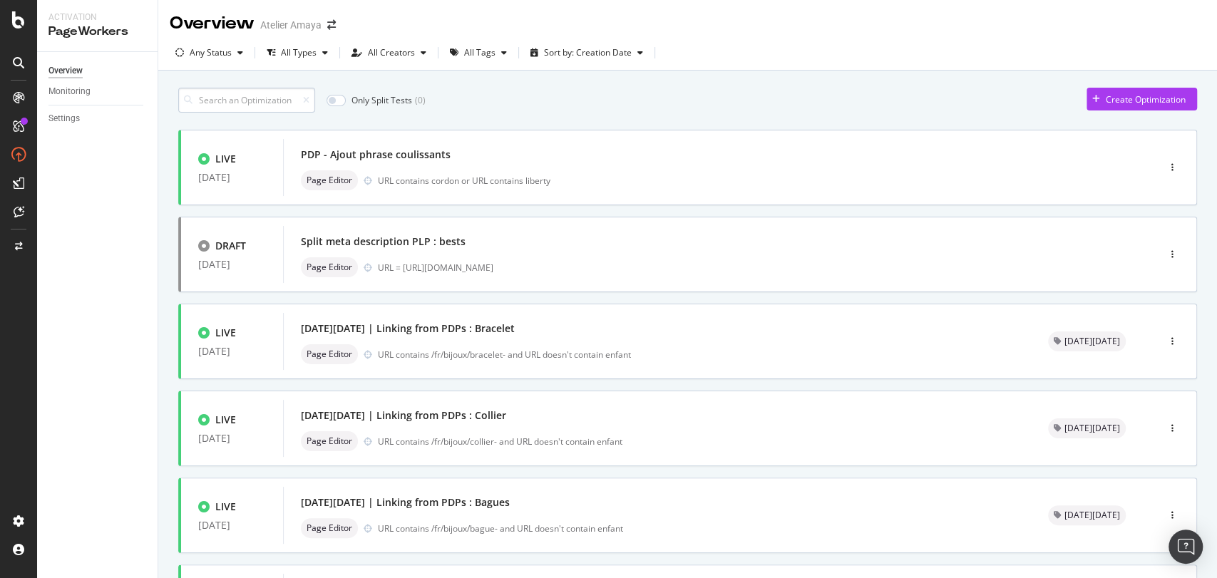
click at [255, 99] on input at bounding box center [246, 100] width 137 height 25
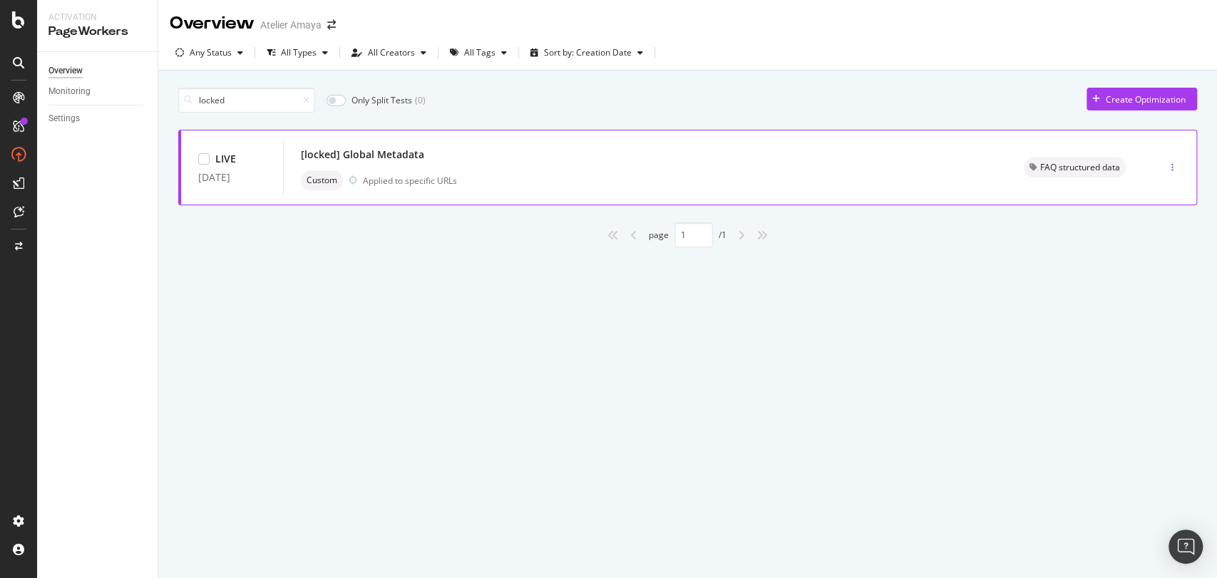
click at [1170, 165] on div "button" at bounding box center [1173, 167] width 14 height 9
click at [982, 175] on div "Custom Applied to specific URLs" at bounding box center [645, 180] width 689 height 20
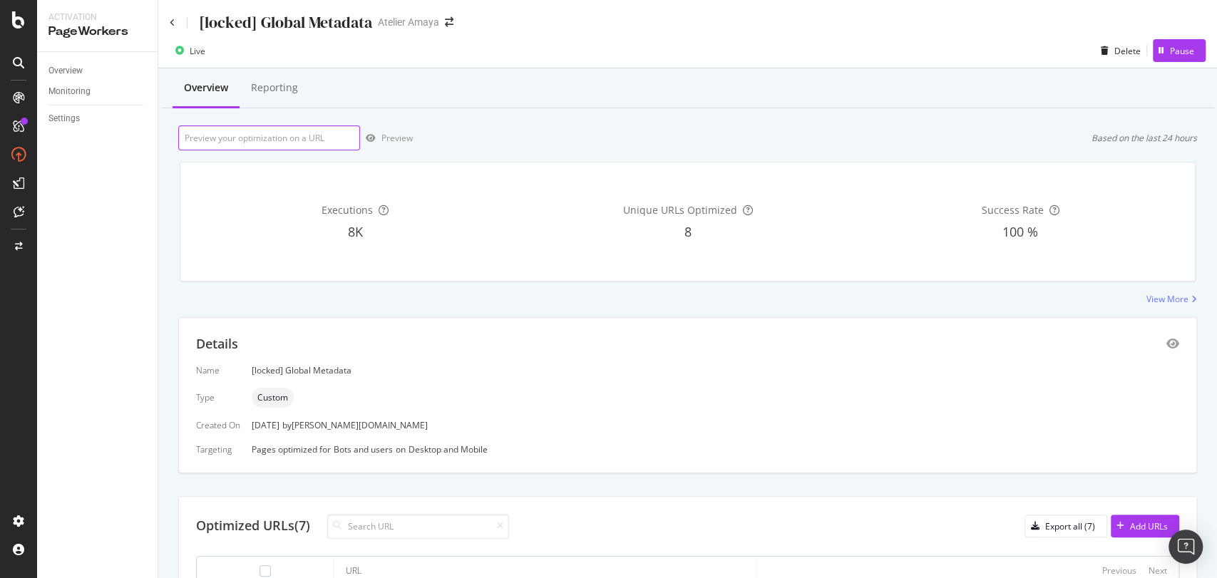
click at [266, 146] on input "url" at bounding box center [269, 137] width 182 height 25
click at [180, 30] on div "[locked] Global Metadata" at bounding box center [271, 22] width 202 height 22
drag, startPoint x: 179, startPoint y: 29, endPoint x: 173, endPoint y: 20, distance: 10.3
click at [173, 20] on div "[locked] Global Metadata" at bounding box center [271, 22] width 202 height 22
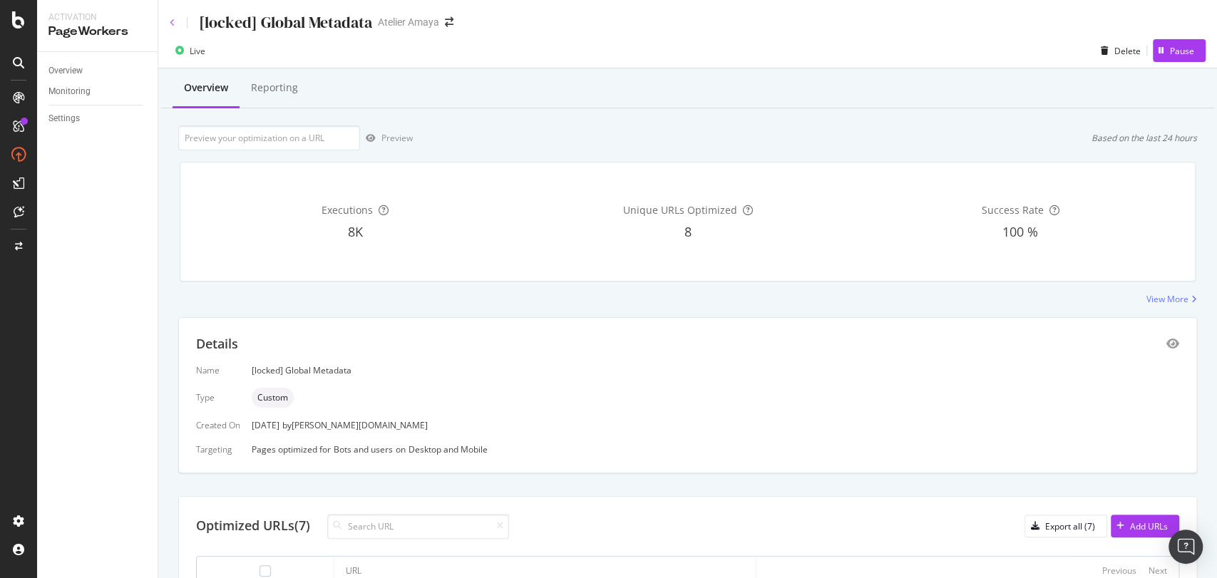
click at [173, 20] on icon at bounding box center [173, 23] width 6 height 9
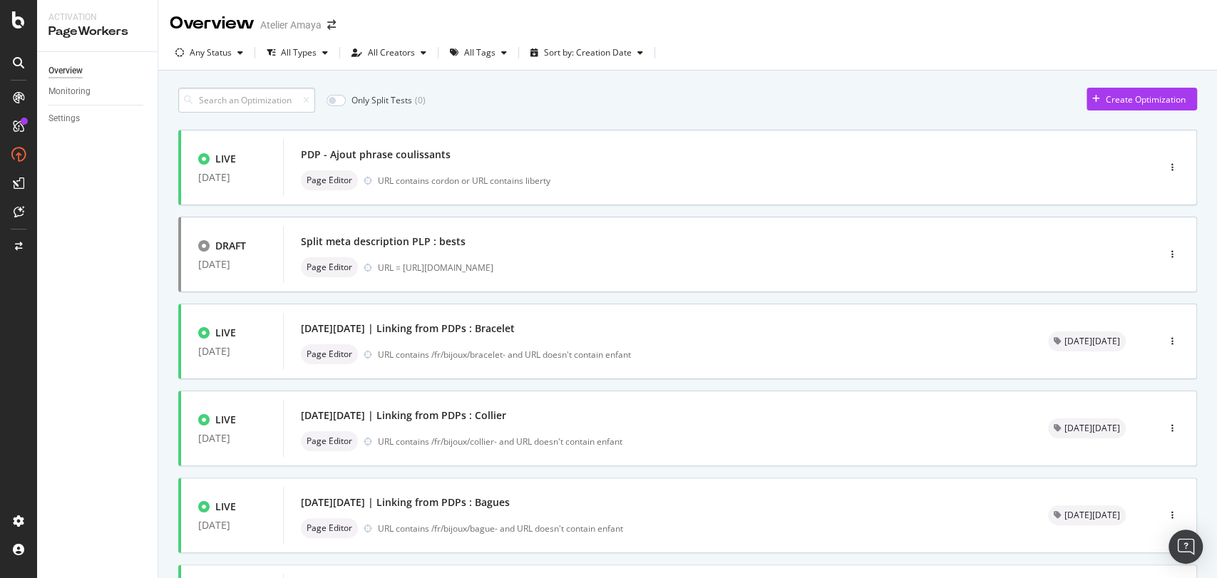
click at [247, 99] on input at bounding box center [246, 100] width 137 height 25
click at [220, 44] on div "Any Status" at bounding box center [209, 52] width 79 height 21
click at [212, 131] on div "Paused" at bounding box center [213, 130] width 29 height 12
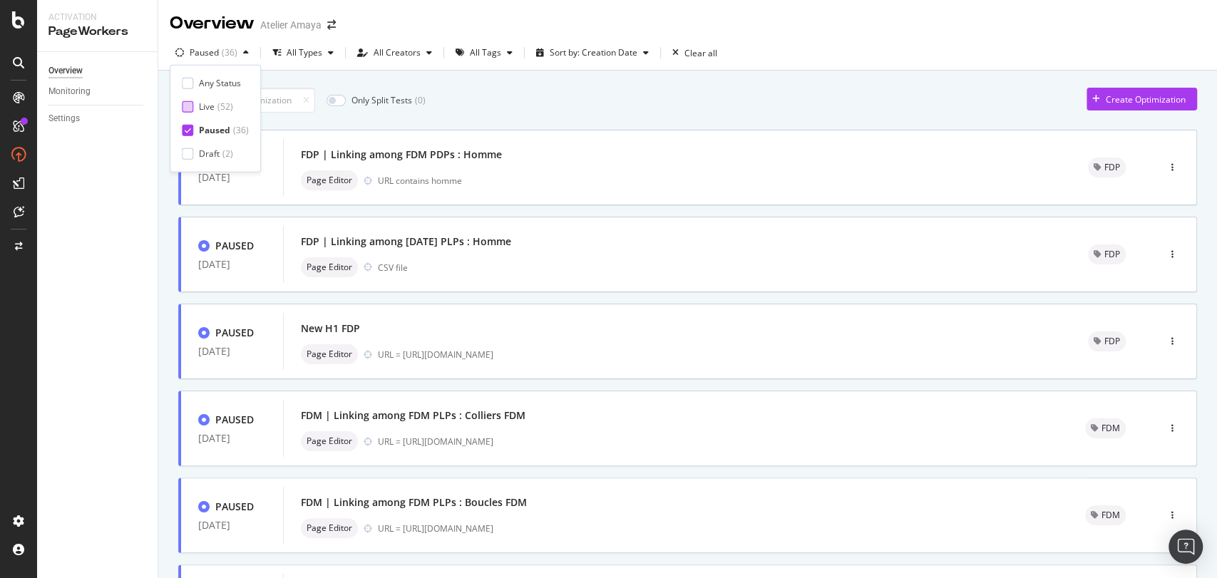
click at [198, 106] on div "Live ( 52 )" at bounding box center [215, 107] width 67 height 12
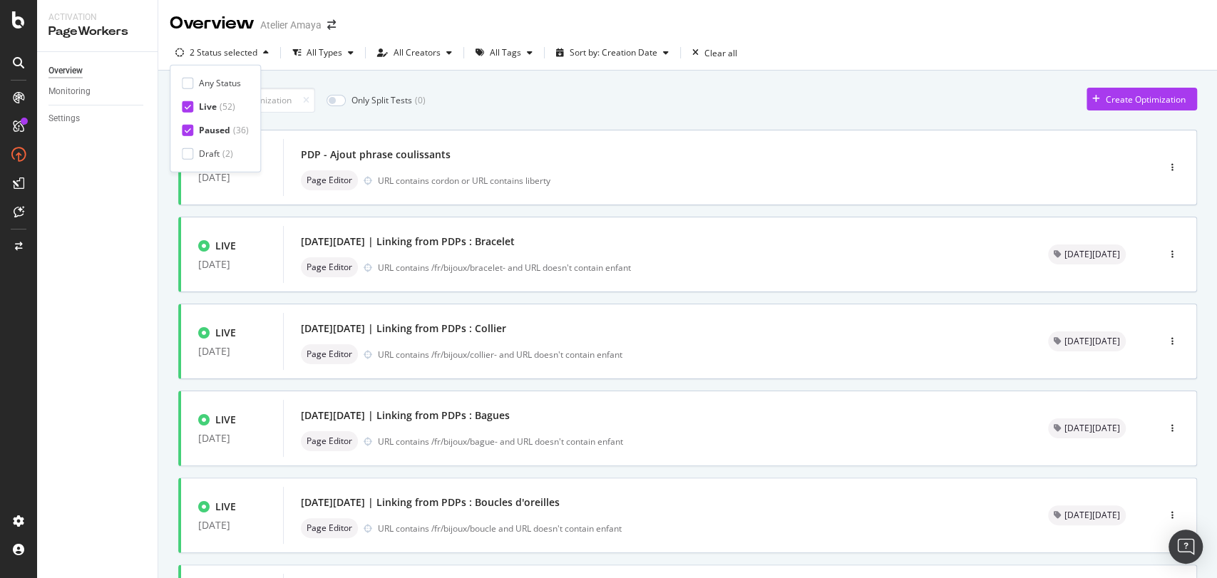
click at [187, 125] on div at bounding box center [187, 130] width 11 height 11
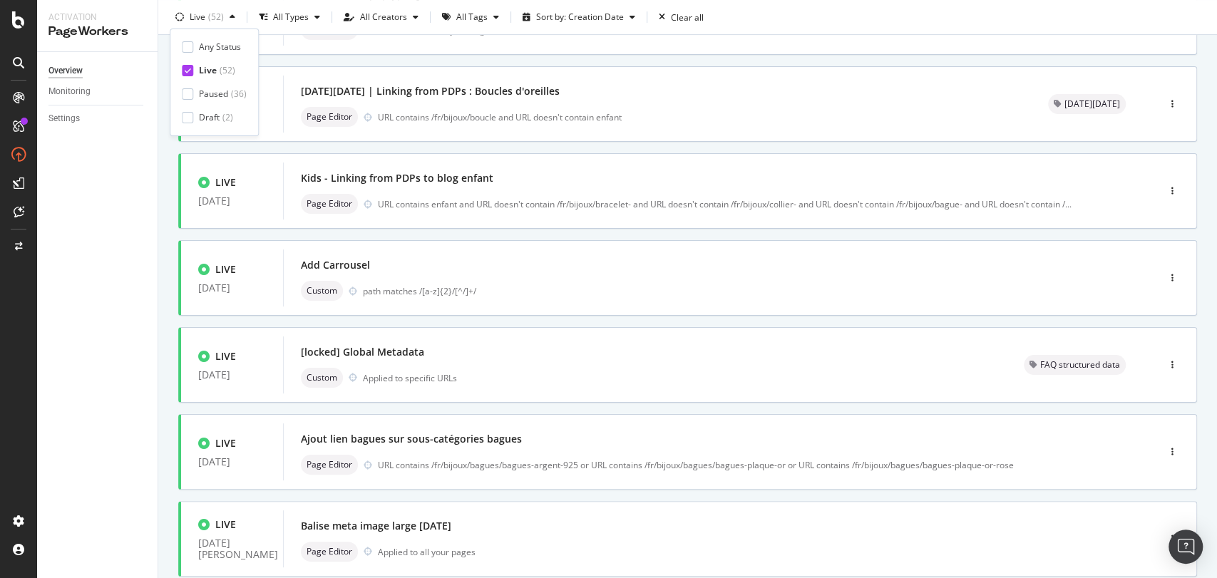
scroll to position [418, 0]
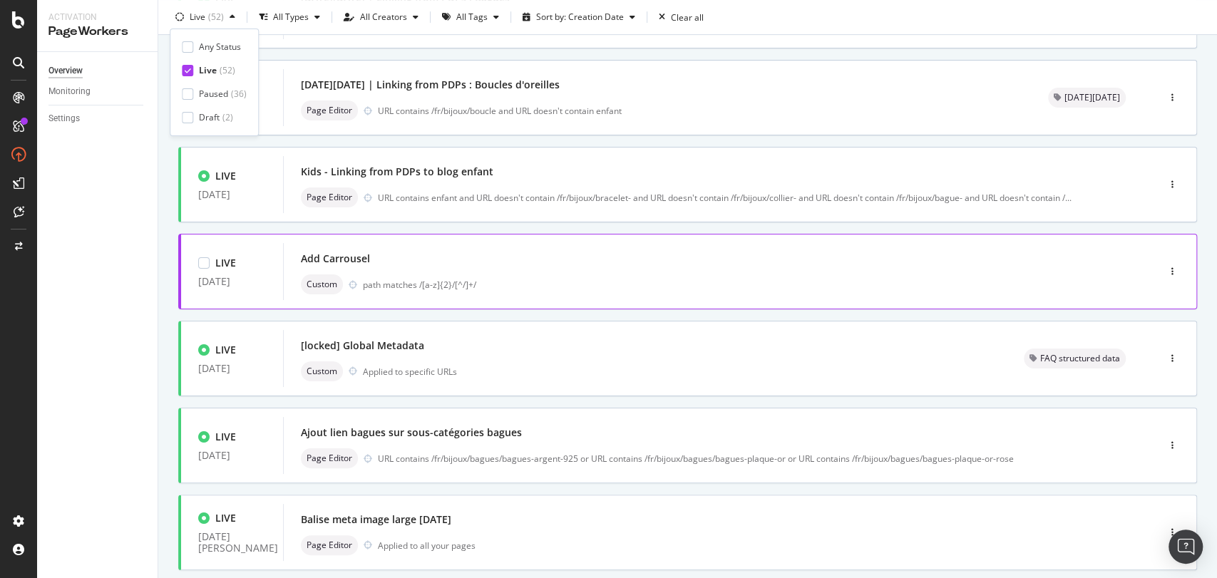
click at [390, 249] on div "Add Carrousel" at bounding box center [699, 259] width 796 height 20
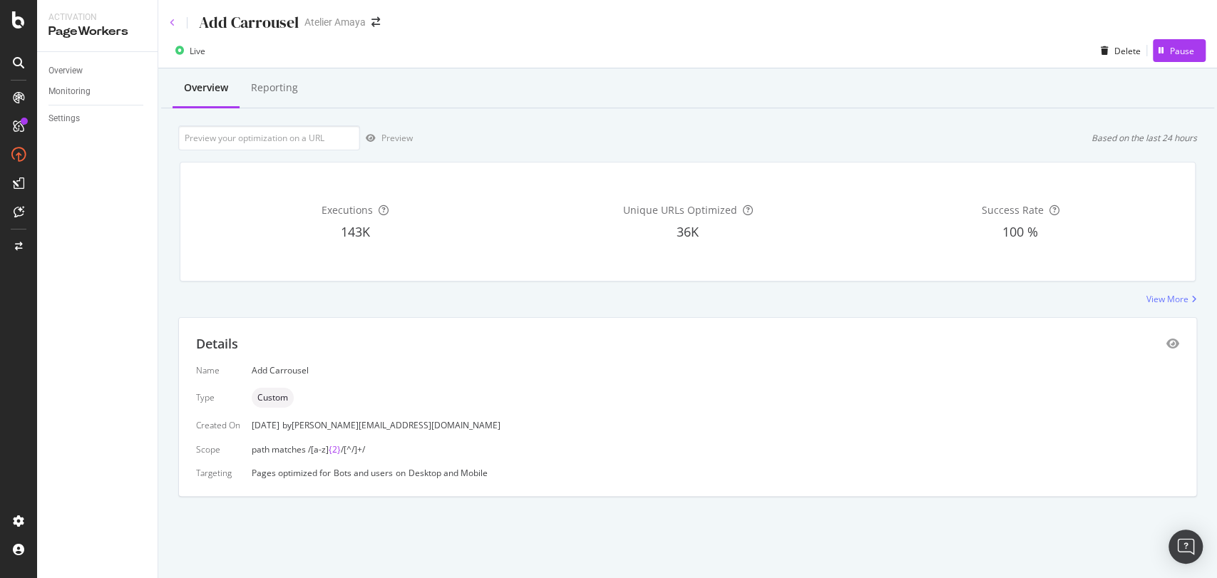
click at [171, 19] on icon at bounding box center [173, 23] width 6 height 9
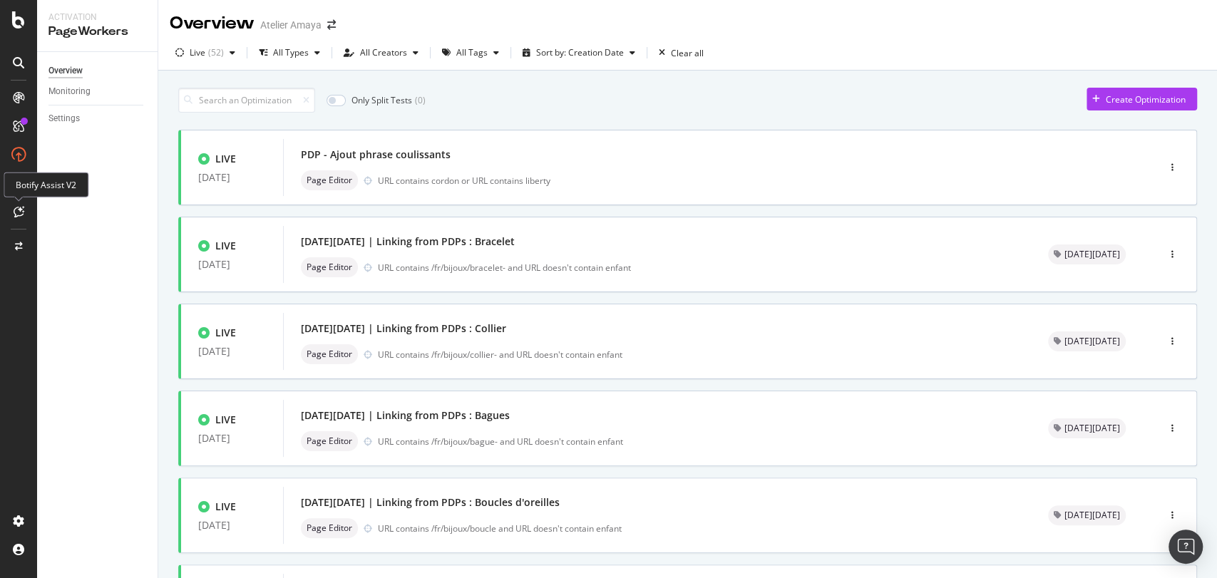
click at [13, 217] on div at bounding box center [18, 211] width 23 height 23
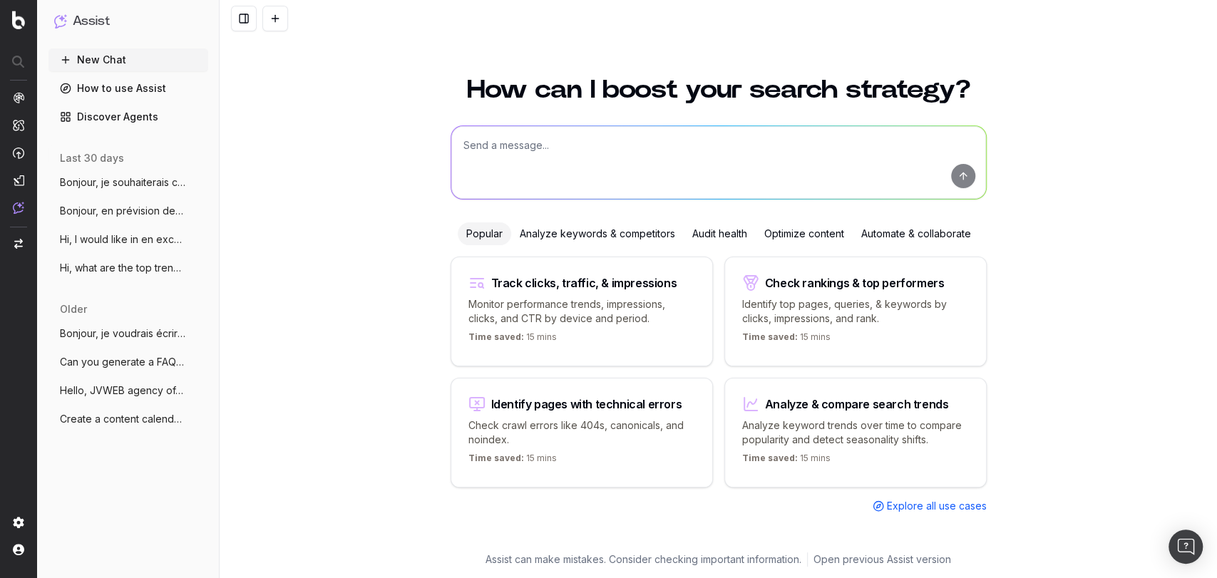
click at [589, 138] on textarea at bounding box center [718, 162] width 535 height 73
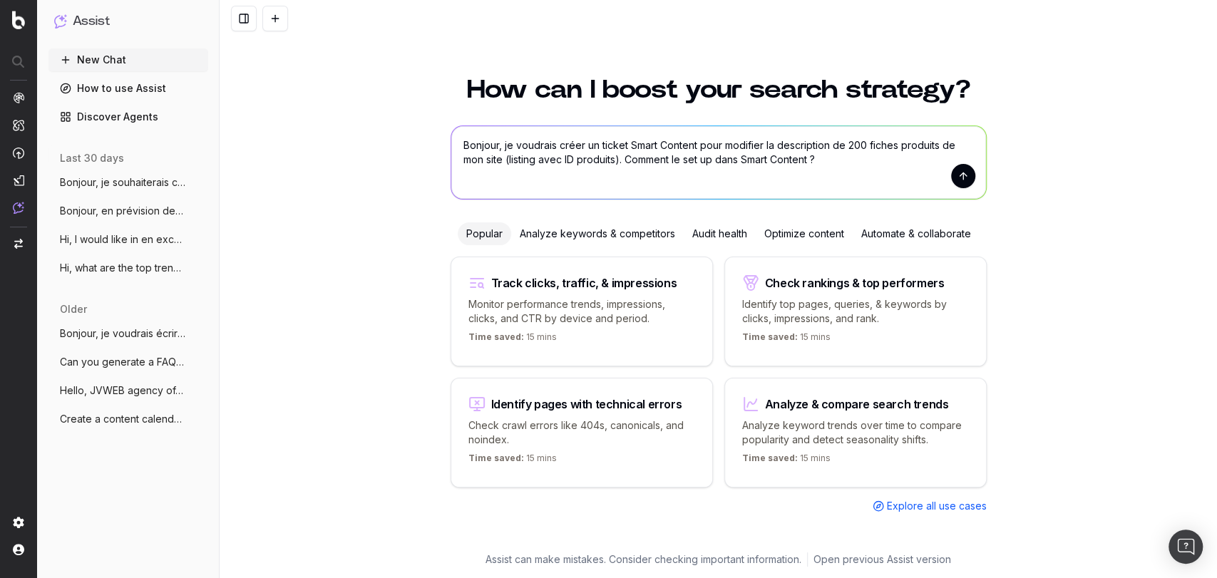
click at [626, 146] on textarea "Bonjour, je voudrais créer un ticket Smart Content pour modifier la description…" at bounding box center [718, 162] width 535 height 73
click at [657, 148] on textarea "Bonjour, je voudrais créer un ticket Page Workers x Smart Content pour modifier…" at bounding box center [718, 162] width 535 height 73
click at [736, 145] on textarea "Bonjour, je voudrais créer un ticket PageWorkers x Smart Content pour modifier …" at bounding box center [718, 162] width 535 height 73
type textarea "Bonjour, je voudrais créer un ticket PageWorkers x SmartContent pour modifier l…"
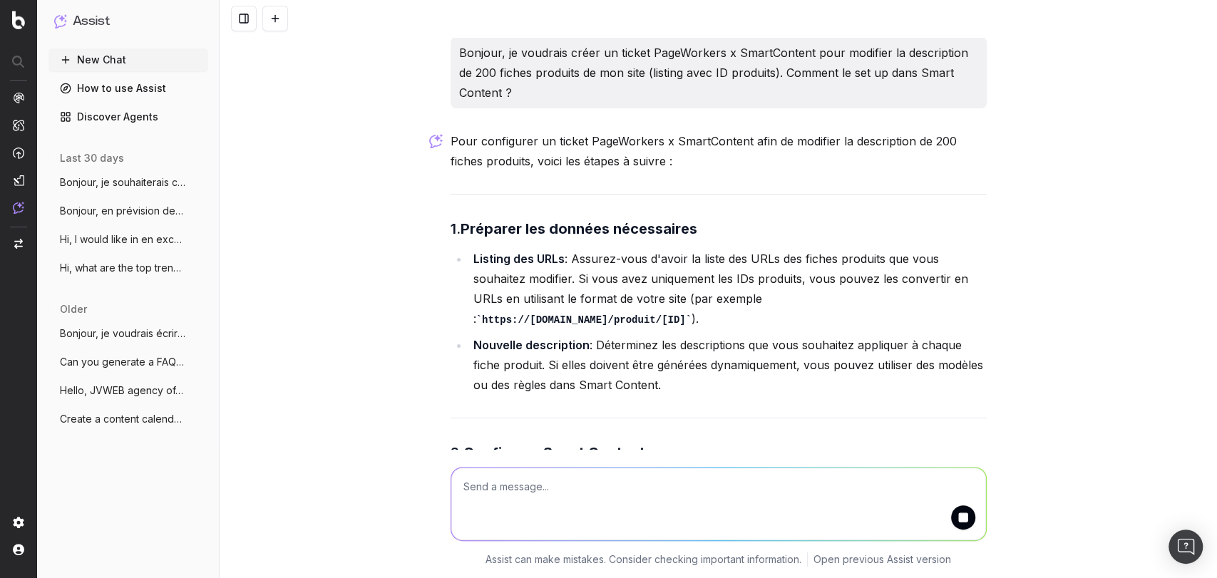
scroll to position [139, 0]
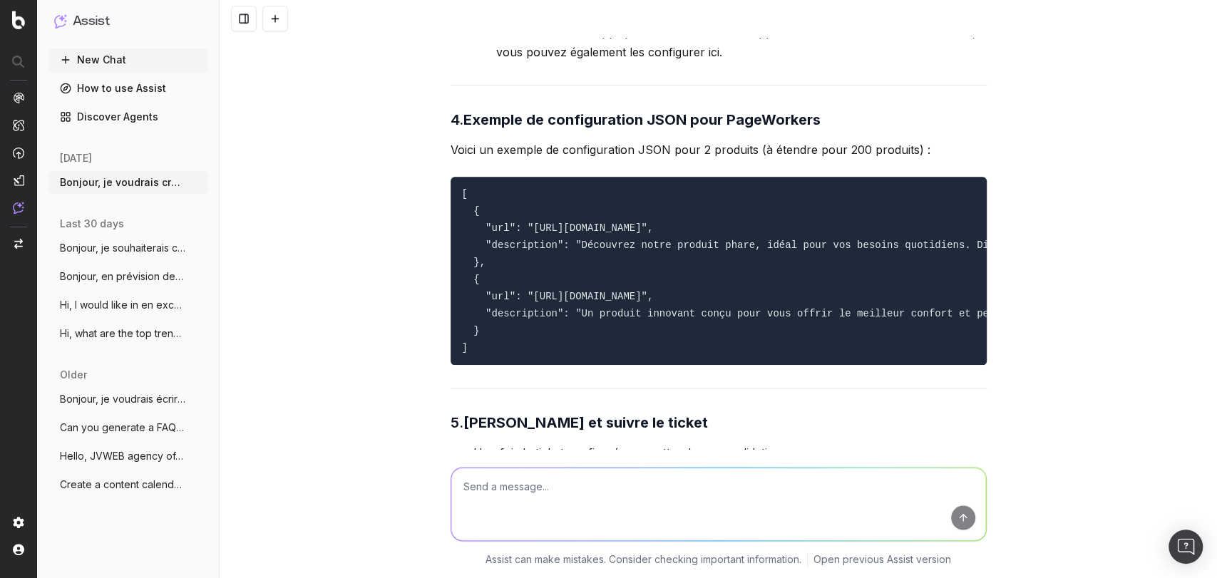
scroll to position [1280, 0]
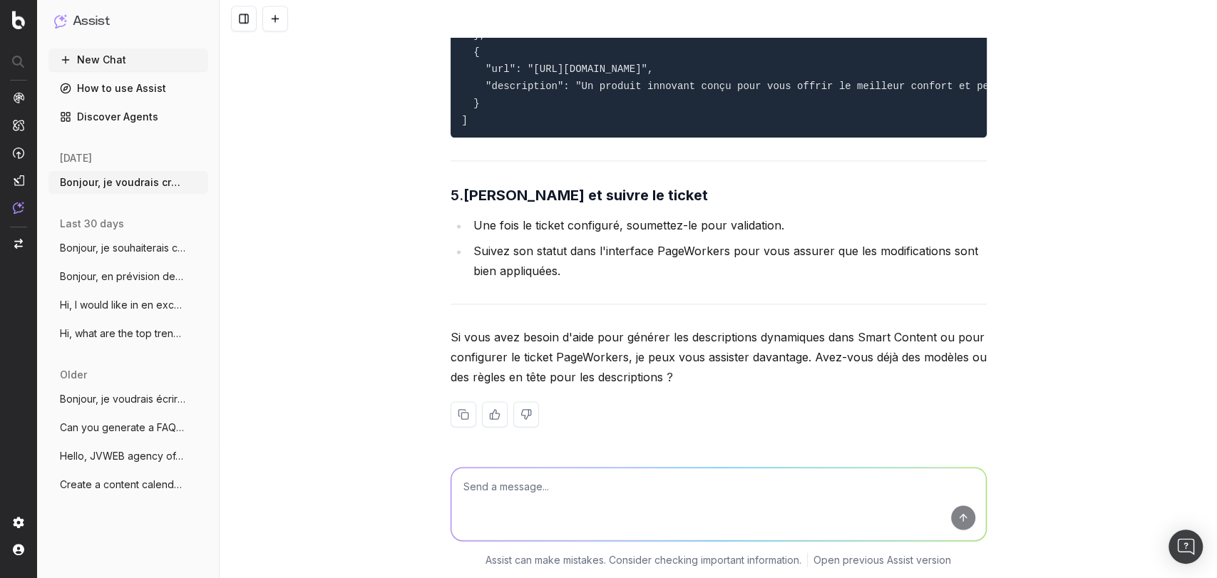
click at [497, 523] on textarea at bounding box center [718, 504] width 535 height 73
type textarea "j'aimerais configurer directement dans SmartContent"
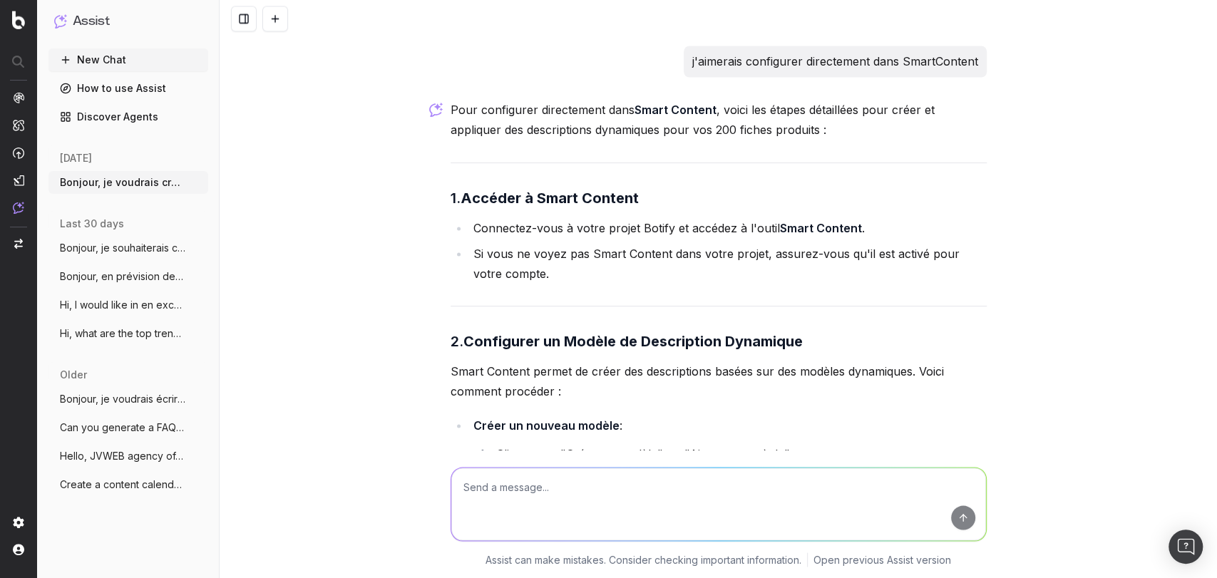
scroll to position [1673, 0]
click at [617, 257] on li "Si vous ne voyez pas Smart Content dans votre projet, assurez-vous qu'il est ac…" at bounding box center [728, 264] width 518 height 40
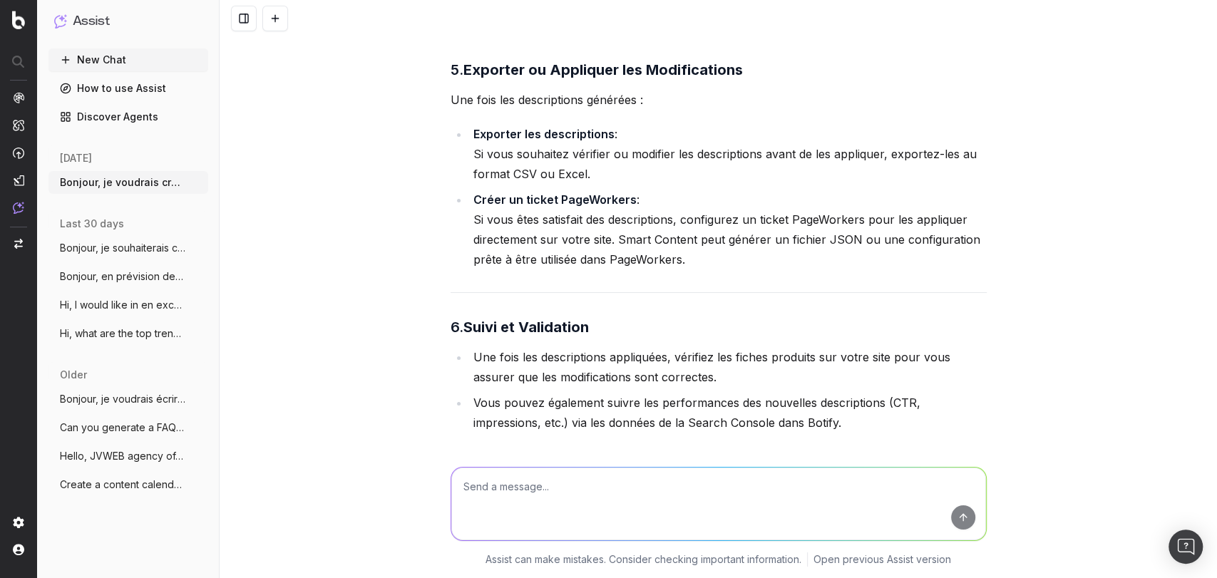
scroll to position [3296, 0]
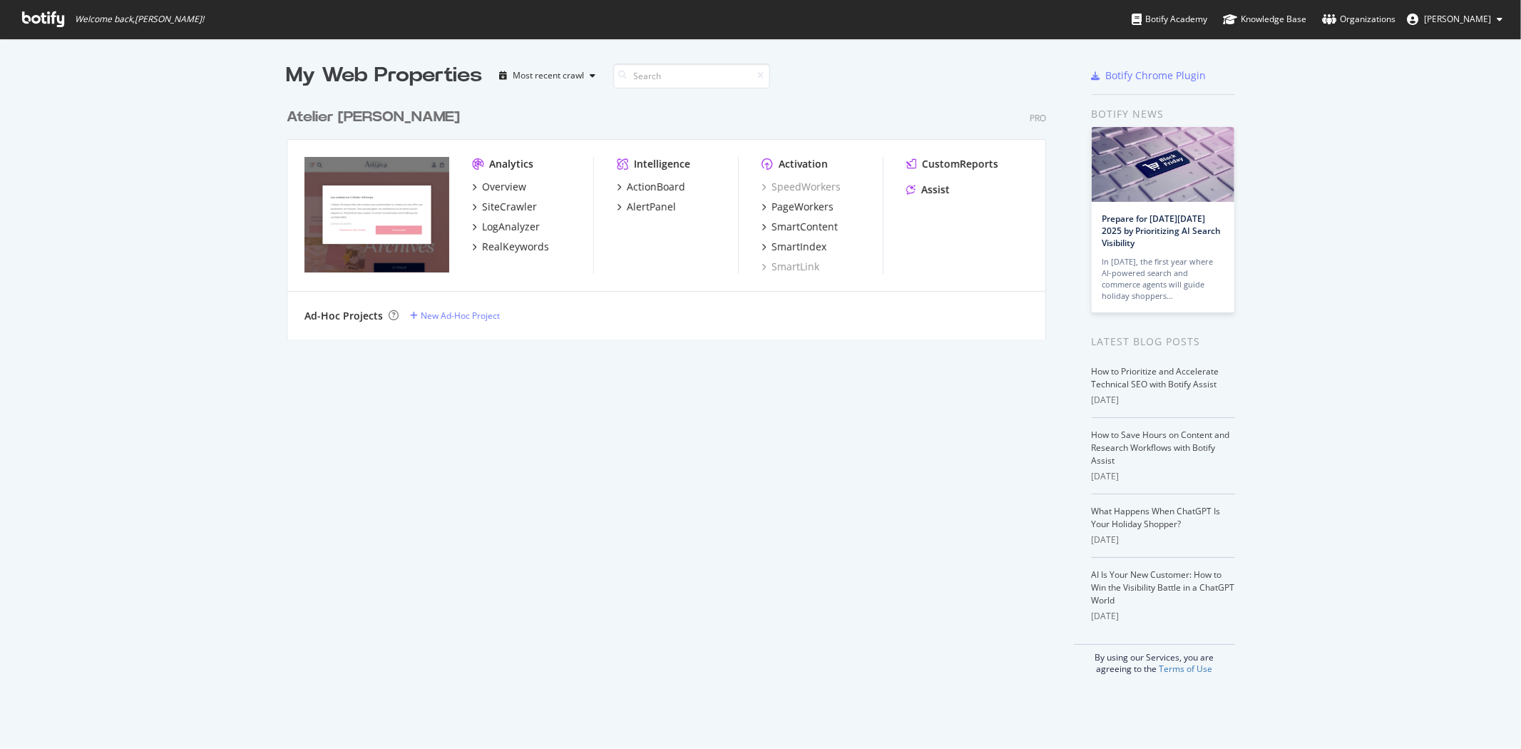
scroll to position [736, 1497]
click at [795, 202] on div "PageWorkers" at bounding box center [802, 207] width 62 height 14
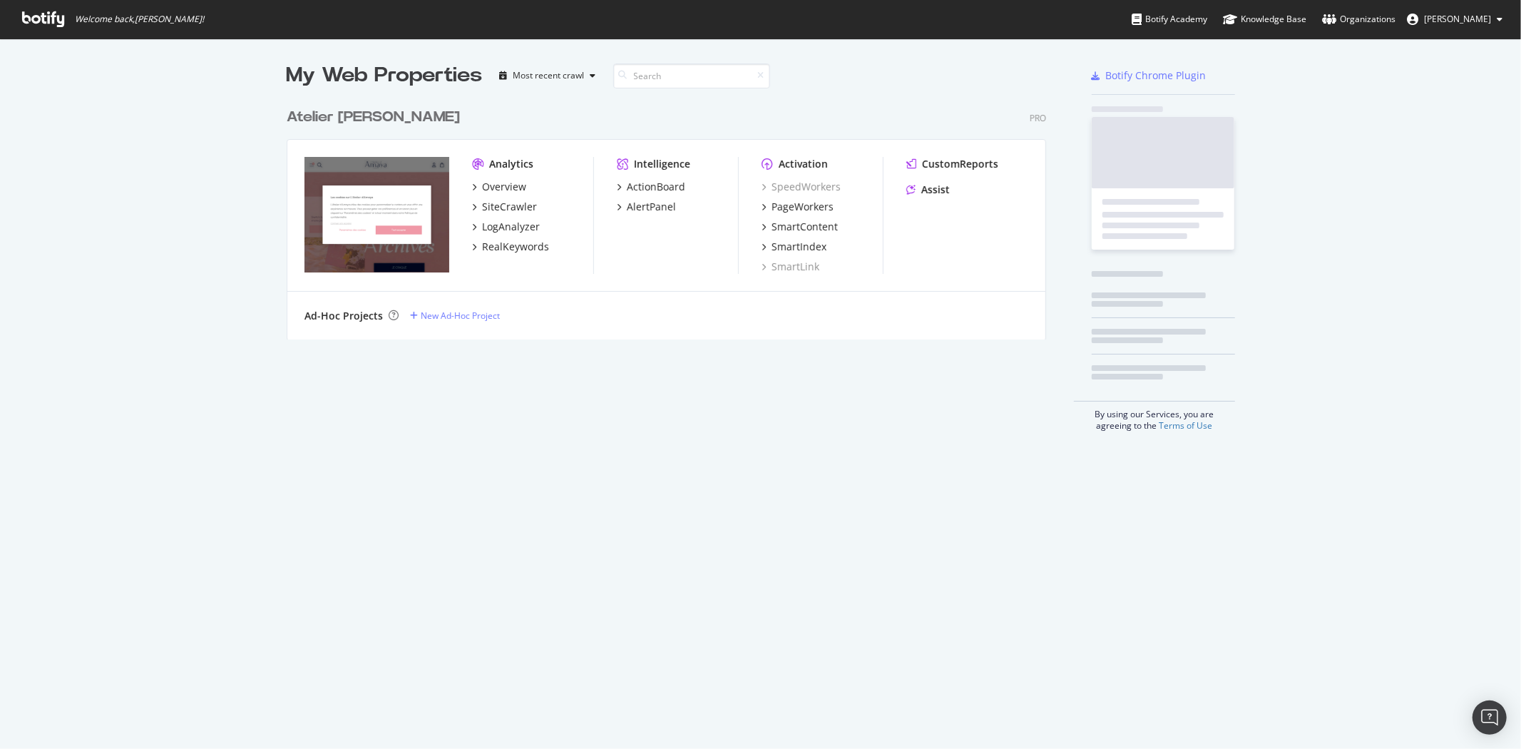
scroll to position [736, 1497]
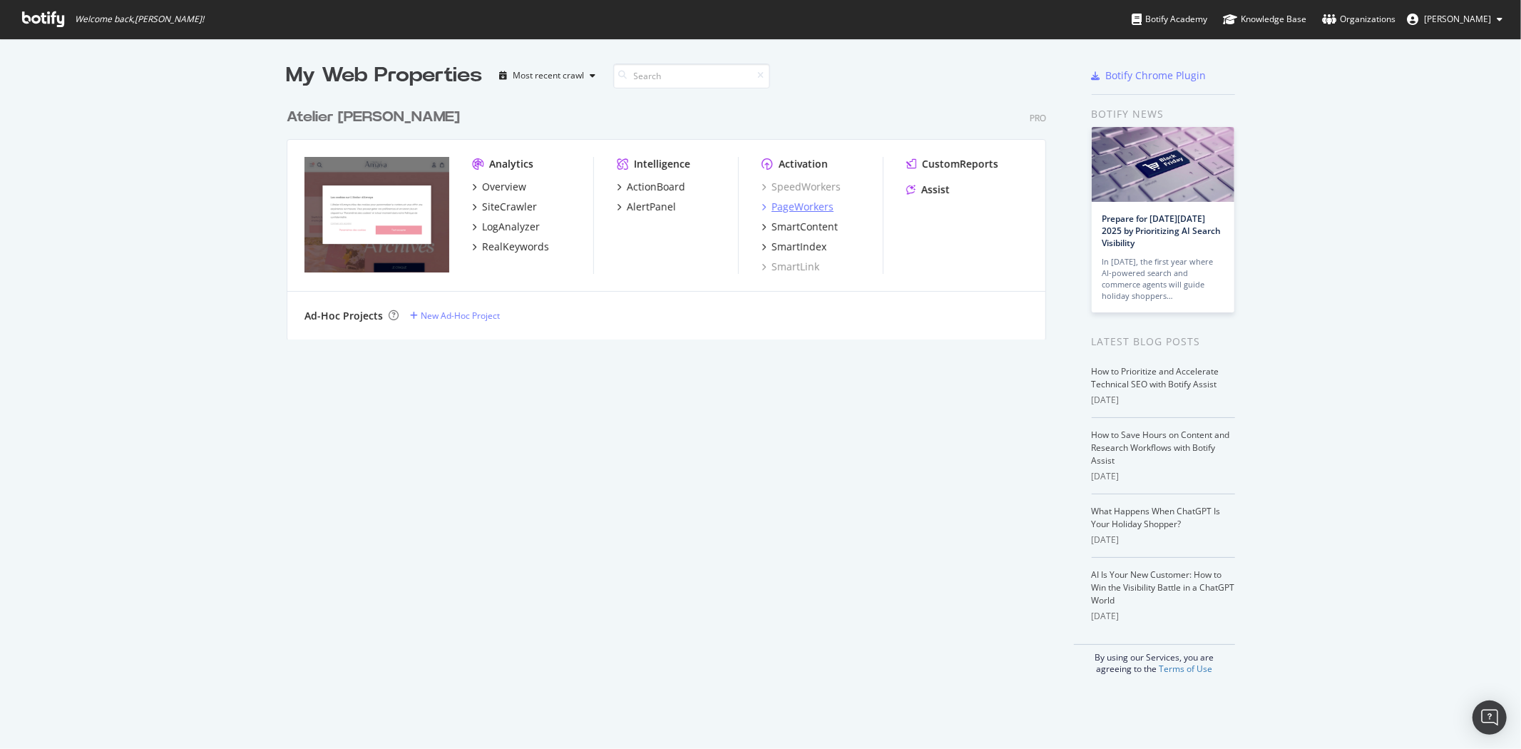
click at [782, 205] on div "PageWorkers" at bounding box center [802, 207] width 62 height 14
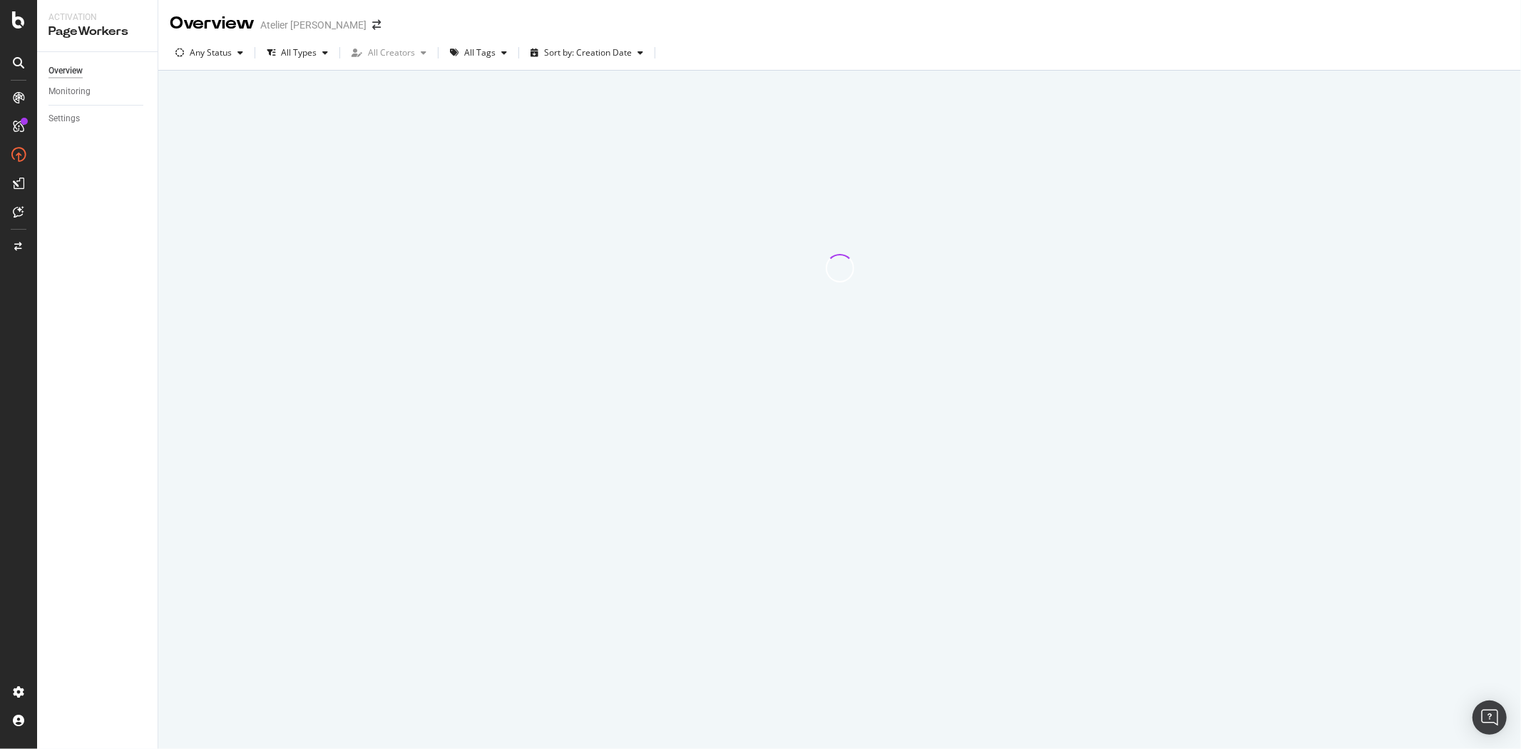
click at [226, 29] on div "Overview" at bounding box center [212, 23] width 85 height 24
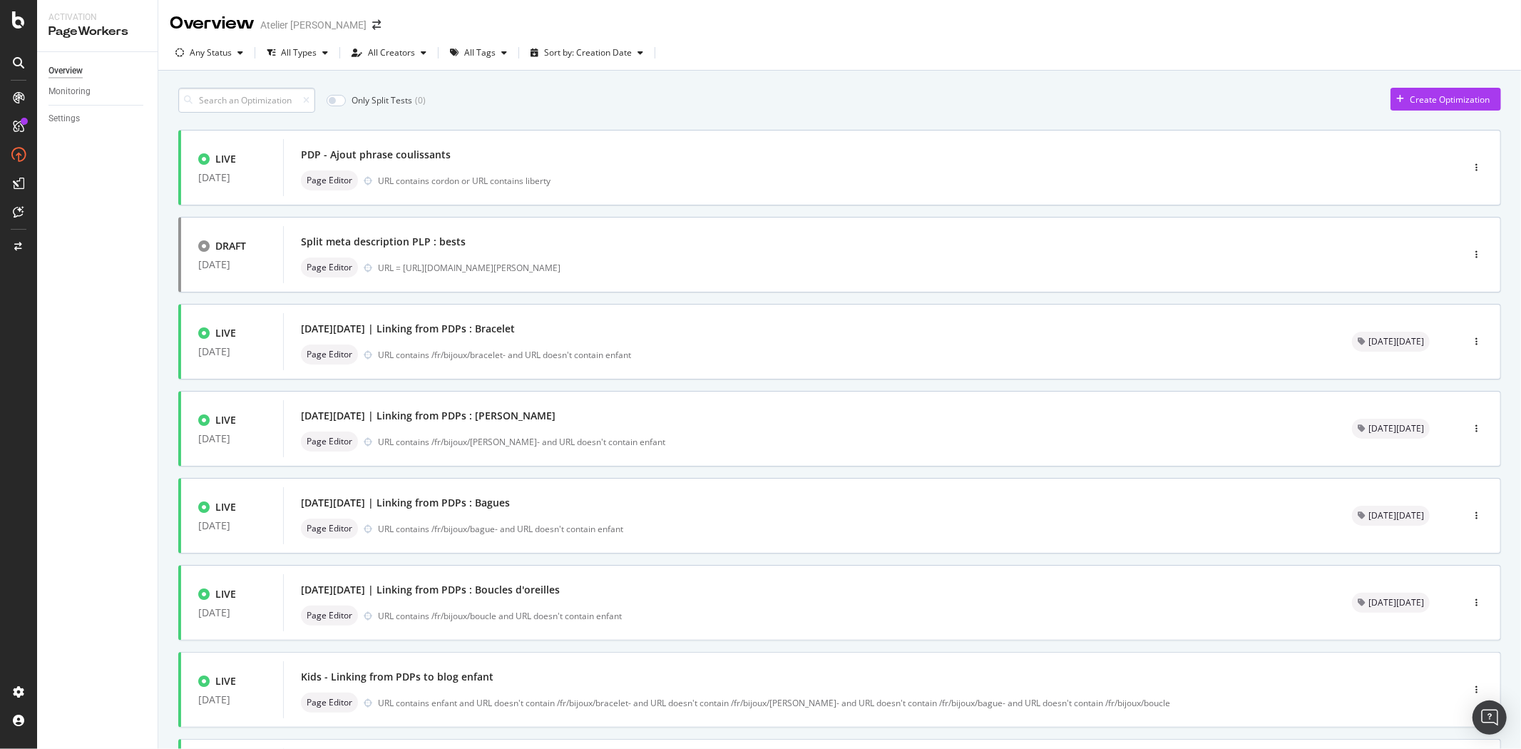
click at [244, 94] on input at bounding box center [246, 100] width 137 height 25
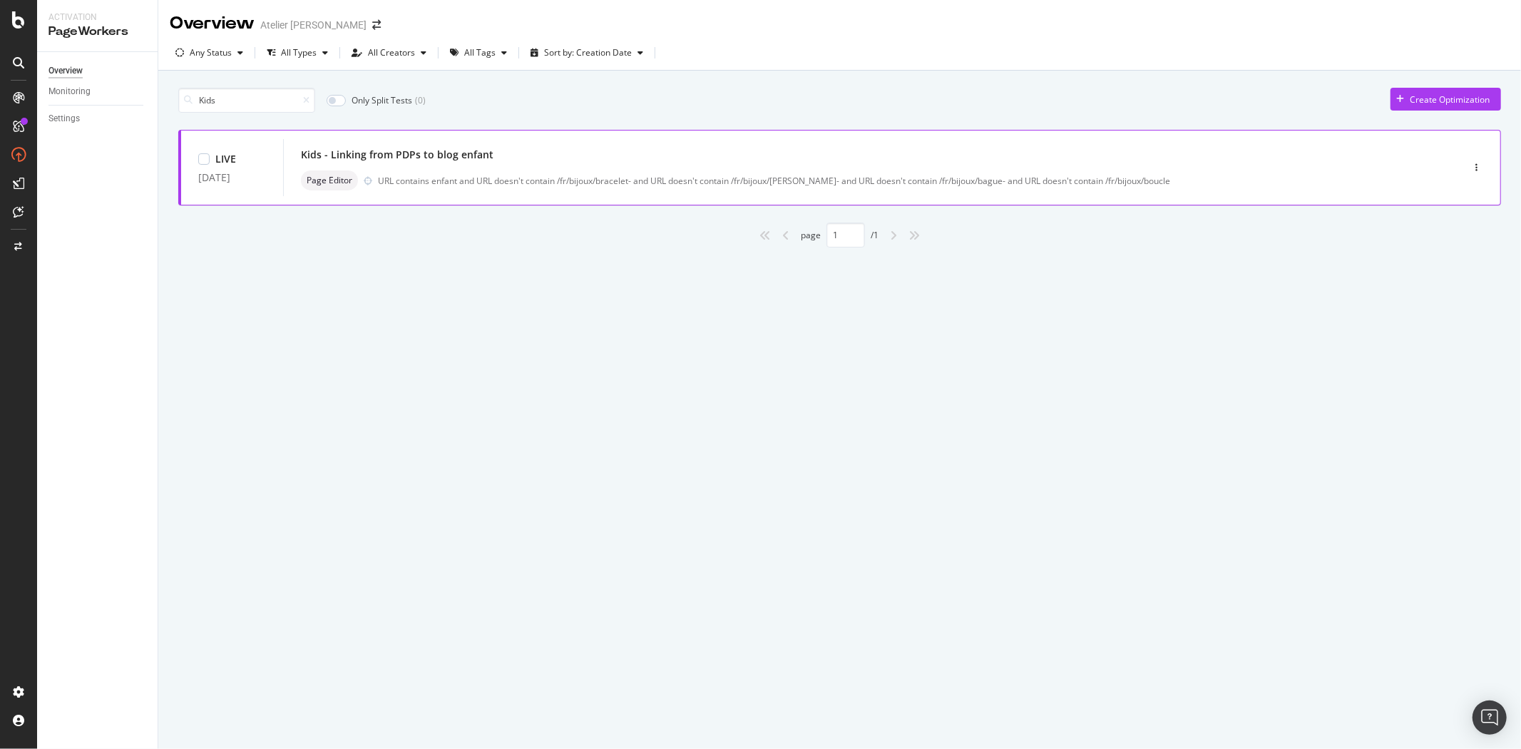
click at [451, 150] on div "Kids - Linking from PDPs to blog enfant" at bounding box center [397, 155] width 192 height 14
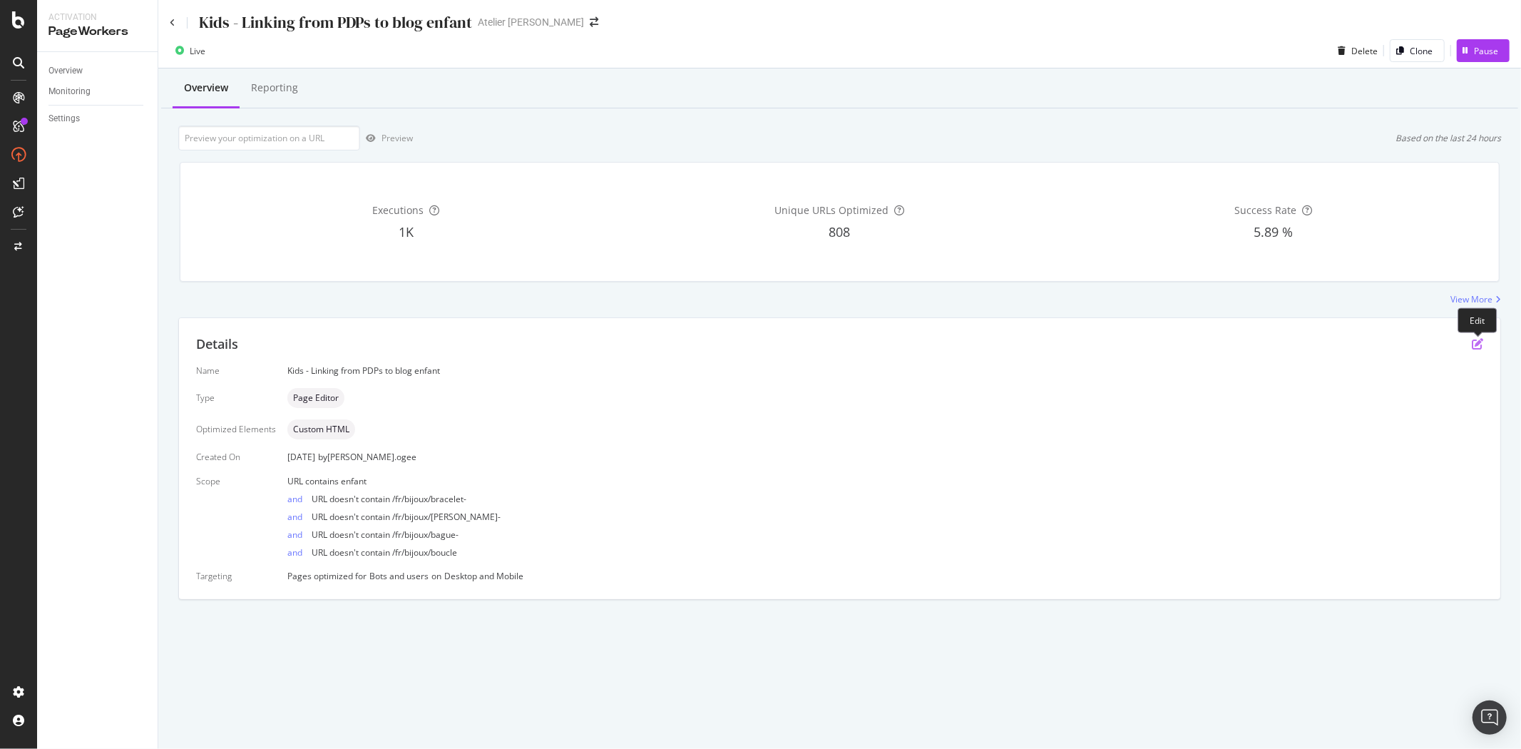
click at [1472, 344] on icon "pen-to-square" at bounding box center [1477, 343] width 11 height 11
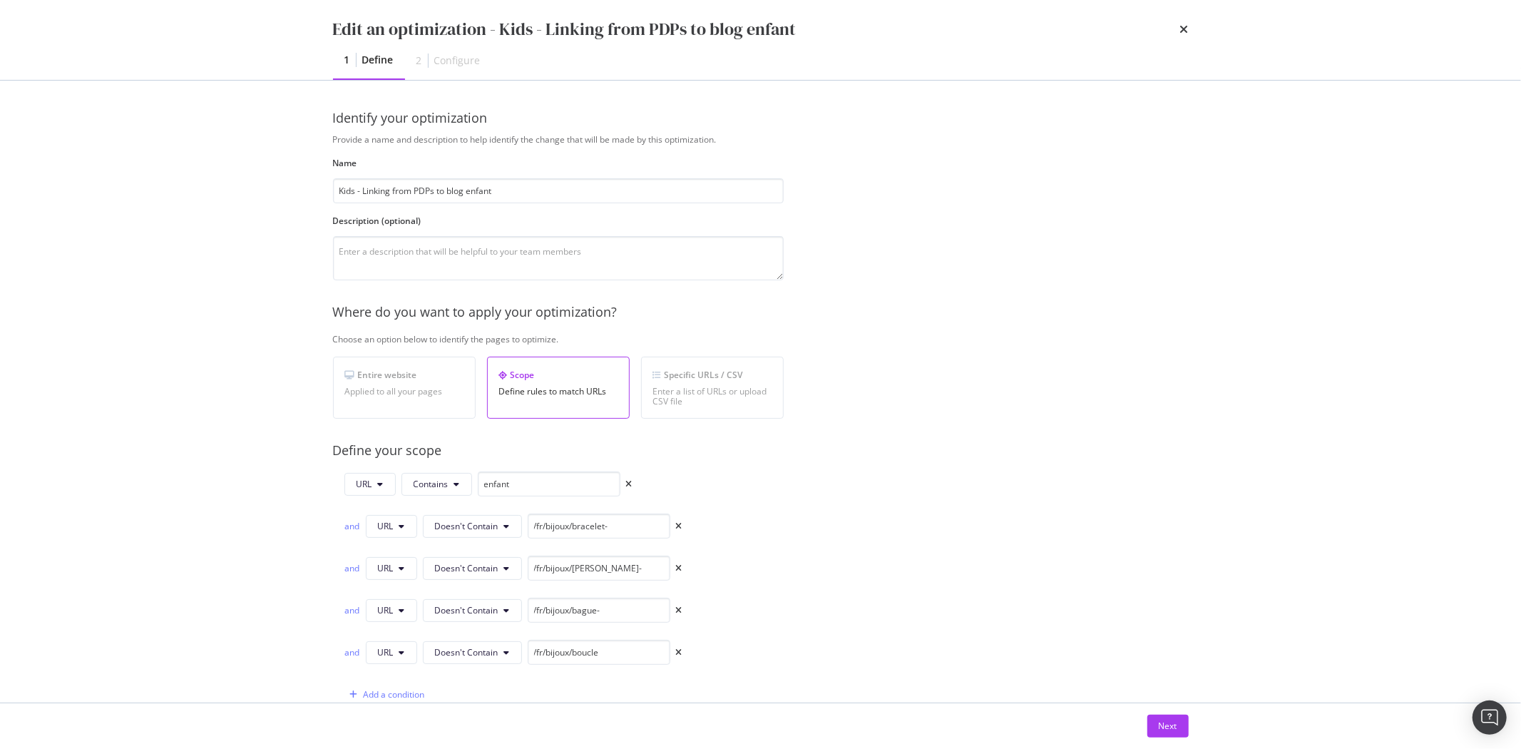
scroll to position [409, 0]
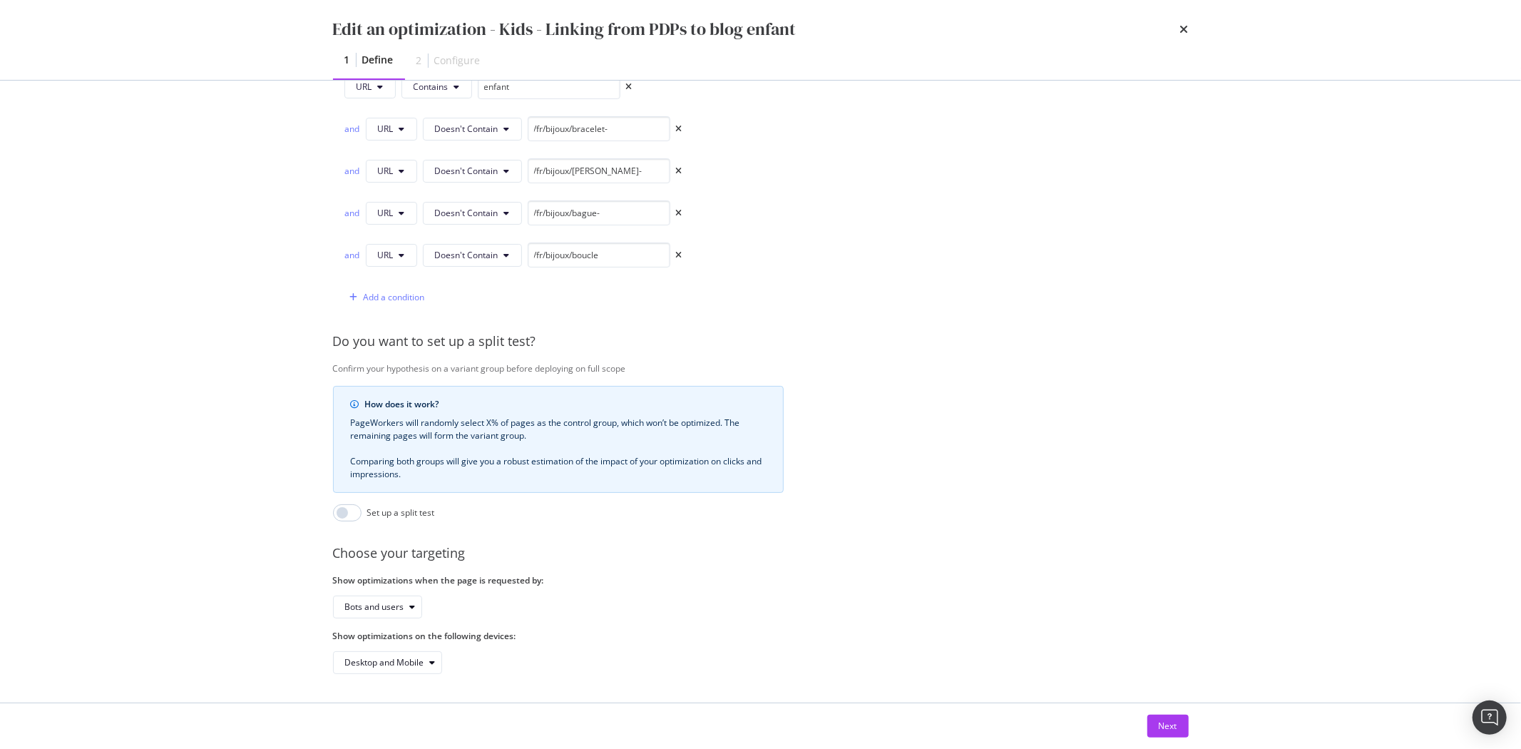
click at [1161, 711] on div "Next" at bounding box center [760, 726] width 913 height 46
click at [1171, 724] on div "Next" at bounding box center [1168, 725] width 19 height 12
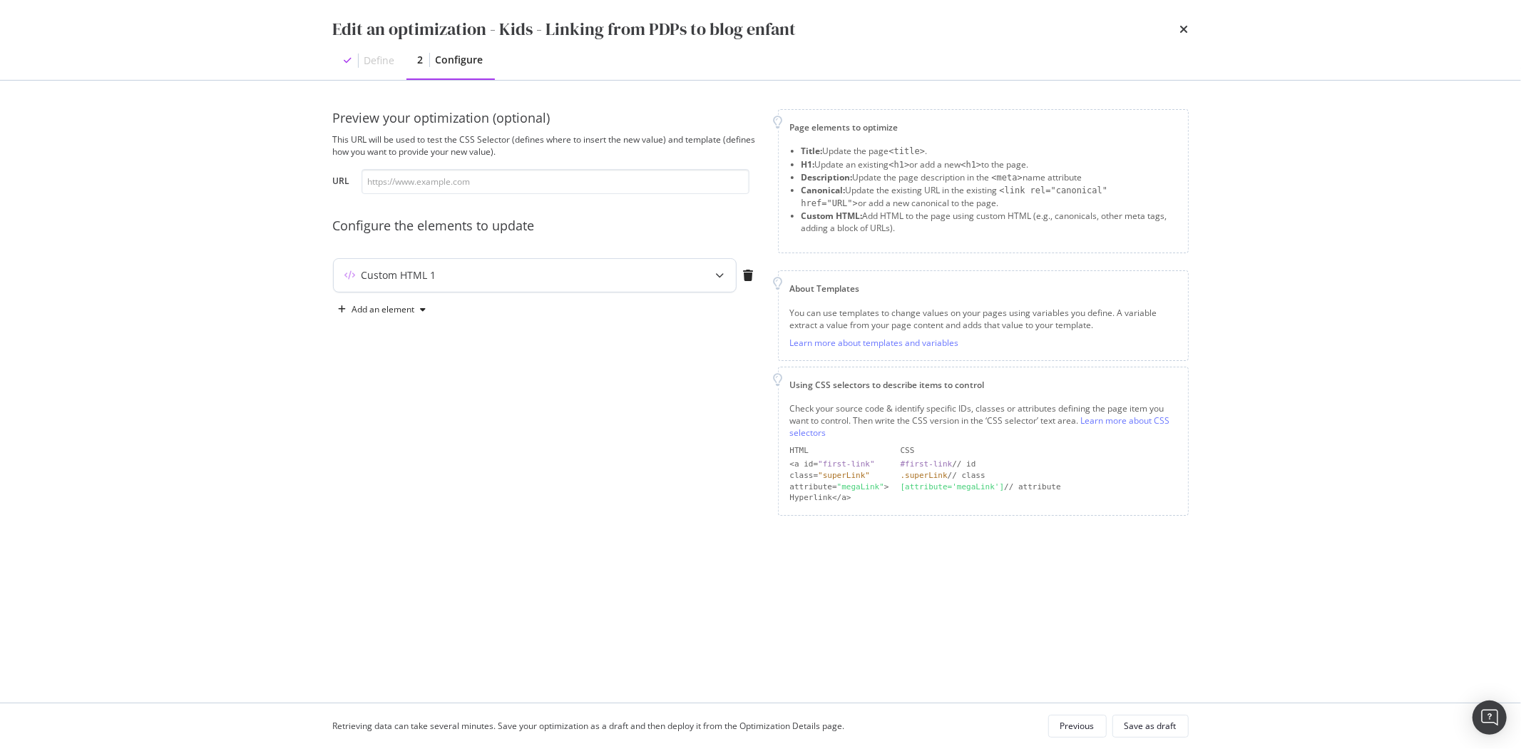
drag, startPoint x: 478, startPoint y: 252, endPoint x: 453, endPoint y: 279, distance: 36.4
click at [453, 279] on div "Preview your optimization (optional) This URL will be used to test the CSS Sele…" at bounding box center [547, 312] width 428 height 406
click at [453, 279] on div "Custom HTML 1" at bounding box center [507, 275] width 346 height 14
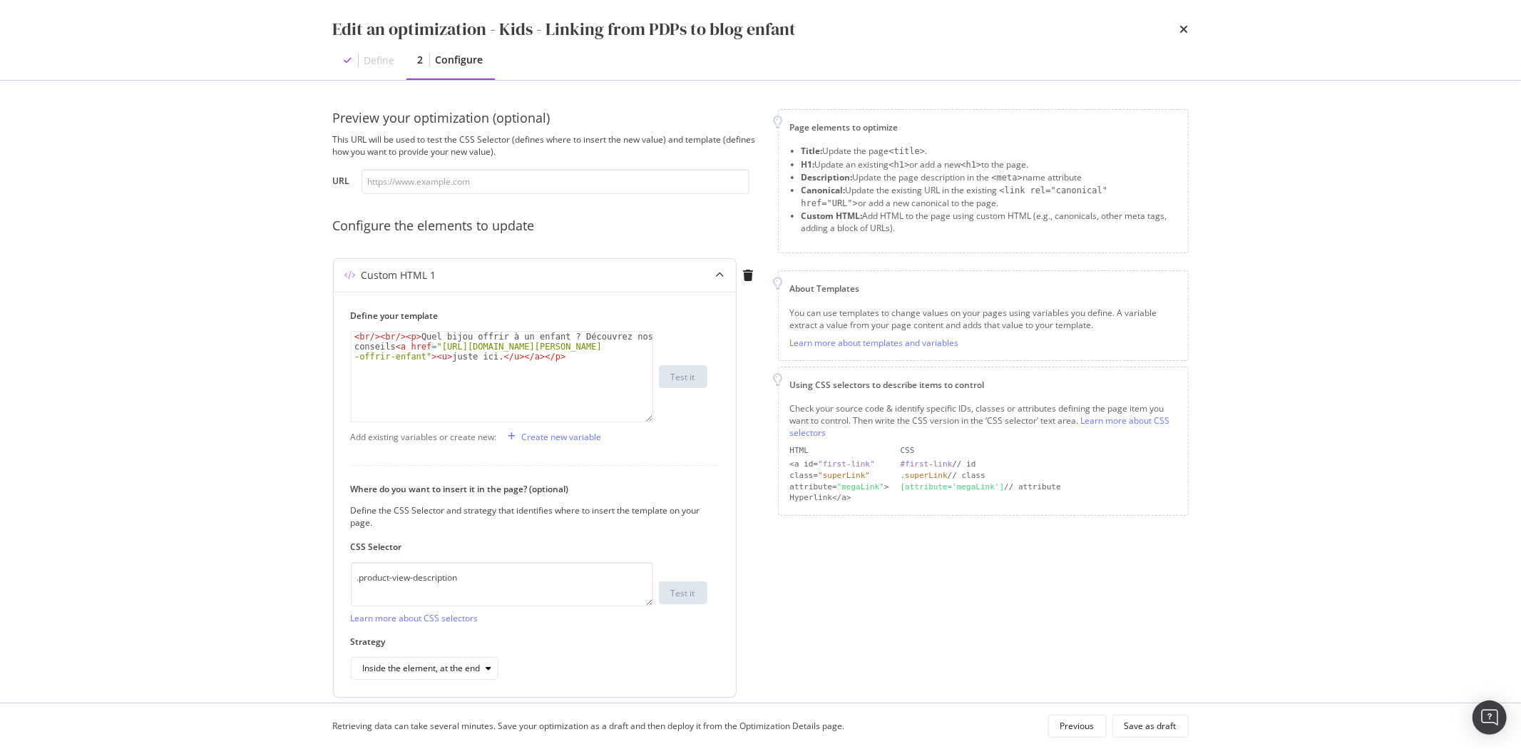
scroll to position [52, 0]
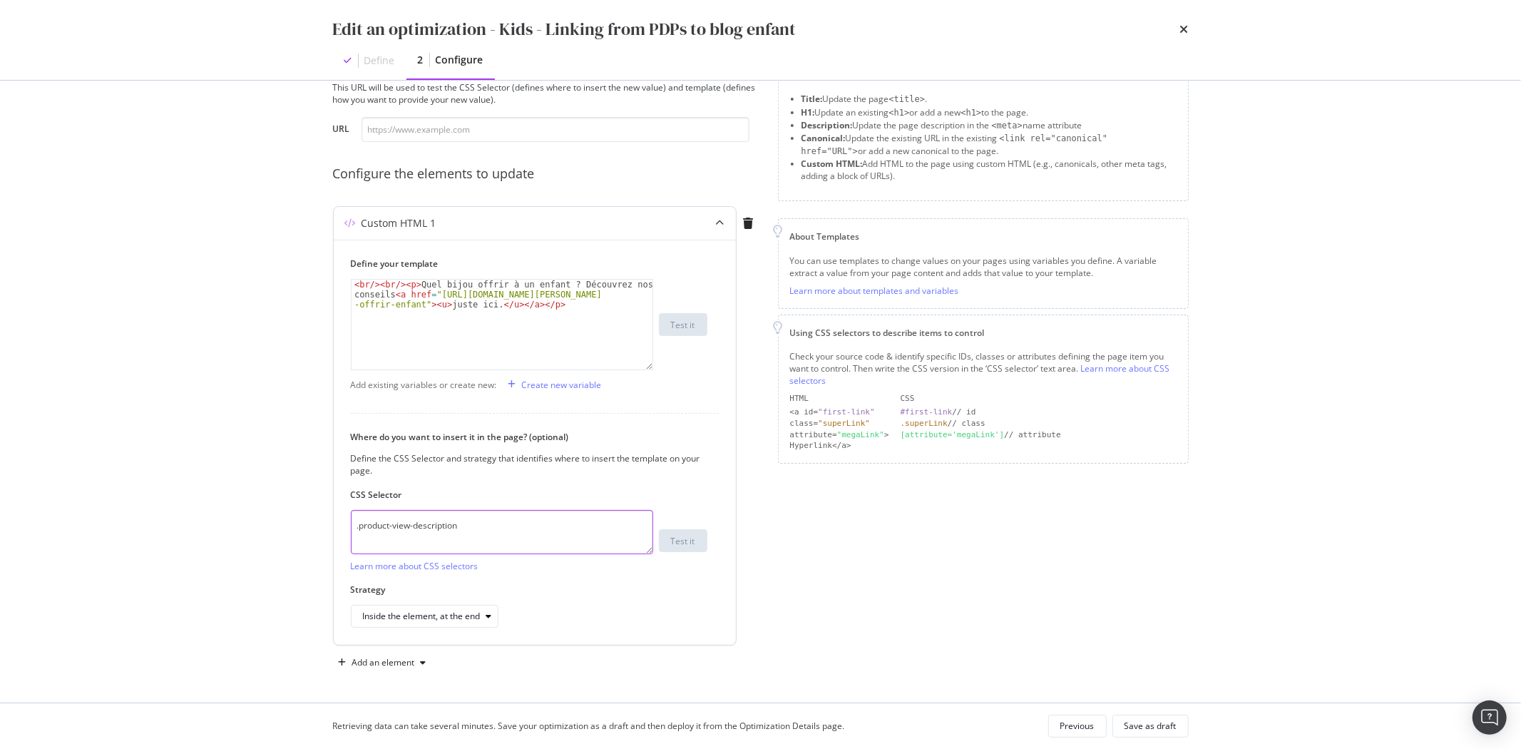
click at [441, 511] on textarea ".product-view-description" at bounding box center [502, 532] width 302 height 44
